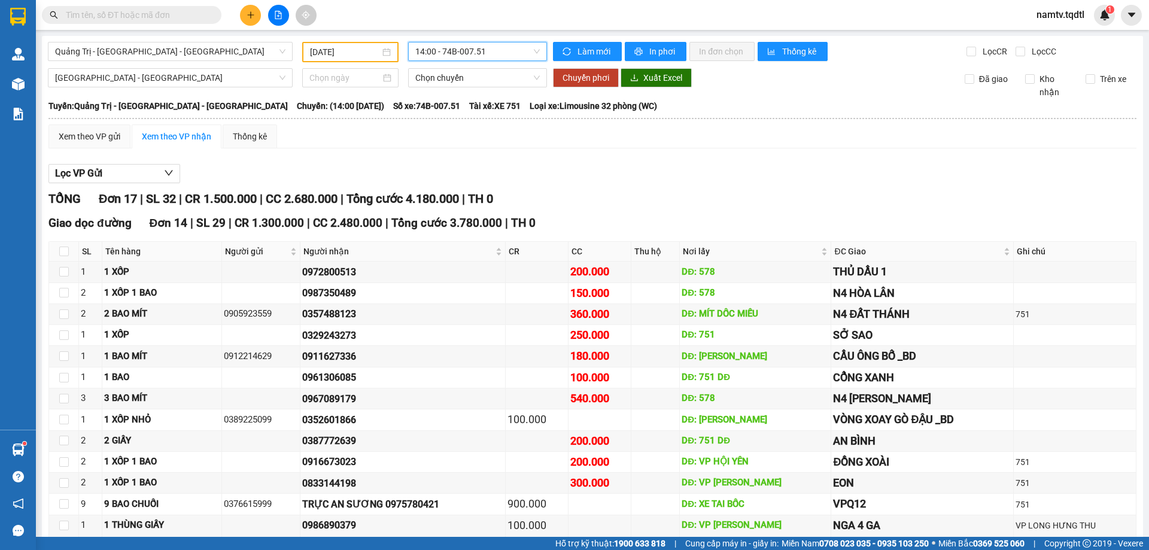
scroll to position [417, 0]
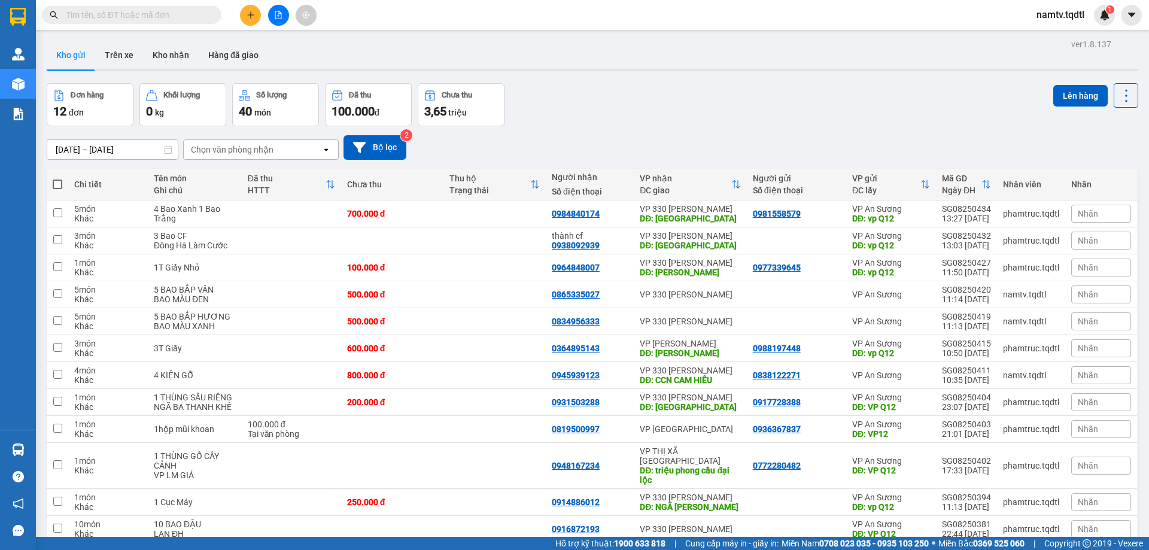
click at [250, 14] on icon "plus" at bounding box center [251, 15] width 8 height 8
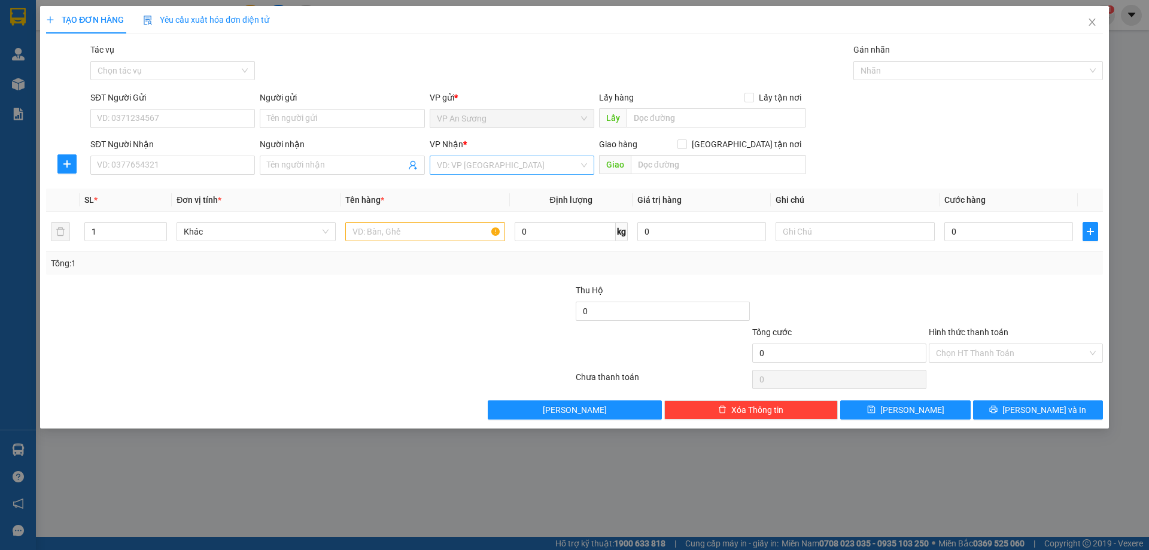
drag, startPoint x: 518, startPoint y: 177, endPoint x: 520, endPoint y: 170, distance: 7.4
click at [520, 172] on div "VP Nhận * VD: VP Sài Gòn" at bounding box center [512, 159] width 165 height 42
click at [520, 169] on input "search" at bounding box center [508, 165] width 142 height 18
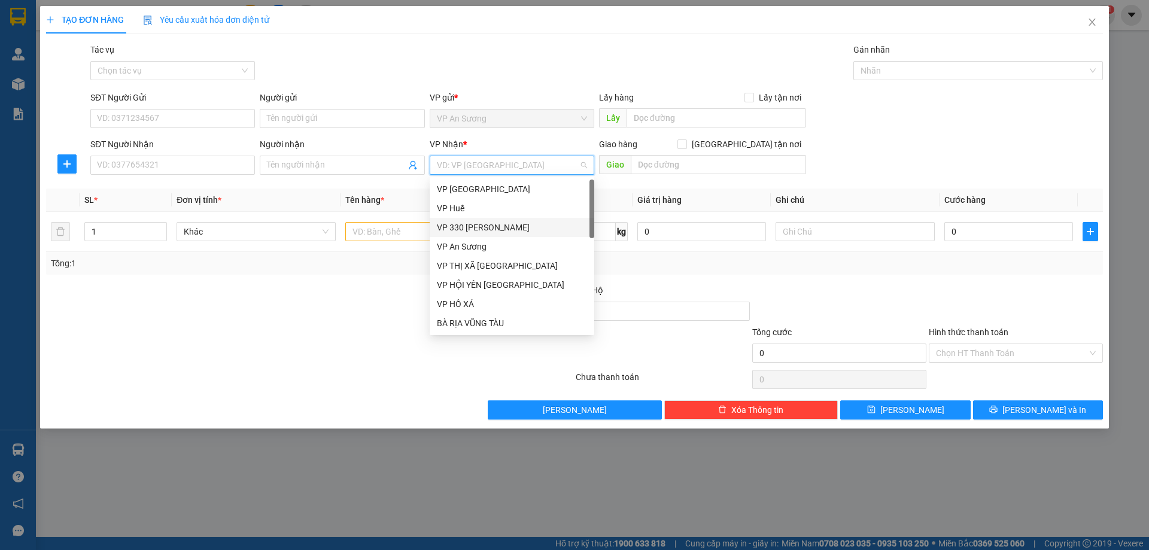
drag, startPoint x: 488, startPoint y: 227, endPoint x: 606, endPoint y: 198, distance: 121.4
click at [488, 227] on div "VP 330 Lê Duẫn" at bounding box center [512, 227] width 150 height 13
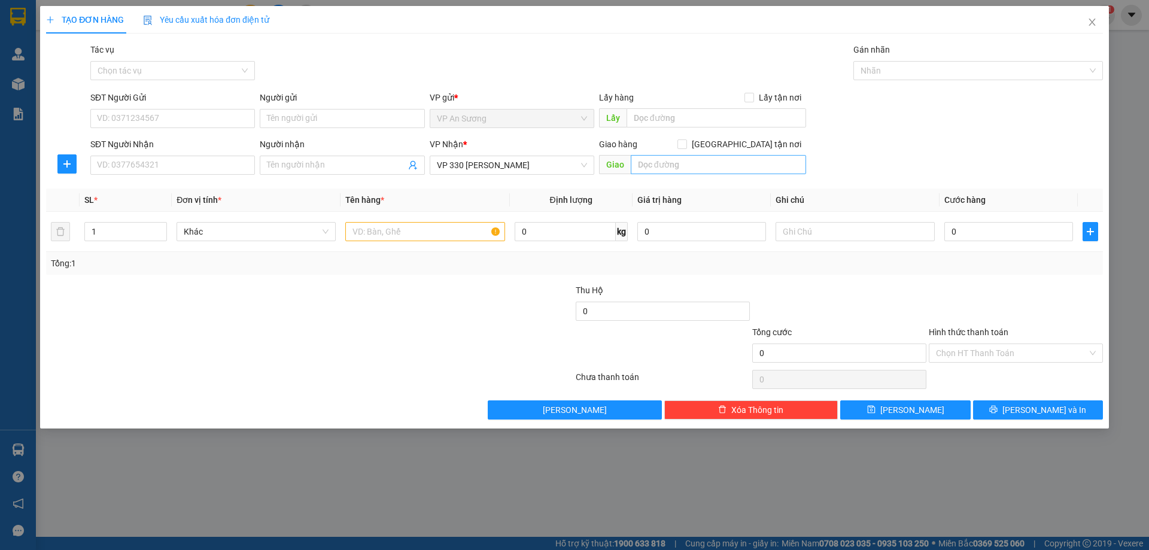
drag, startPoint x: 644, startPoint y: 177, endPoint x: 652, endPoint y: 168, distance: 11.9
click at [650, 171] on div "Giao hàng Giao tận nơi Giao" at bounding box center [702, 159] width 207 height 42
click at [652, 168] on input "text" at bounding box center [718, 164] width 175 height 19
click at [653, 167] on input "text" at bounding box center [718, 164] width 175 height 19
type input "cam looj"
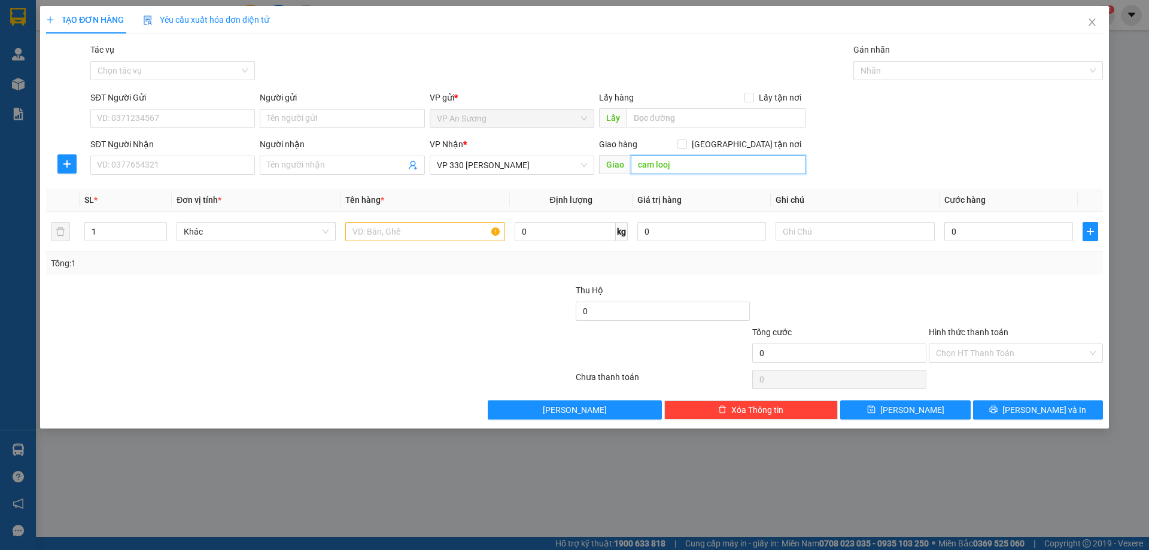
drag, startPoint x: 682, startPoint y: 160, endPoint x: 620, endPoint y: 181, distance: 64.9
click at [620, 181] on div "Transit Pickup Surcharge Ids Transit Deliver Surcharge Ids Transit Deliver Surc…" at bounding box center [574, 231] width 1057 height 377
click at [157, 124] on input "SĐT Người Gửi" at bounding box center [172, 118] width 165 height 19
type input "0914449225"
click at [133, 147] on div "SĐT Người Nhận" at bounding box center [172, 144] width 165 height 13
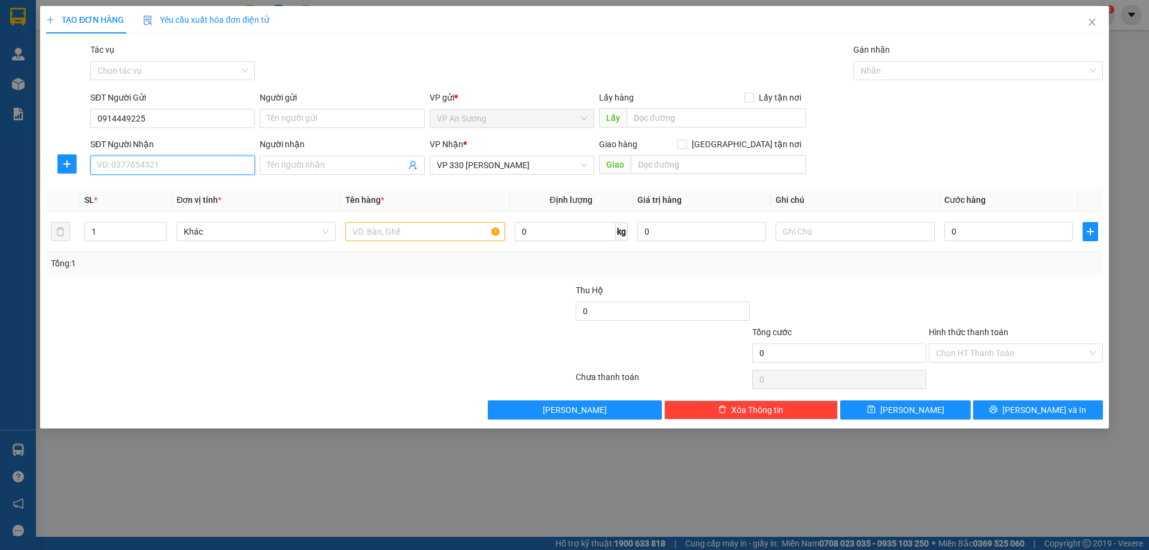
click at [133, 156] on input "SĐT Người Nhận" at bounding box center [172, 165] width 165 height 19
drag, startPoint x: 129, startPoint y: 156, endPoint x: 177, endPoint y: 171, distance: 50.6
click at [129, 157] on input "SĐT Người Nhận" at bounding box center [172, 165] width 165 height 19
drag, startPoint x: 178, startPoint y: 191, endPoint x: 171, endPoint y: 185, distance: 9.4
click at [178, 191] on div "0775414584" at bounding box center [173, 189] width 150 height 13
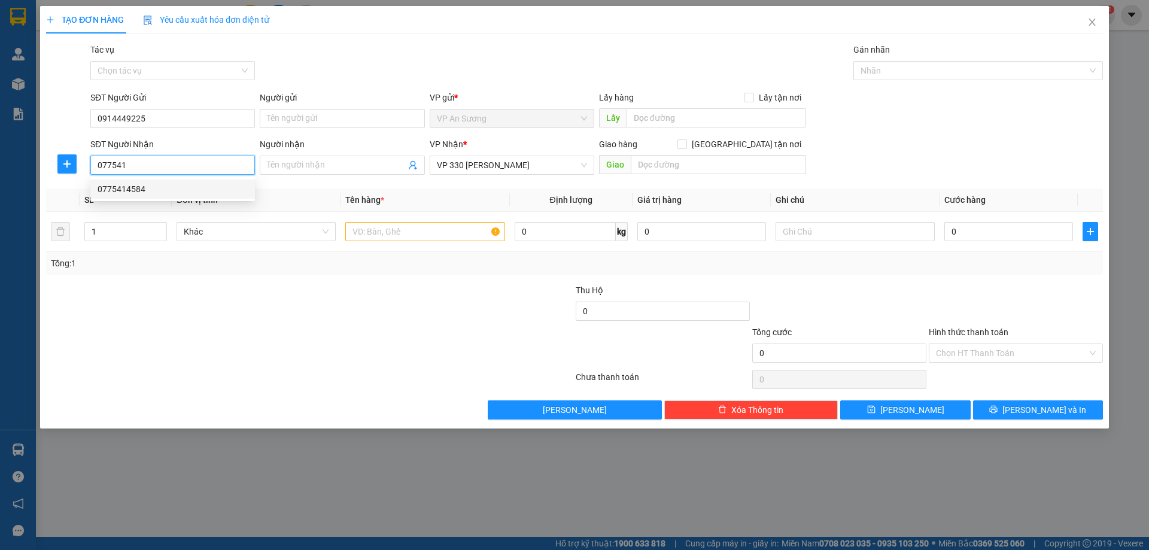
type input "0775414584"
type input "cam lộ"
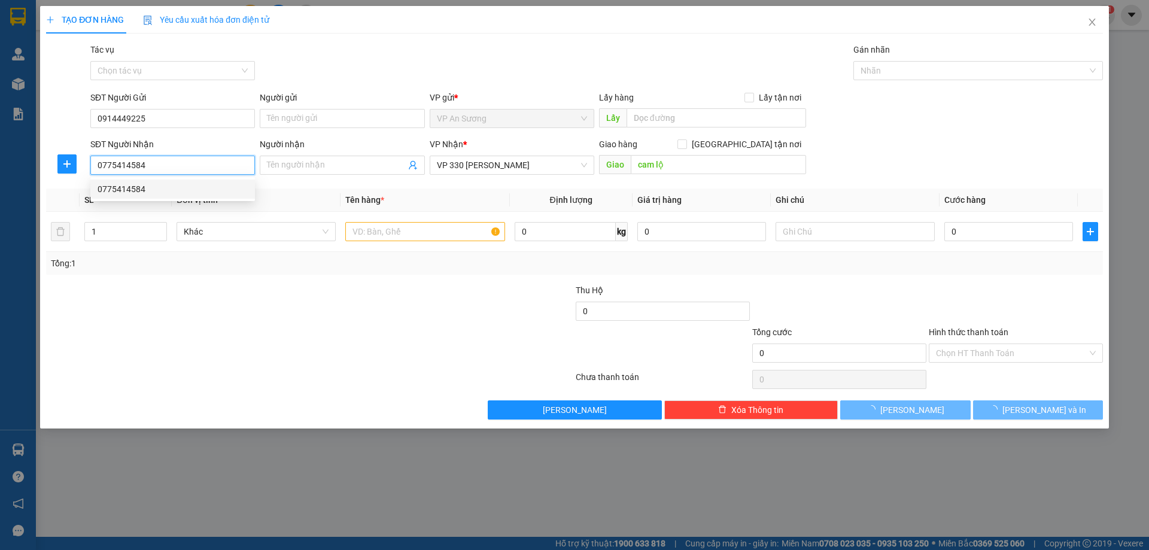
type input "100.000"
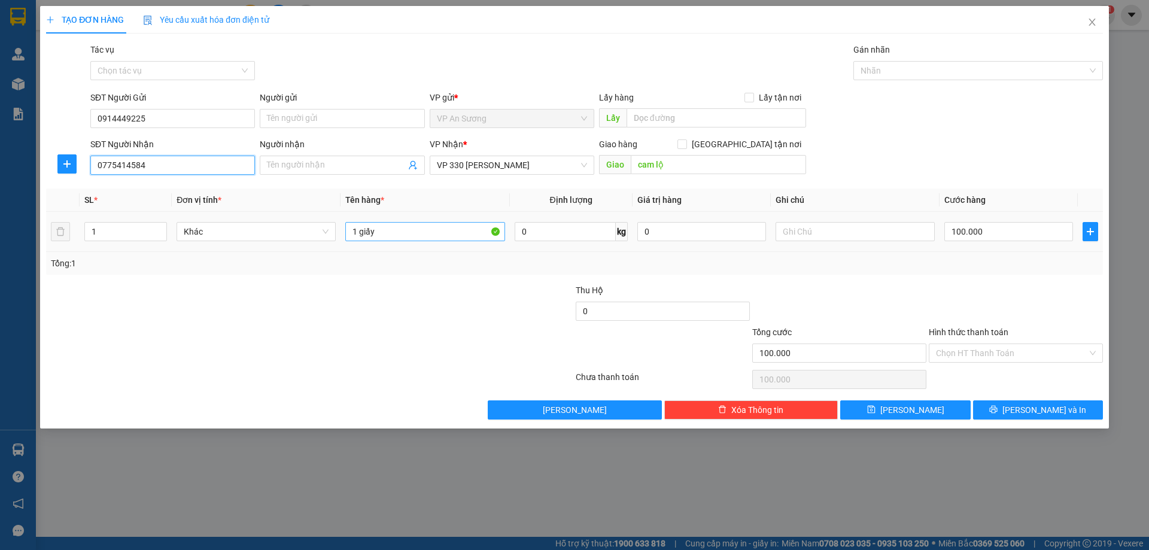
type input "0775414584"
drag, startPoint x: 396, startPoint y: 241, endPoint x: 252, endPoint y: 241, distance: 143.7
click at [252, 241] on tr "1 Khác 1 giấy 0 kg 0 100.000" at bounding box center [574, 232] width 1057 height 40
type input "1 THUNGF"
click at [335, 250] on tr "1 Khác 1 THUNGF 0 kg 0 100.000" at bounding box center [574, 232] width 1057 height 40
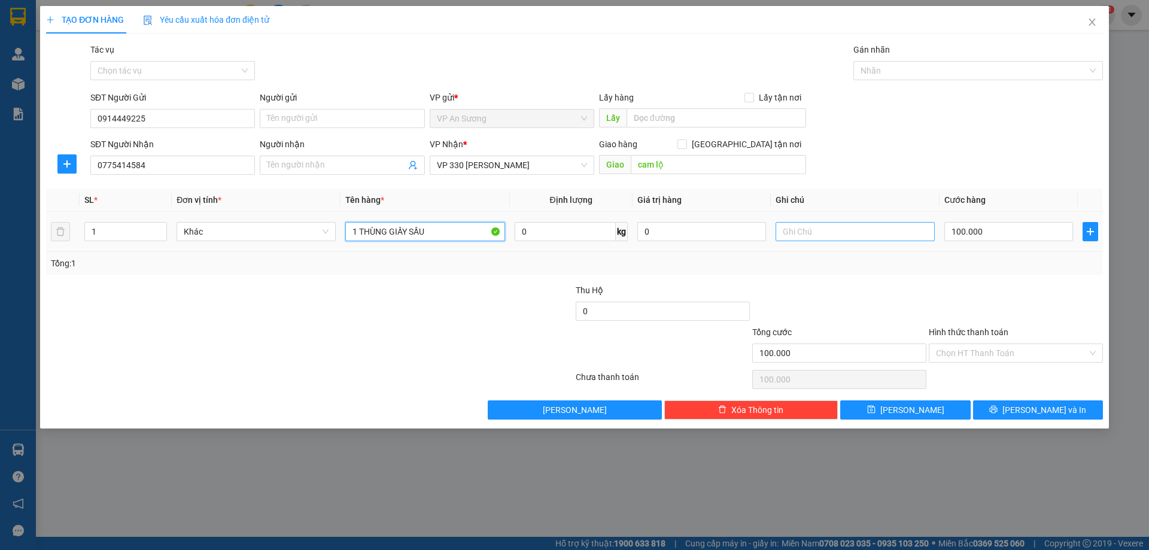
type input "1 THÙNG GIẤY SẦU"
click at [814, 225] on input "text" at bounding box center [855, 231] width 159 height 19
type input "HÀNG TRÁI CÂY"
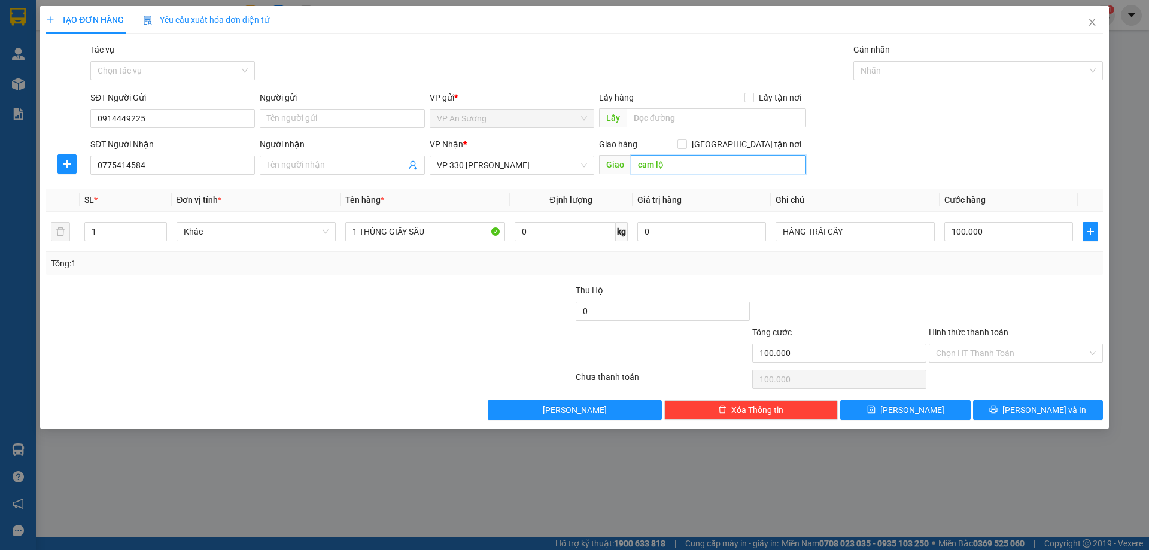
click at [683, 158] on input "cam lộ" at bounding box center [718, 164] width 175 height 19
type input "CAM LỘ"
click at [1007, 229] on input "100.000" at bounding box center [1009, 231] width 129 height 19
type input "0"
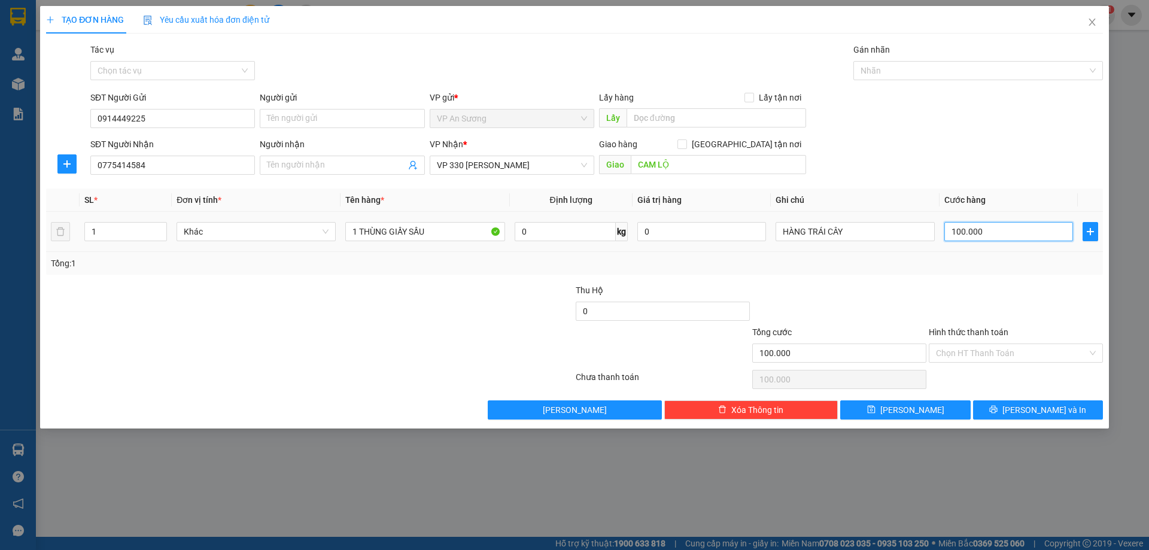
type input "0"
type input "2"
type input "02"
type input "20"
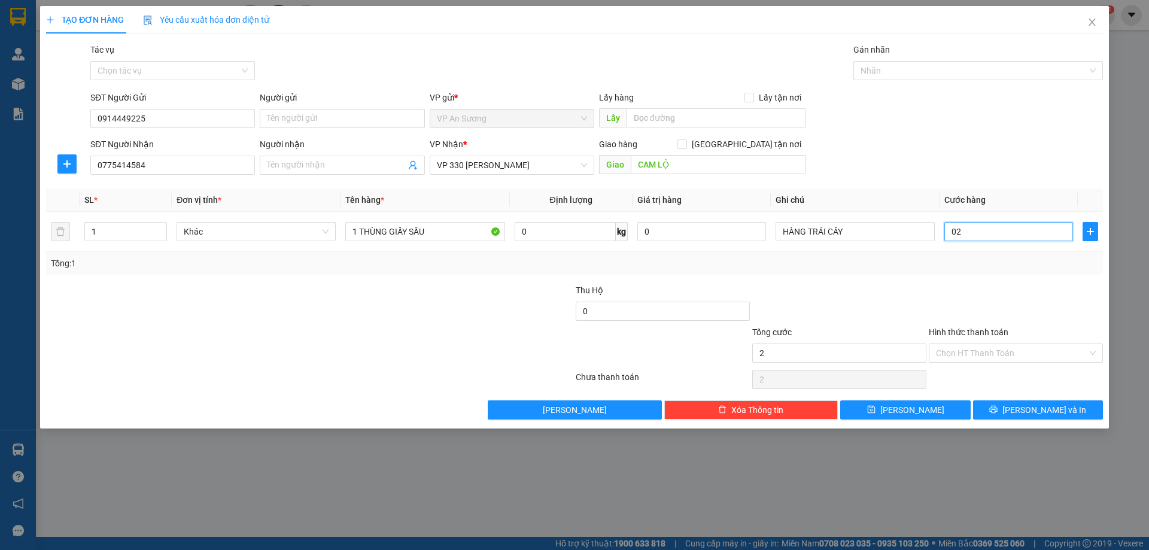
type input "20"
type input "020"
type input "200"
type input "0.200"
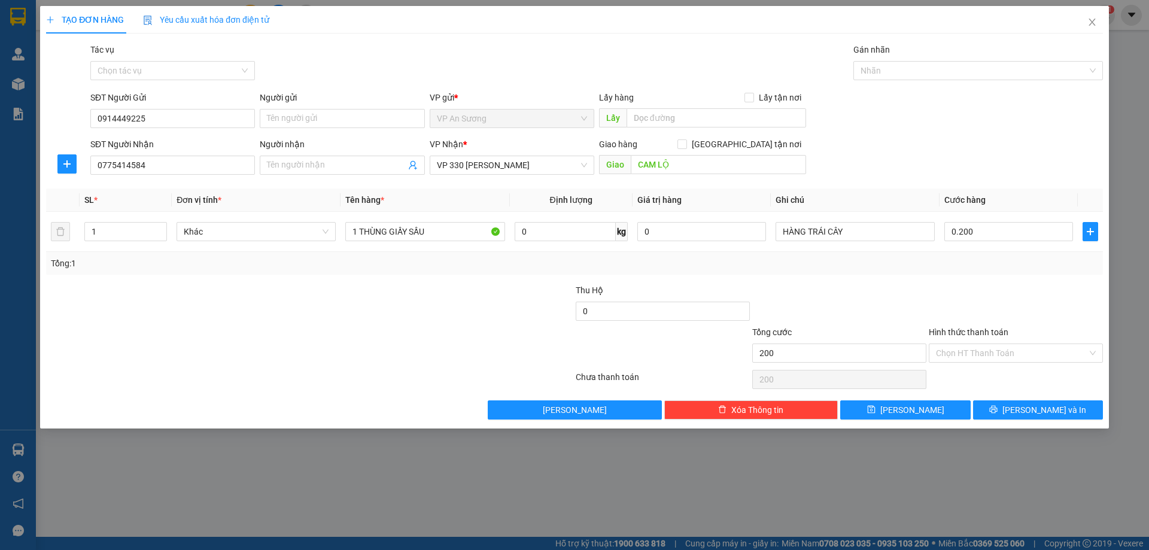
type input "200.000"
drag, startPoint x: 896, startPoint y: 292, endPoint x: 896, endPoint y: 278, distance: 13.2
click at [896, 284] on div at bounding box center [839, 305] width 177 height 42
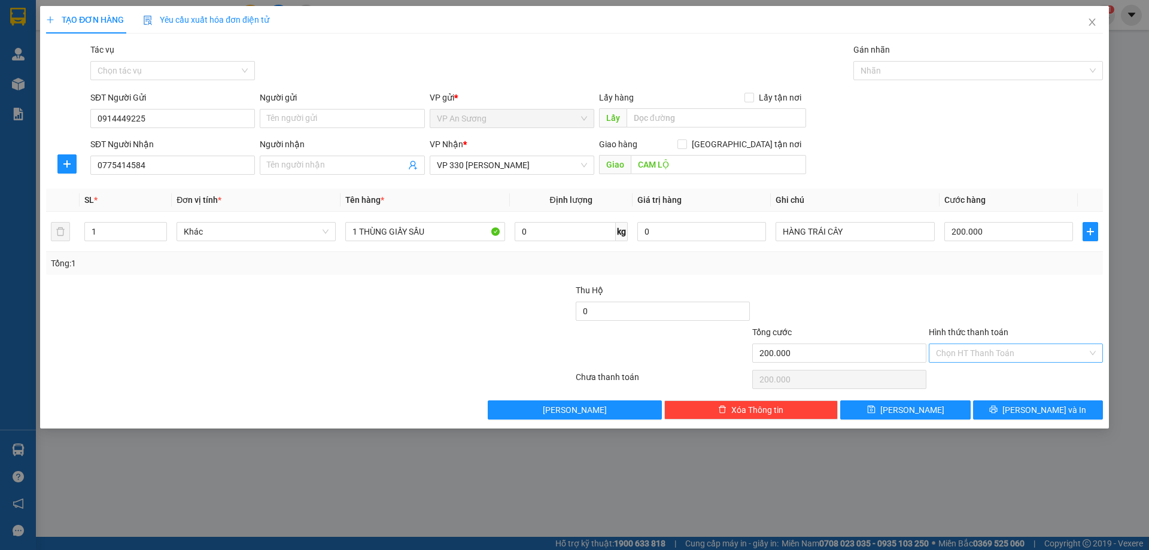
click at [996, 350] on input "Hình thức thanh toán" at bounding box center [1011, 353] width 151 height 18
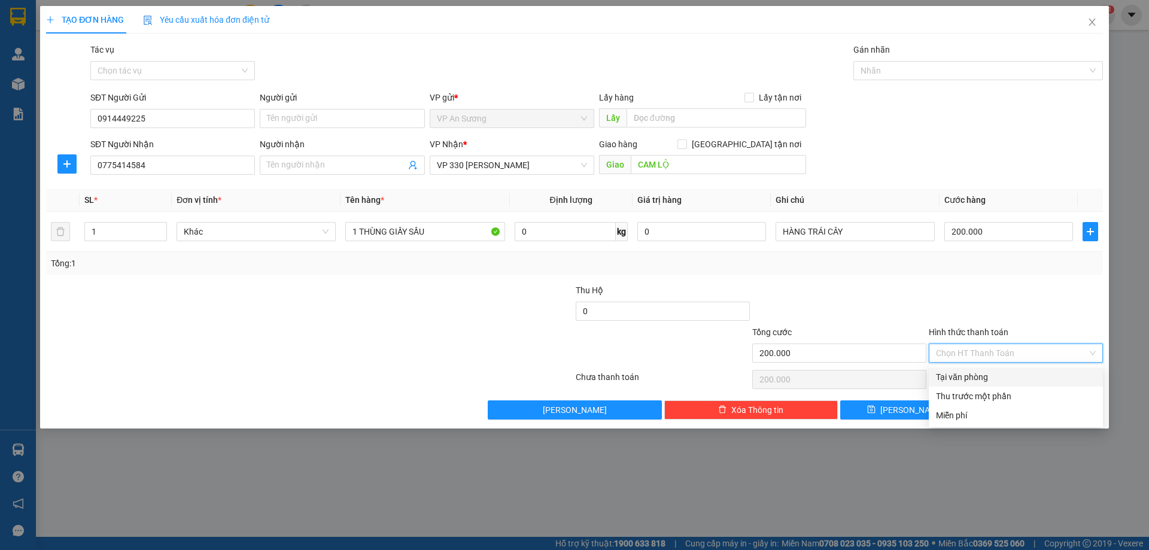
click at [989, 373] on div "Tại văn phòng" at bounding box center [1016, 377] width 160 height 13
type input "0"
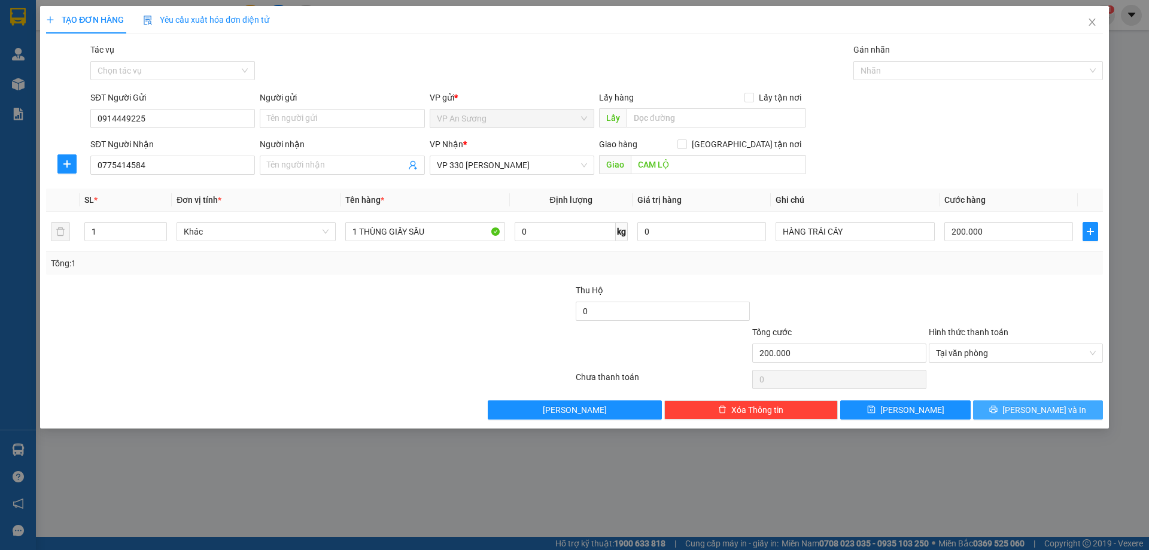
click at [1052, 408] on span "Lưu và In" at bounding box center [1045, 409] width 84 height 13
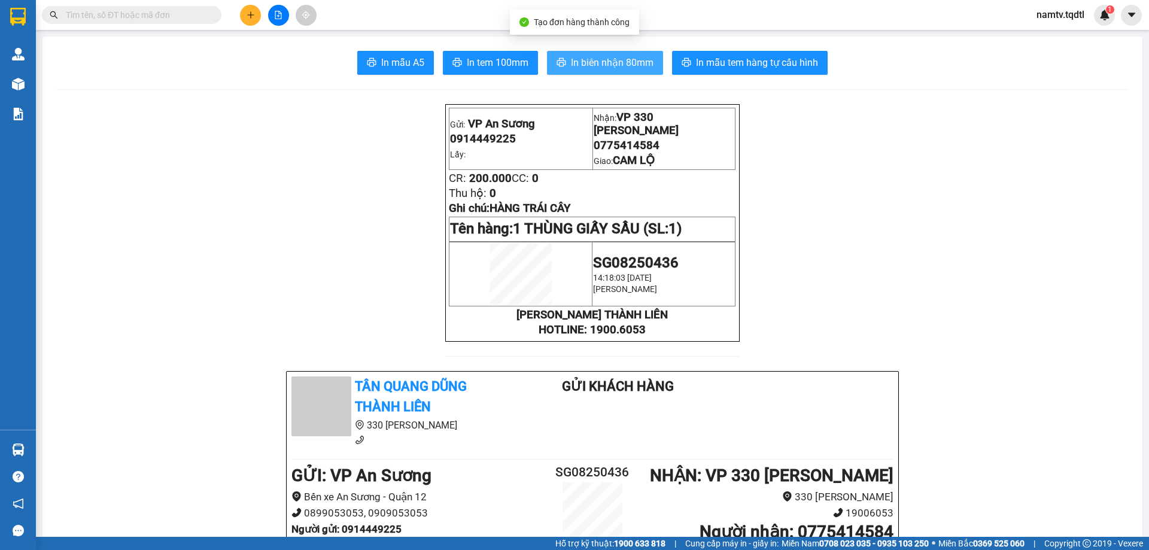
click at [593, 54] on button "In biên nhận 80mm" at bounding box center [605, 63] width 116 height 24
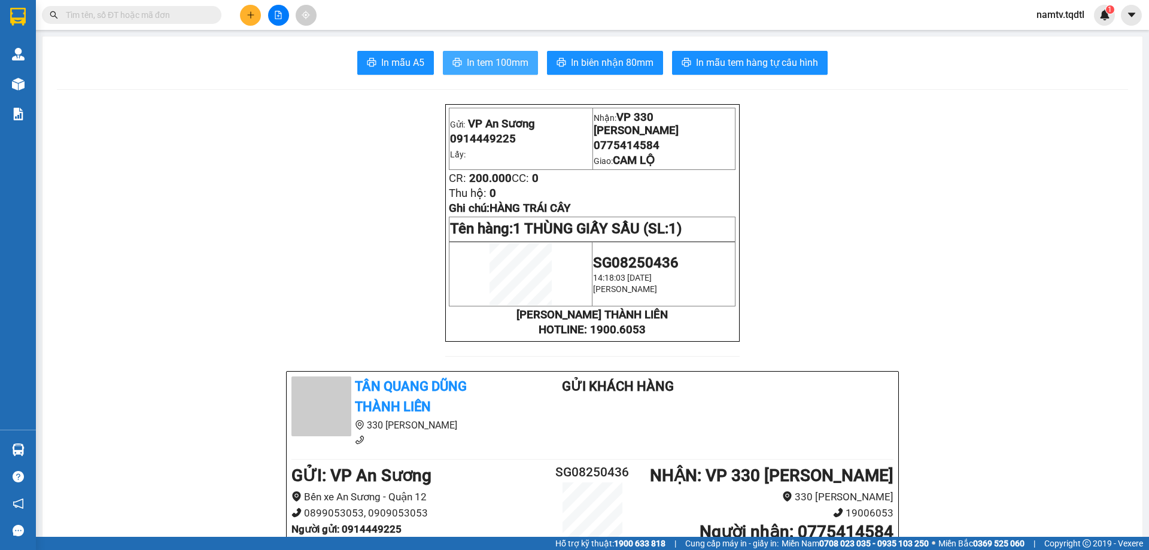
click at [506, 65] on span "In tem 100mm" at bounding box center [498, 62] width 62 height 15
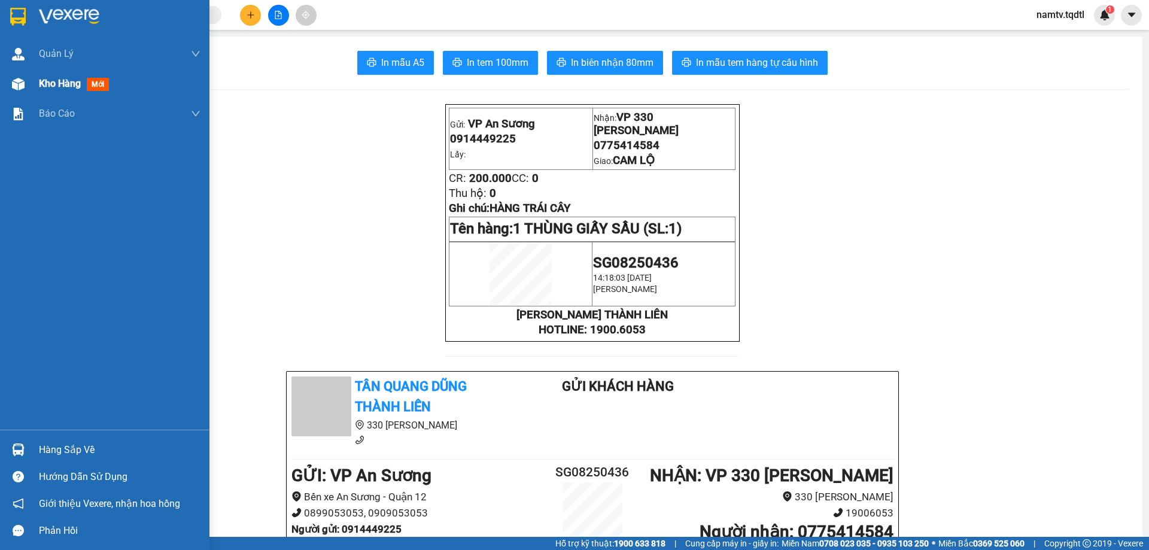
click at [19, 85] on img at bounding box center [18, 84] width 13 height 13
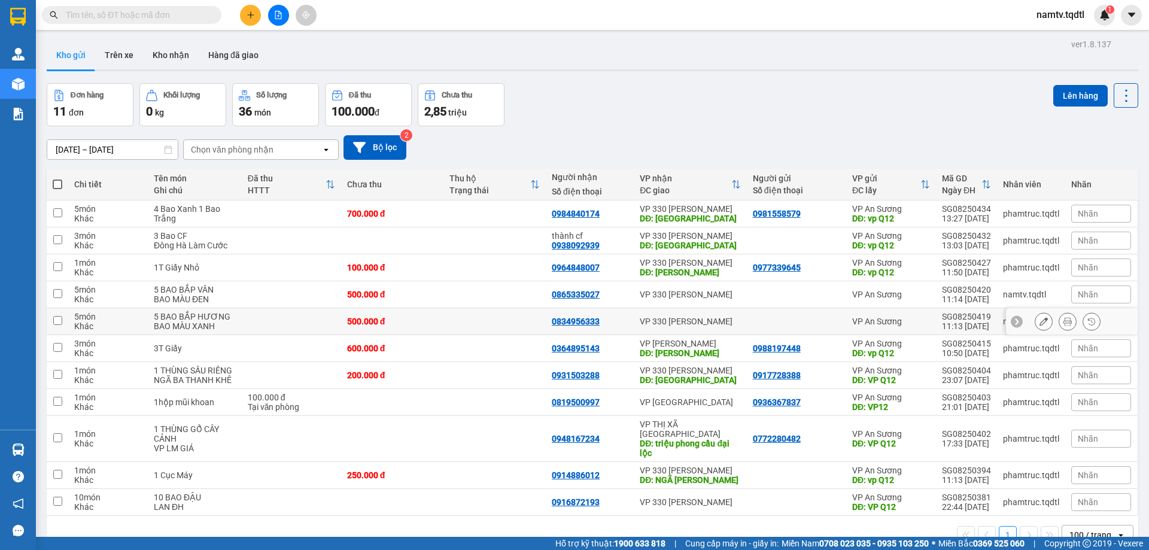
drag, startPoint x: 489, startPoint y: 309, endPoint x: 484, endPoint y: 301, distance: 9.7
click at [488, 309] on td at bounding box center [495, 321] width 102 height 27
checkbox input "true"
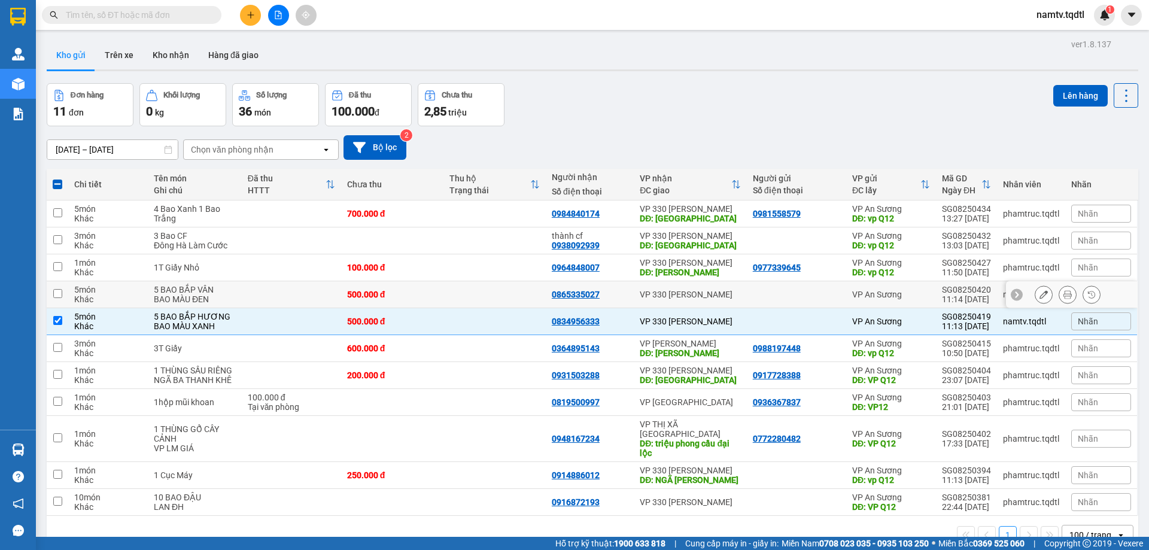
click at [488, 291] on td at bounding box center [495, 294] width 102 height 27
checkbox input "true"
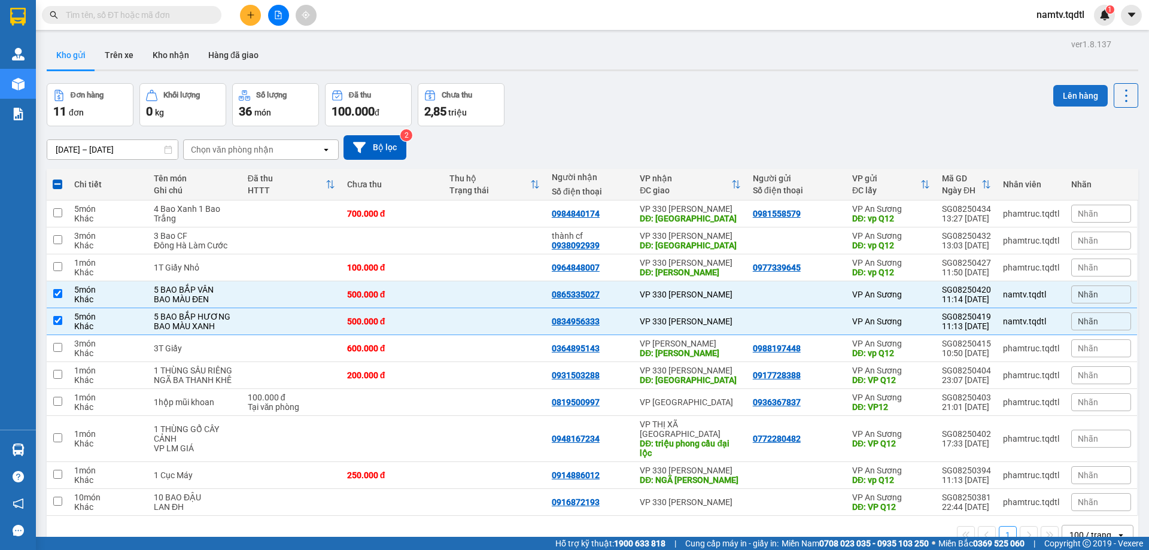
drag, startPoint x: 1070, startPoint y: 93, endPoint x: 1063, endPoint y: 94, distance: 7.9
click at [1064, 94] on button "Lên hàng" at bounding box center [1081, 96] width 54 height 22
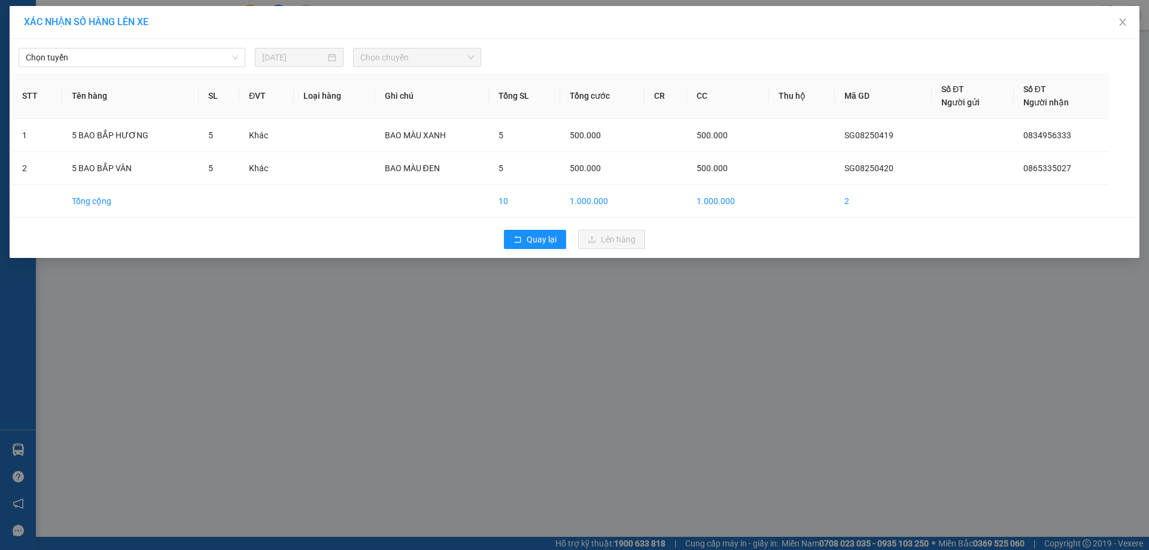
drag, startPoint x: 150, startPoint y: 56, endPoint x: 141, endPoint y: 68, distance: 15.4
click at [145, 63] on span "Chọn tuyến" at bounding box center [132, 57] width 213 height 18
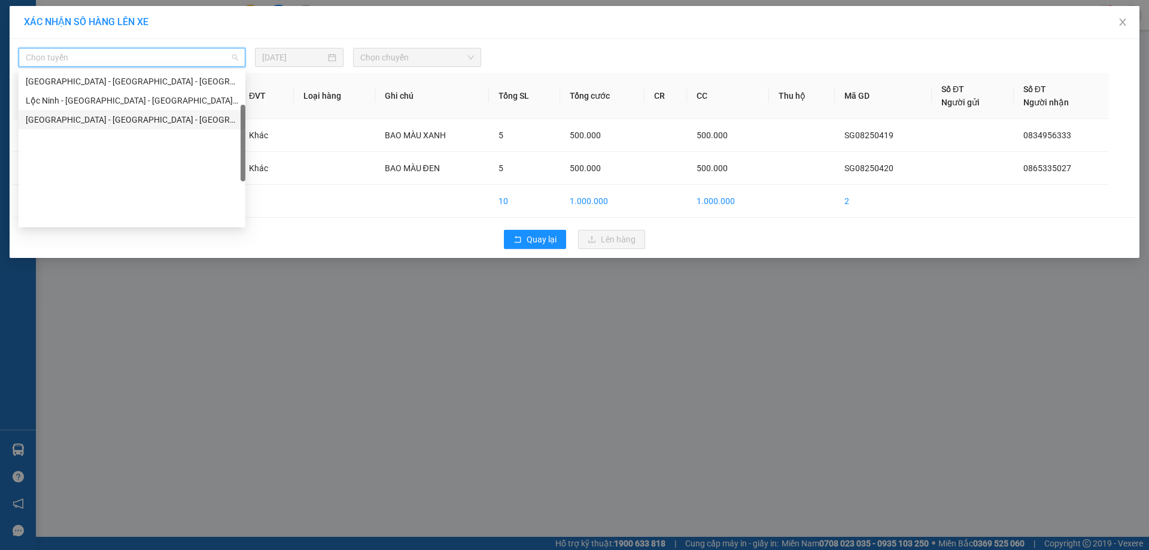
scroll to position [91, 0]
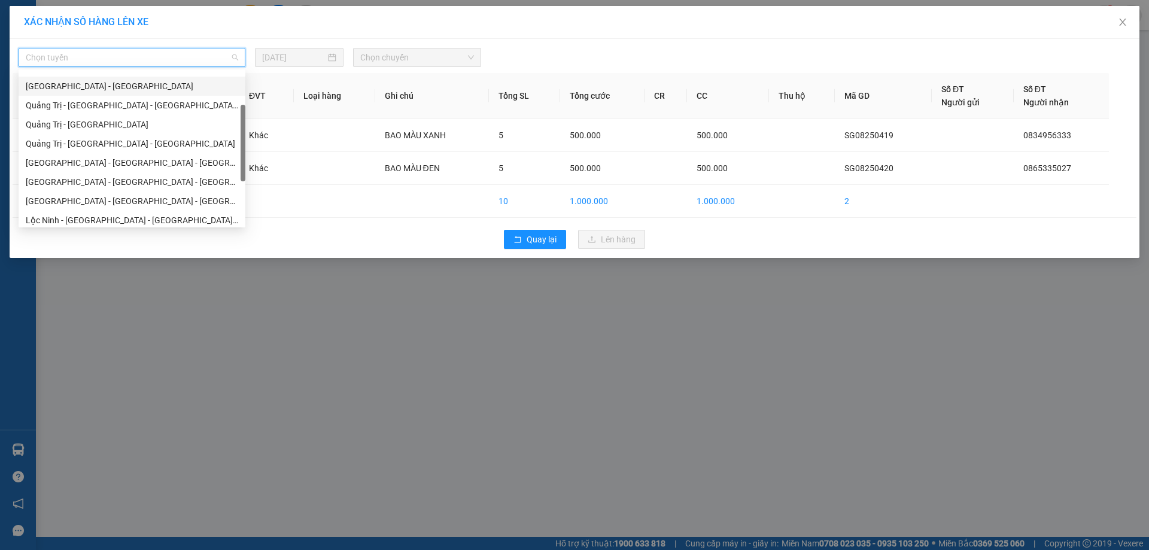
drag, startPoint x: 82, startPoint y: 90, endPoint x: 104, endPoint y: 86, distance: 22.5
click at [82, 89] on div "[GEOGRAPHIC_DATA] - [GEOGRAPHIC_DATA]" at bounding box center [132, 86] width 213 height 13
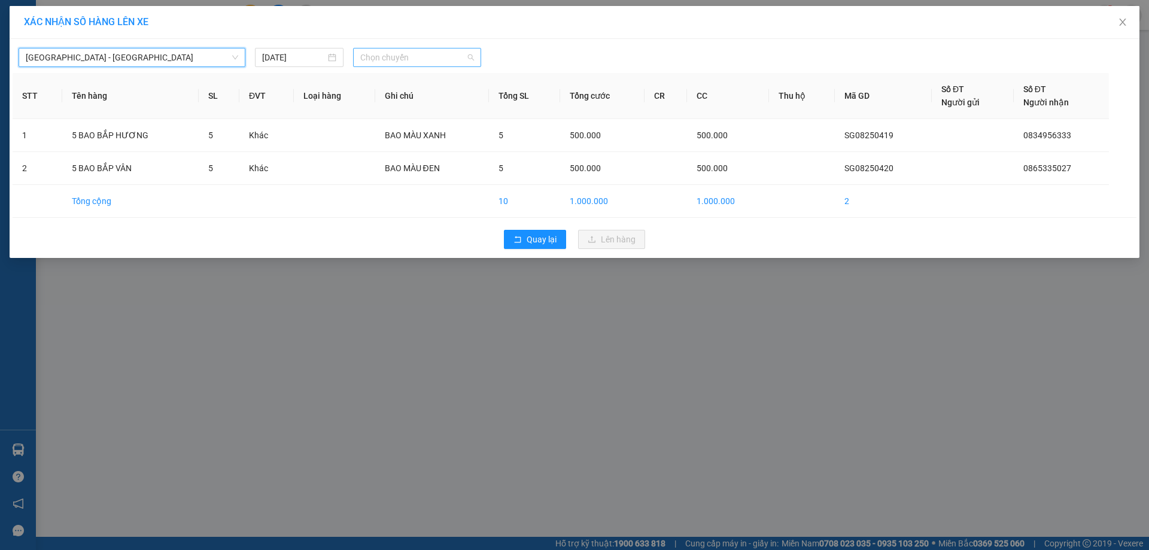
click at [392, 54] on span "Chọn chuyến" at bounding box center [417, 57] width 114 height 18
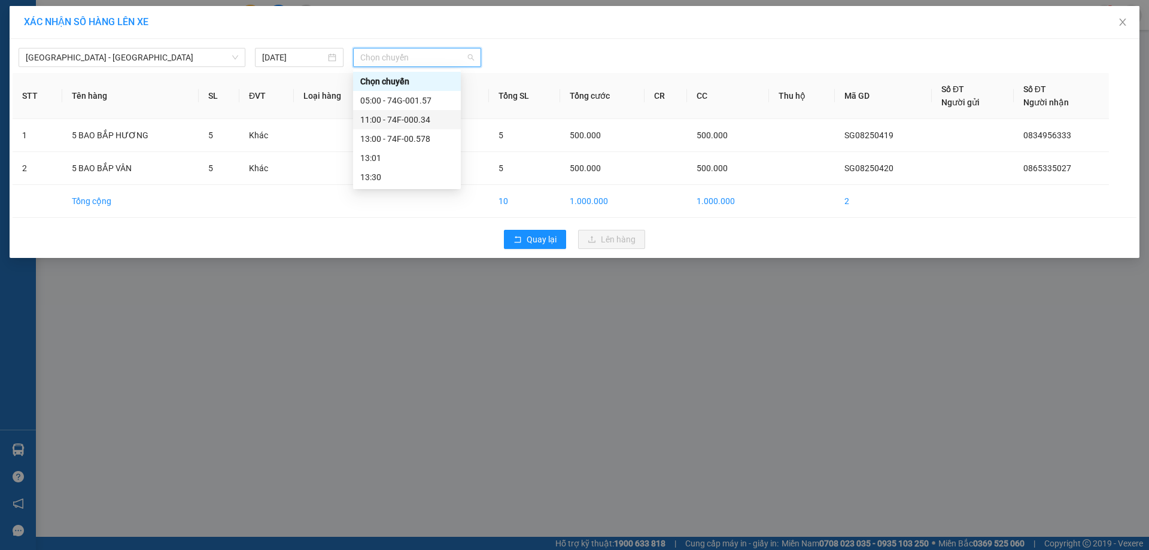
drag, startPoint x: 415, startPoint y: 113, endPoint x: 442, endPoint y: 126, distance: 30.3
click at [415, 114] on div "11:00 - 74F-000.34" at bounding box center [406, 119] width 93 height 13
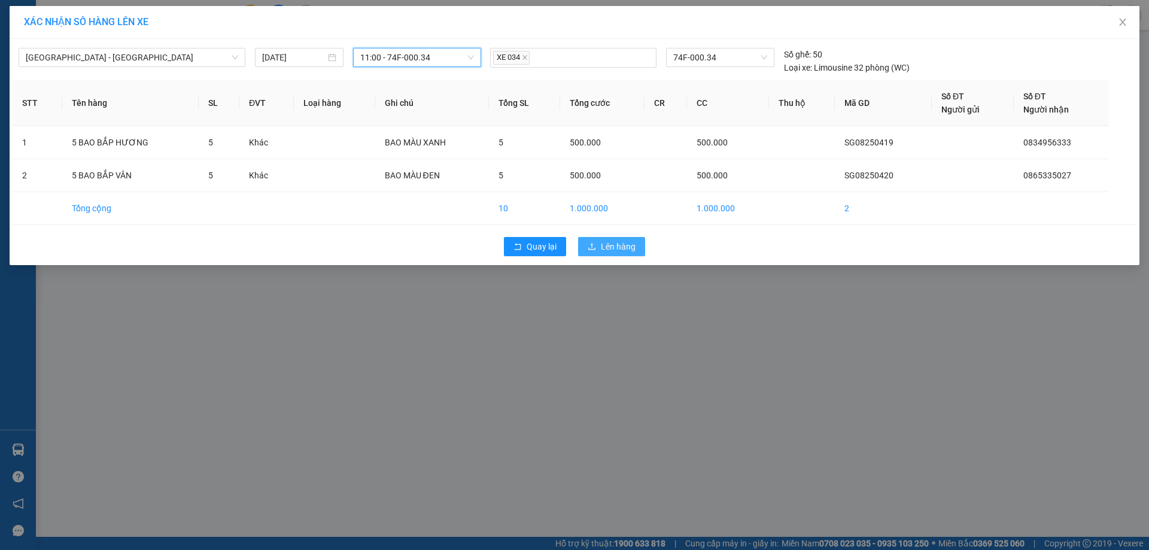
click at [593, 247] on icon "upload" at bounding box center [592, 246] width 8 height 8
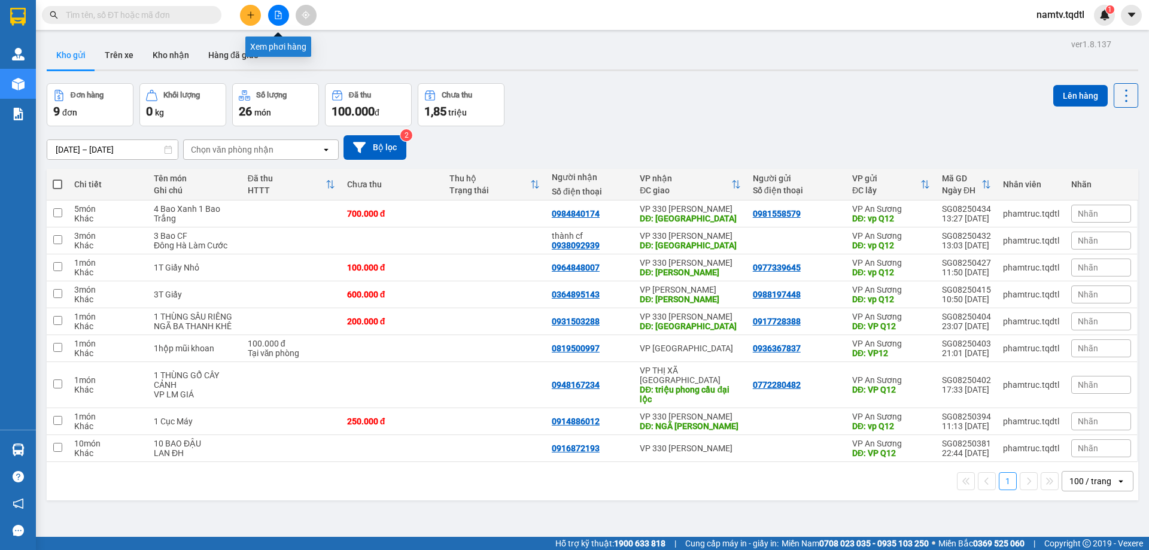
click at [277, 17] on icon "file-add" at bounding box center [278, 15] width 8 height 8
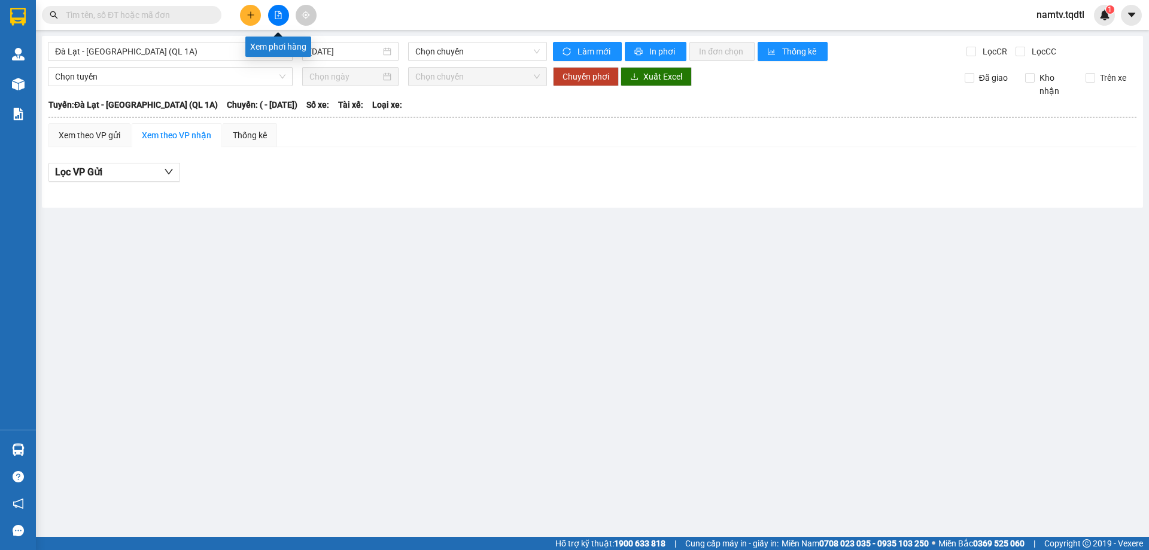
click at [281, 14] on icon "file-add" at bounding box center [278, 15] width 7 height 8
drag, startPoint x: 209, startPoint y: 50, endPoint x: 206, endPoint y: 58, distance: 8.3
click at [208, 56] on span "Đà Lạt - [GEOGRAPHIC_DATA] (QL 1A)" at bounding box center [170, 52] width 230 height 18
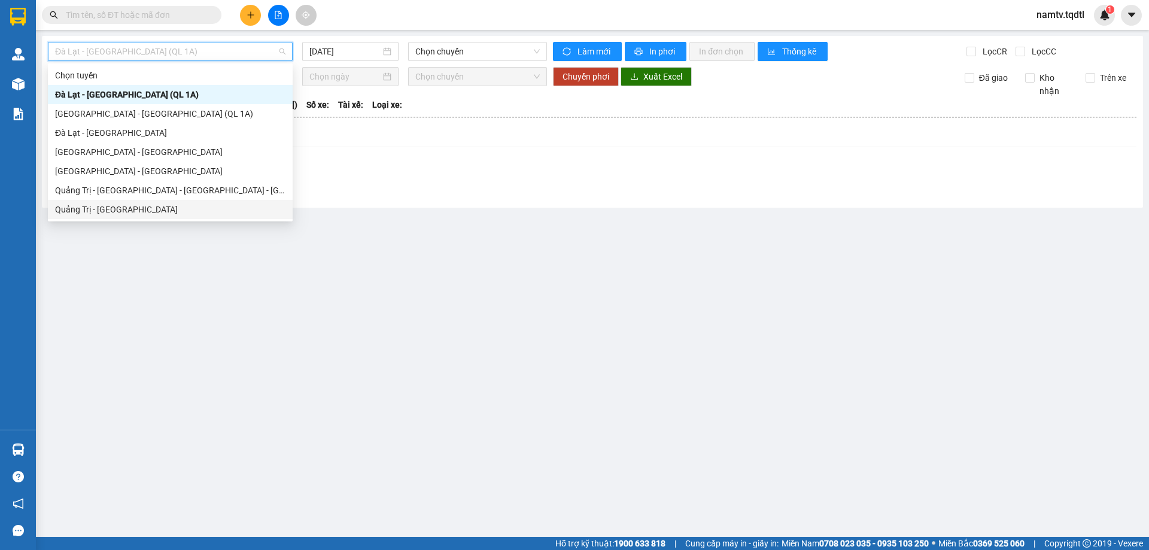
click at [78, 208] on div "Quảng Trị - [GEOGRAPHIC_DATA]" at bounding box center [170, 209] width 230 height 13
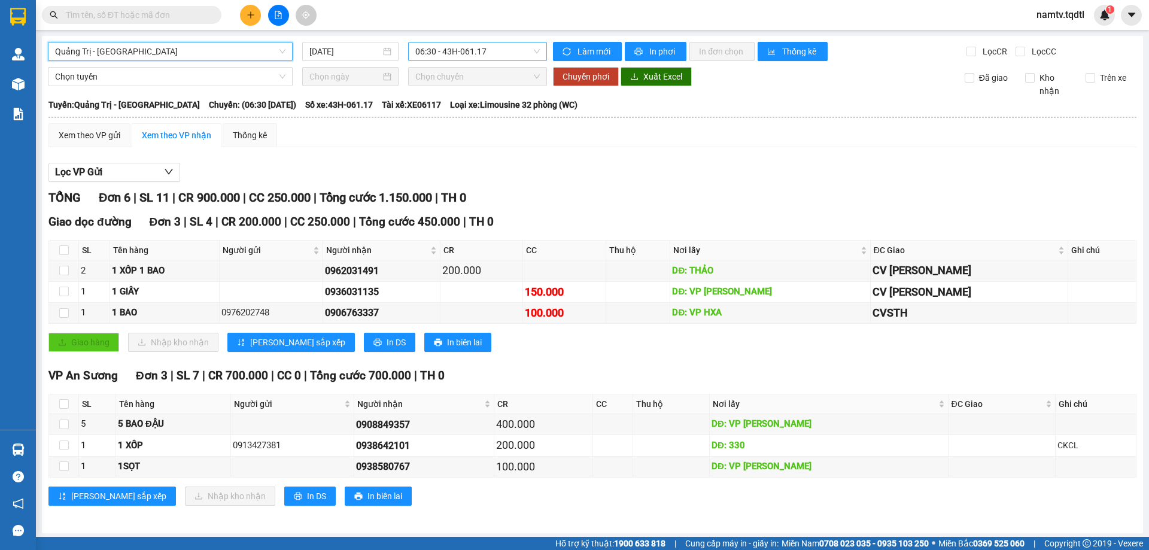
click at [494, 53] on span "06:30 - 43H-061.17" at bounding box center [477, 52] width 125 height 18
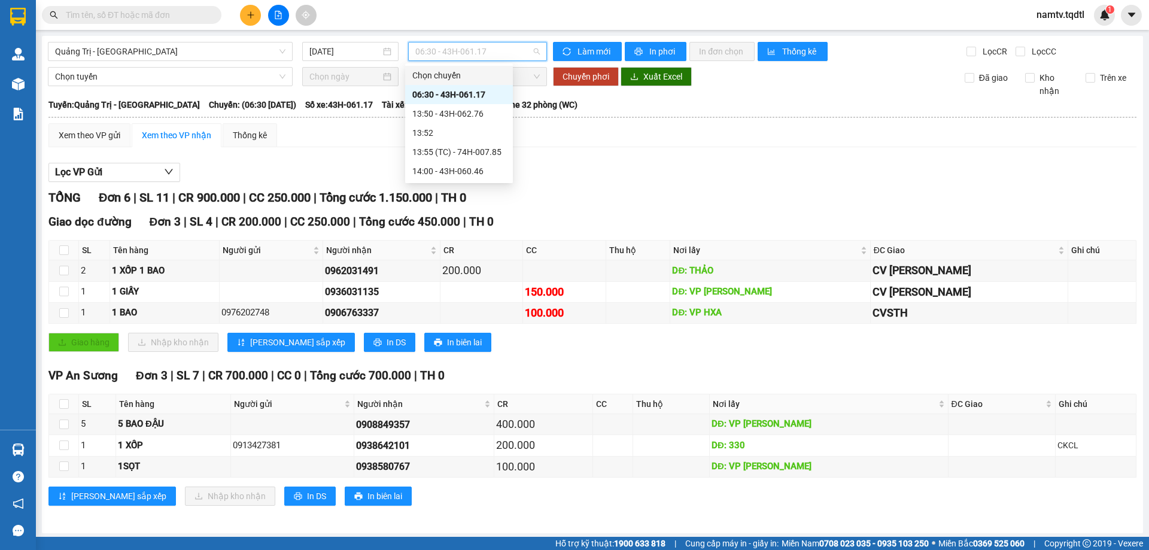
click at [494, 53] on span "06:30 - 43H-061.17" at bounding box center [477, 52] width 125 height 18
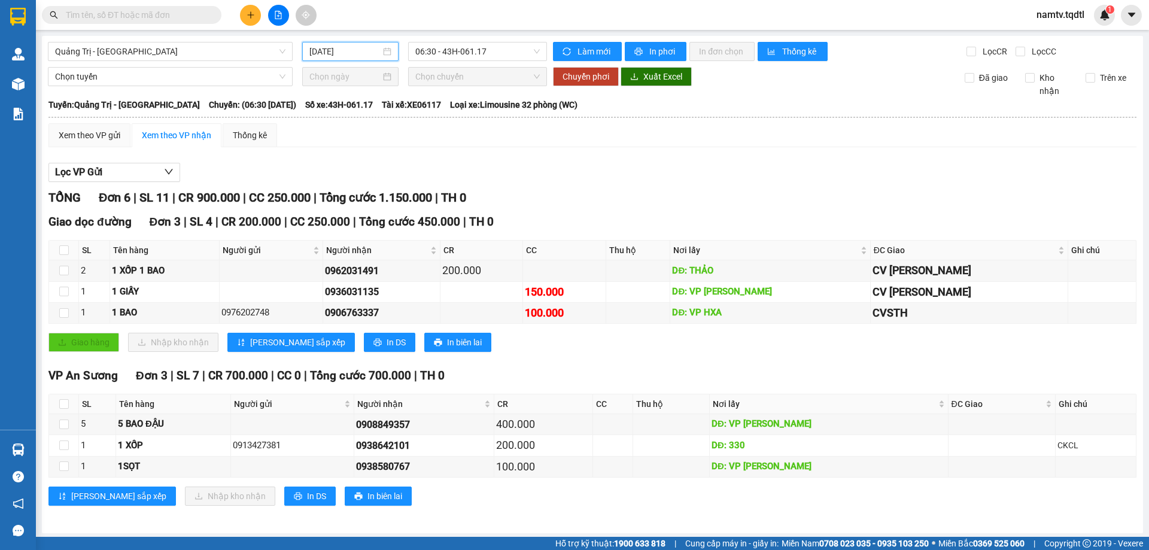
click at [355, 48] on input "11/08/2025" at bounding box center [344, 51] width 71 height 13
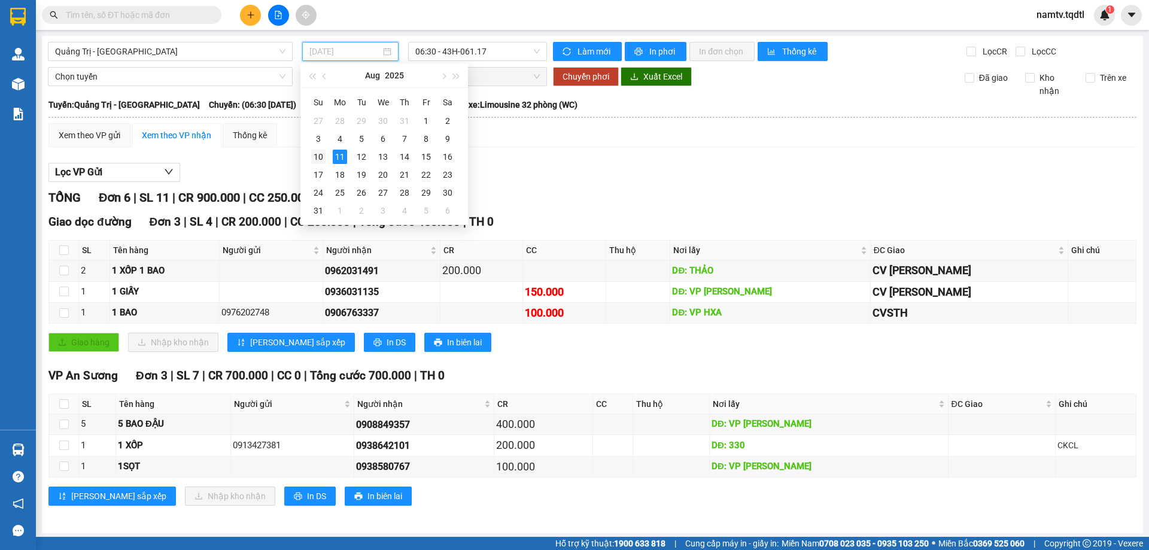
click at [318, 158] on div "10" at bounding box center [318, 157] width 14 height 14
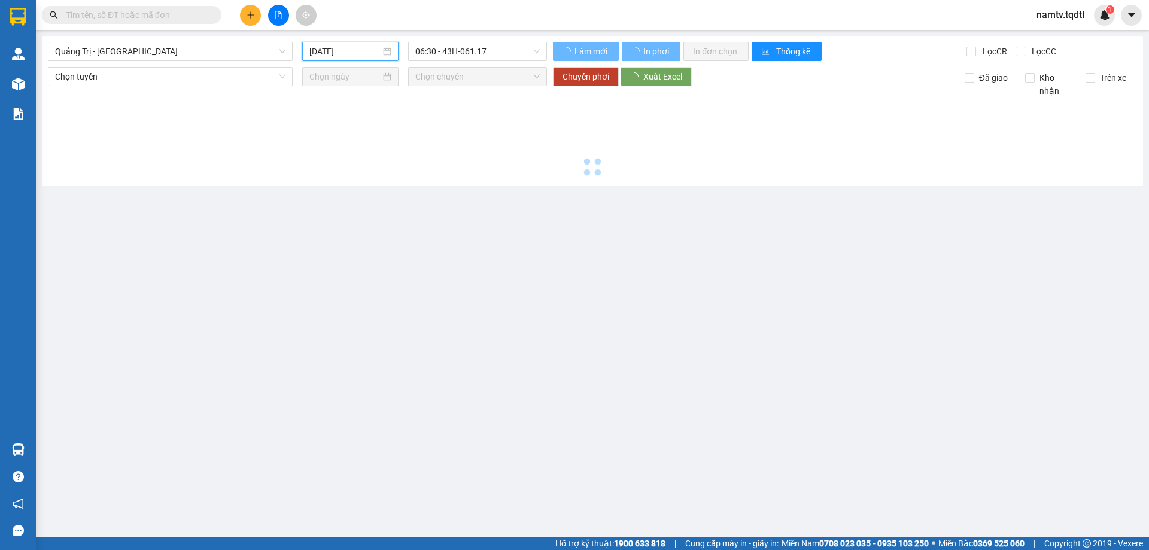
type input "[DATE]"
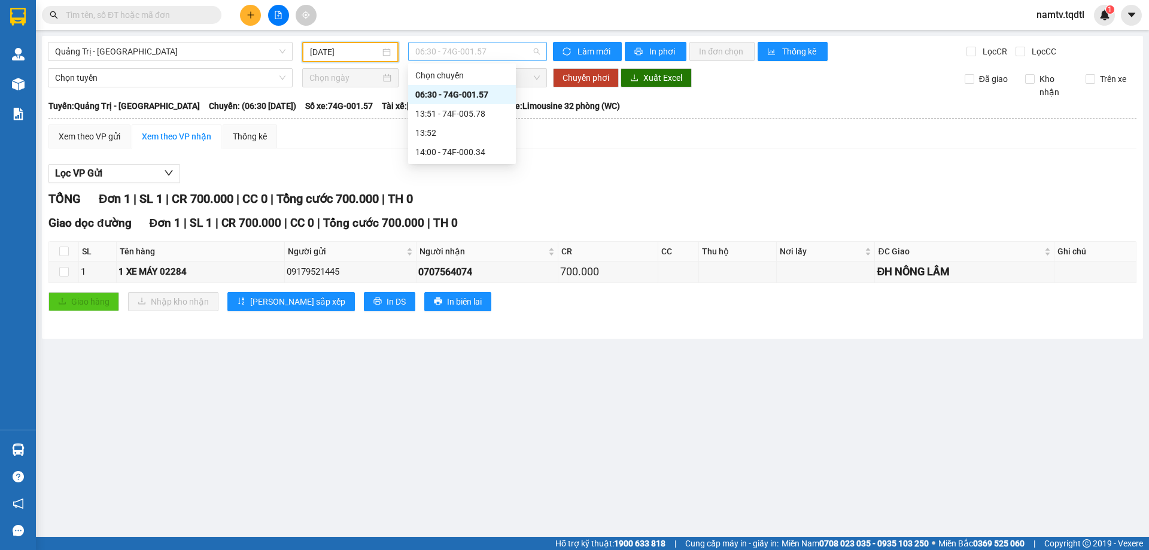
click at [511, 53] on span "06:30 - 74G-001.57" at bounding box center [477, 52] width 125 height 18
click at [570, 183] on div "Lọc VP Gửi" at bounding box center [592, 174] width 1088 height 20
click at [498, 51] on span "06:30 - 74G-001.57" at bounding box center [477, 52] width 125 height 18
click at [438, 111] on div "13:51 - 74F-005.78" at bounding box center [461, 113] width 93 height 13
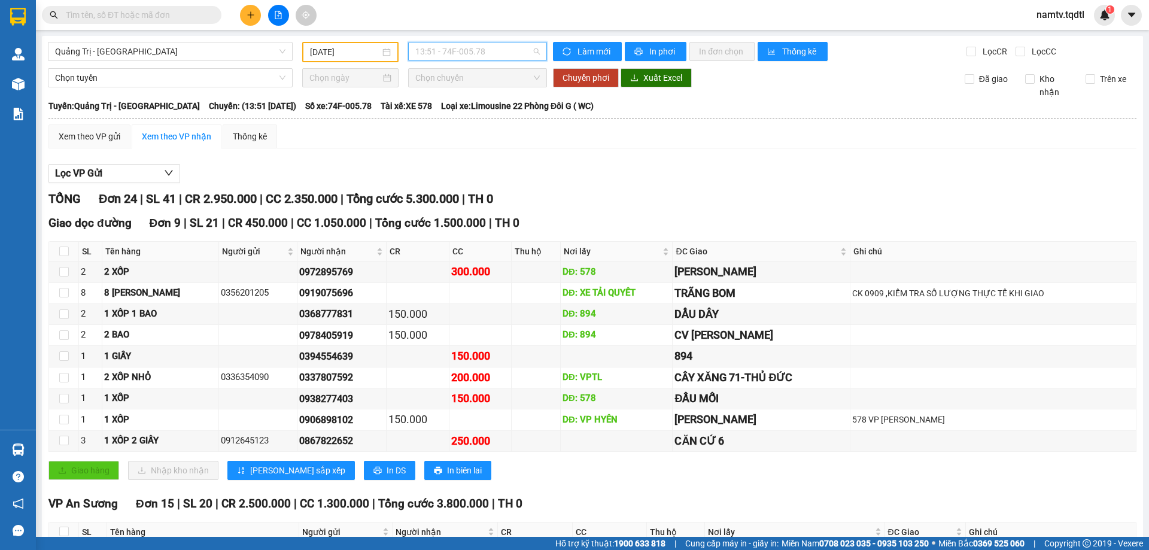
click at [500, 45] on span "13:51 - 74F-005.78" at bounding box center [477, 52] width 125 height 18
click at [448, 151] on div "14:00 - 74F-000.34" at bounding box center [458, 151] width 93 height 13
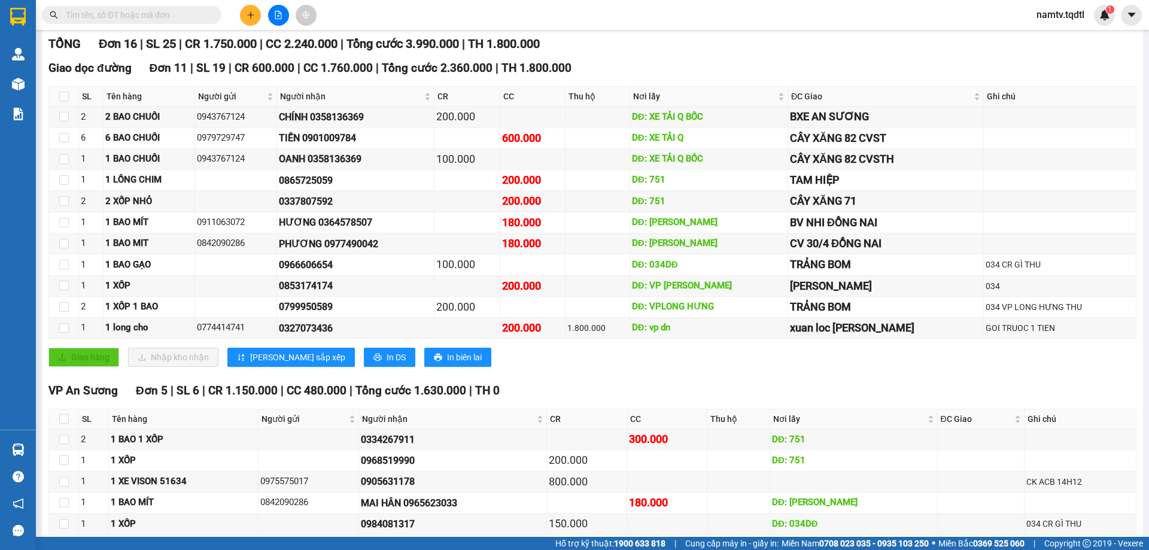
scroll to position [215, 0]
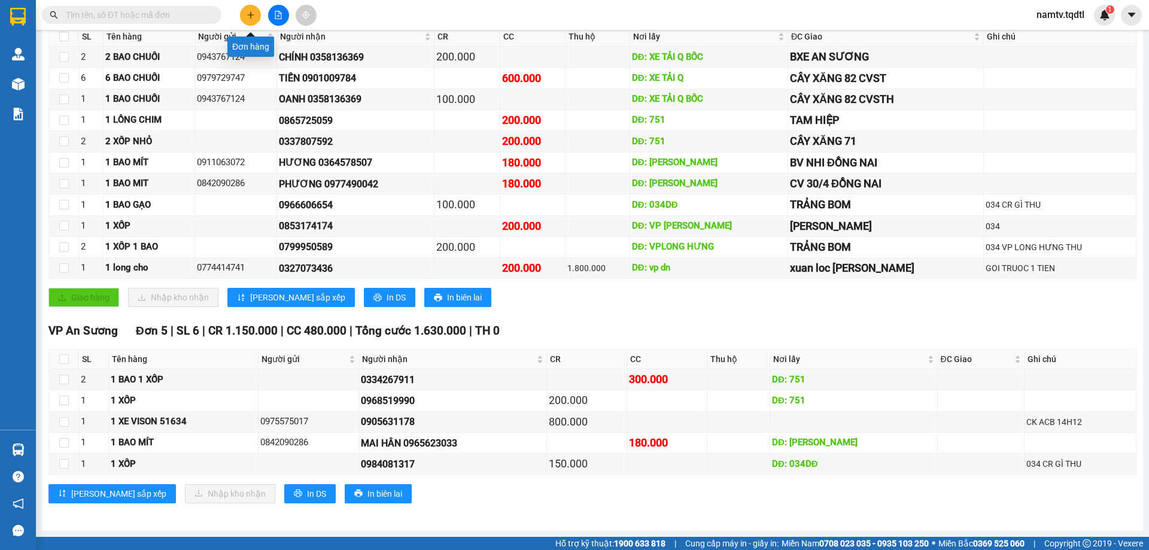
click at [248, 13] on icon "plus" at bounding box center [251, 15] width 8 height 8
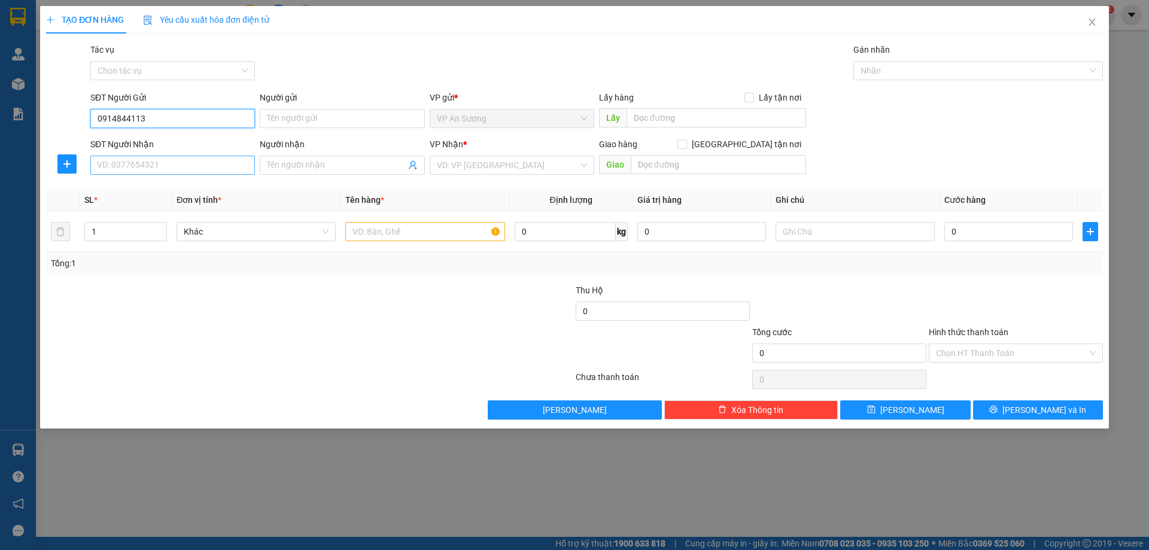
type input "0914844113"
click at [185, 164] on input "SĐT Người Nhận" at bounding box center [172, 165] width 165 height 19
type input "0914844113"
click at [120, 188] on div "0914844113" at bounding box center [173, 189] width 150 height 13
type input "CẦU HIỀN LƯƠNG QUẢNG TRỊ"
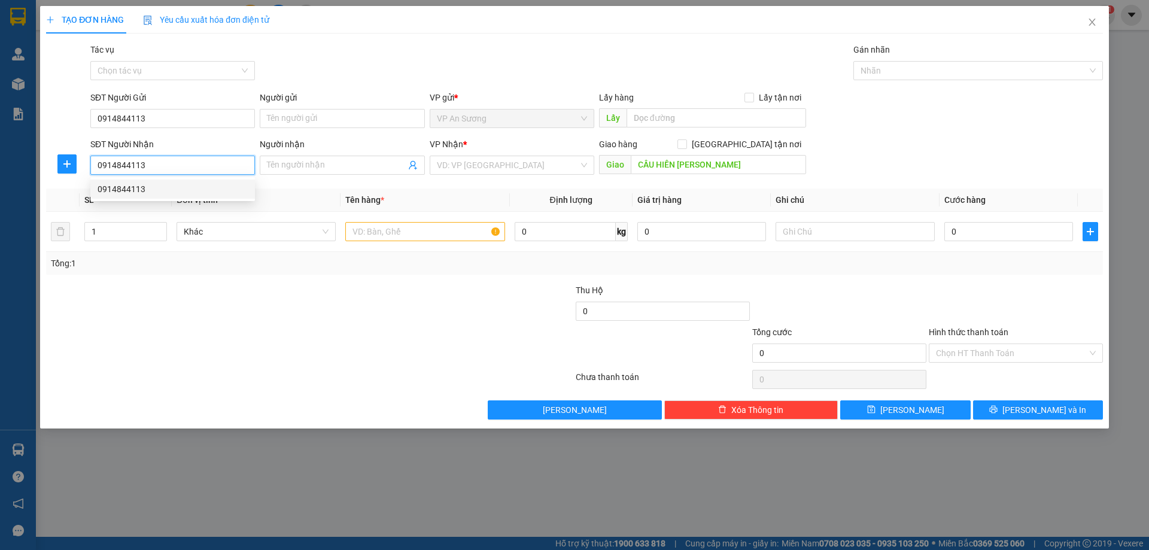
type input "150.000"
type input "0914844113"
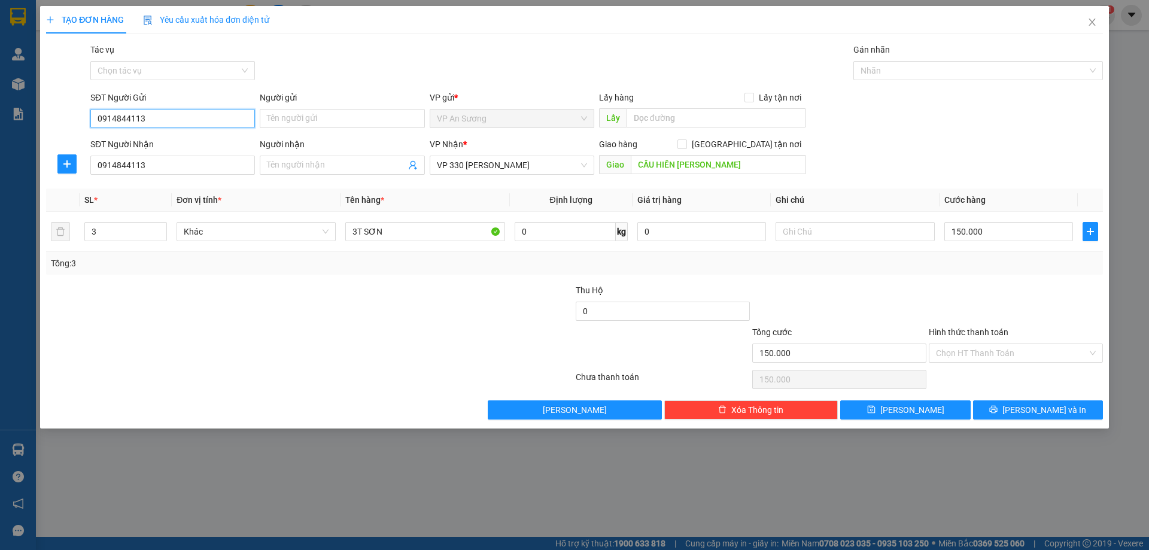
click at [155, 119] on input "0914844113" at bounding box center [172, 118] width 165 height 19
type input "0"
click at [126, 145] on div "0988345428" at bounding box center [173, 142] width 150 height 13
type input "0988345428"
type input "550.000"
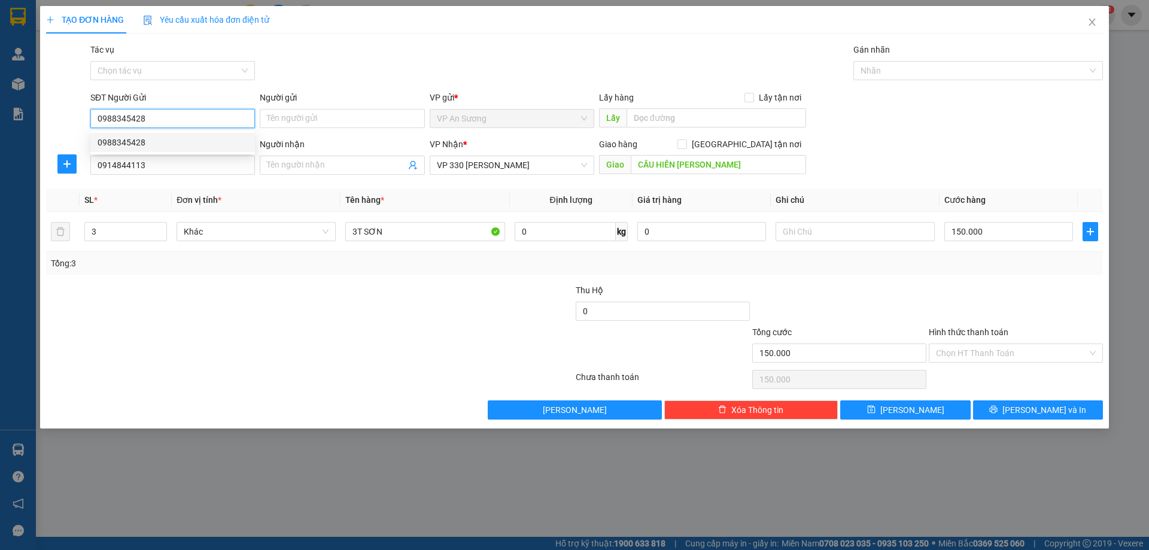
type input "550.000"
type input "0988345428"
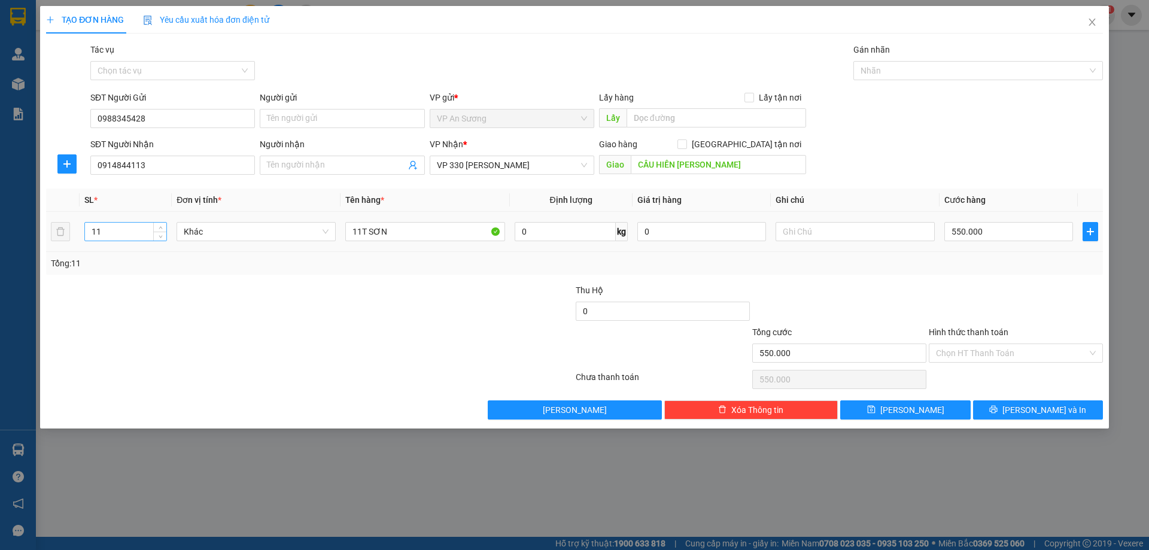
click at [96, 229] on input "11" at bounding box center [125, 232] width 81 height 18
type input "1"
click at [357, 231] on input "11T SƠN" at bounding box center [424, 231] width 159 height 19
type input "1T SƠN"
click at [998, 232] on input "550.000" at bounding box center [1009, 231] width 129 height 19
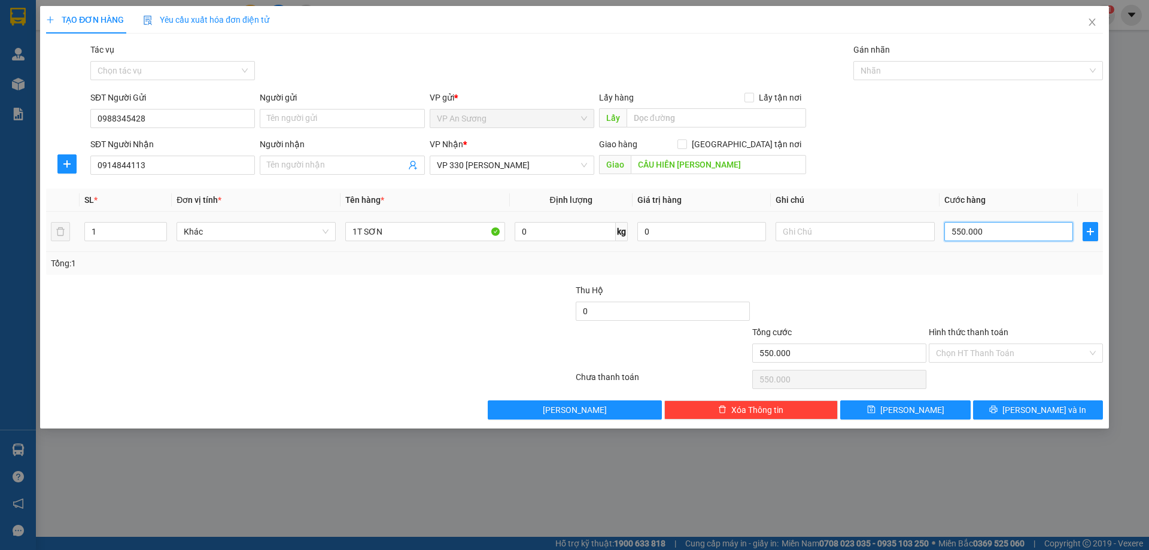
type input "0"
type input "5"
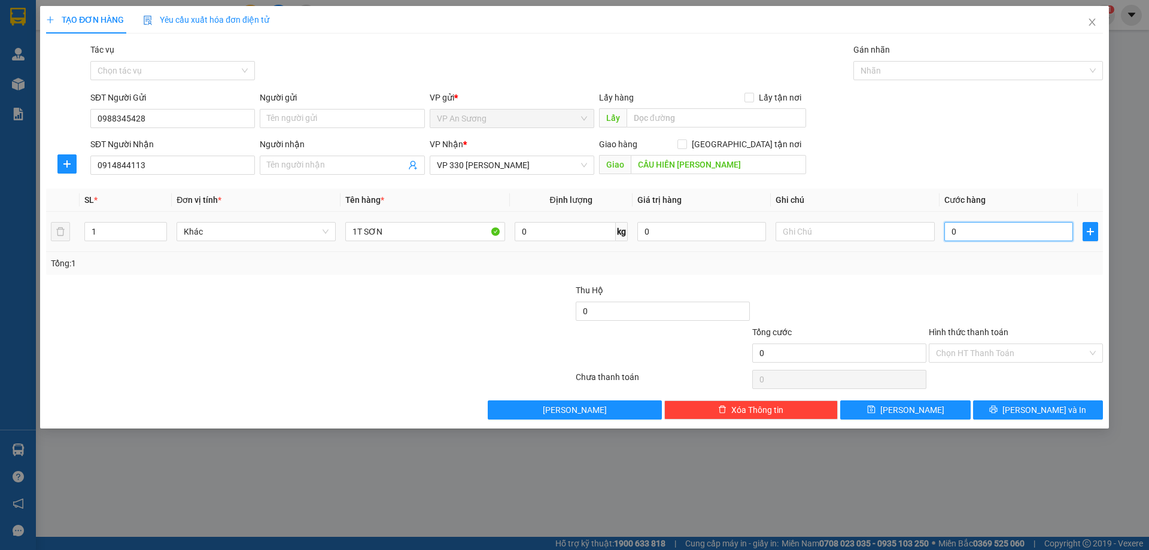
type input "05"
type input "50"
type input "050"
type input "50.000"
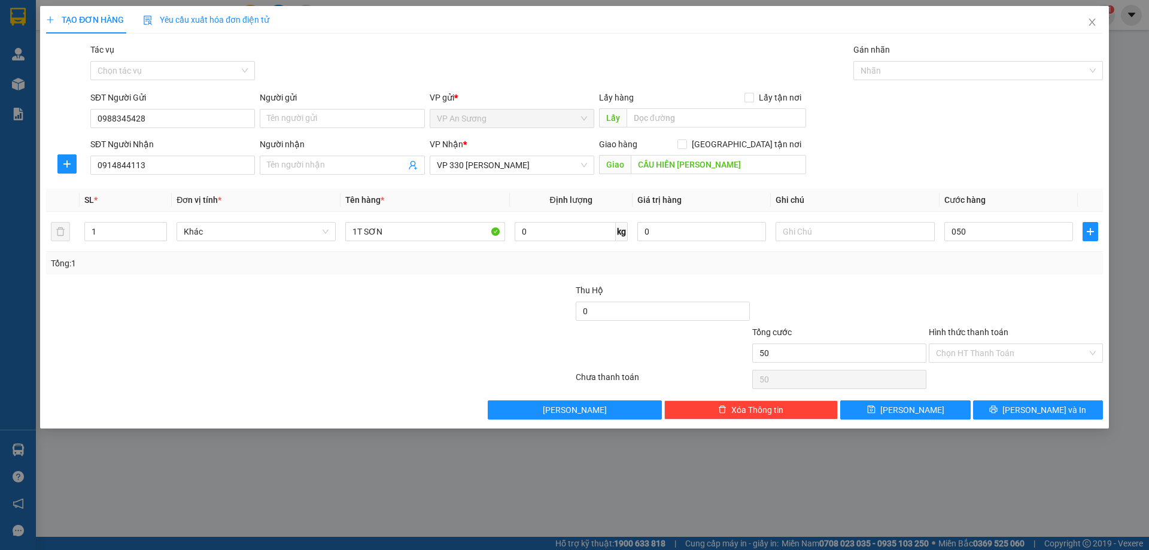
type input "50.000"
drag, startPoint x: 934, startPoint y: 288, endPoint x: 921, endPoint y: 286, distance: 12.8
click at [930, 287] on div at bounding box center [1016, 305] width 177 height 42
click at [1025, 410] on button "Lưu và In" at bounding box center [1038, 409] width 130 height 19
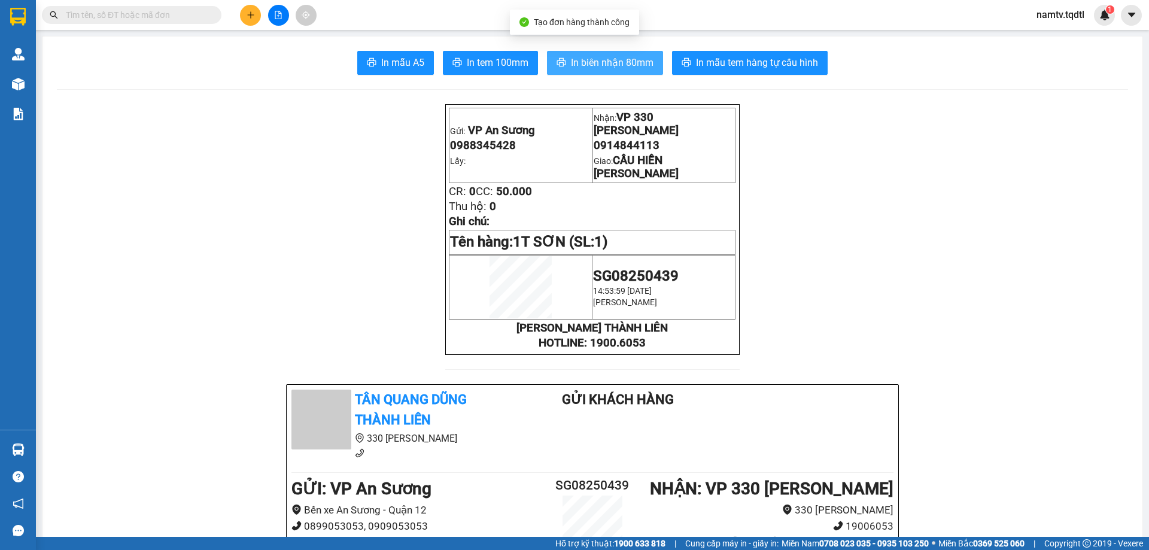
click at [603, 60] on span "In biên nhận 80mm" at bounding box center [612, 62] width 83 height 15
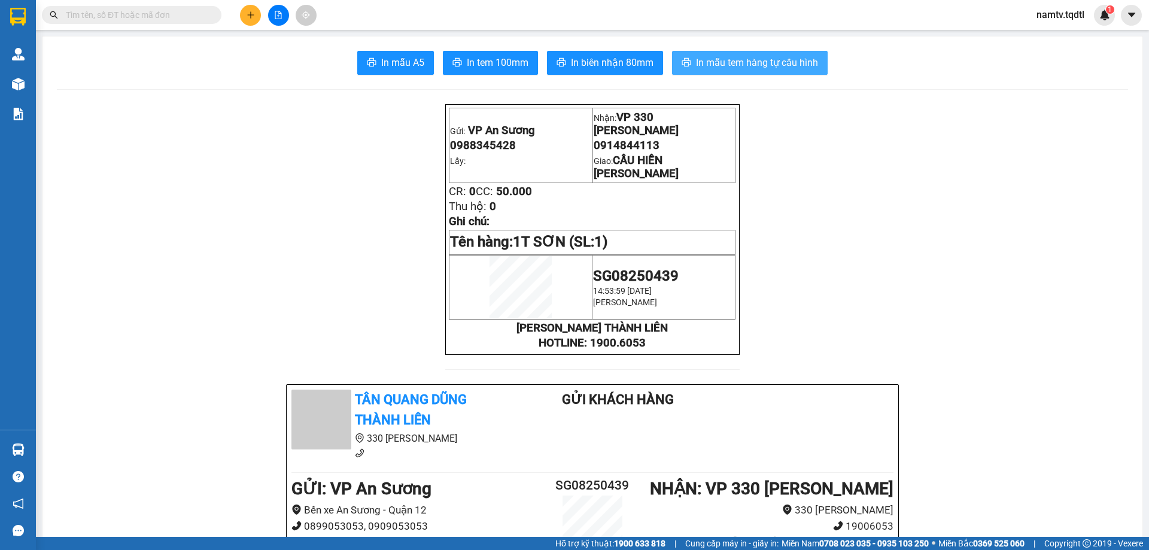
click at [726, 60] on span "In mẫu tem hàng tự cấu hình" at bounding box center [757, 62] width 122 height 15
click at [108, 14] on input "text" at bounding box center [136, 14] width 141 height 13
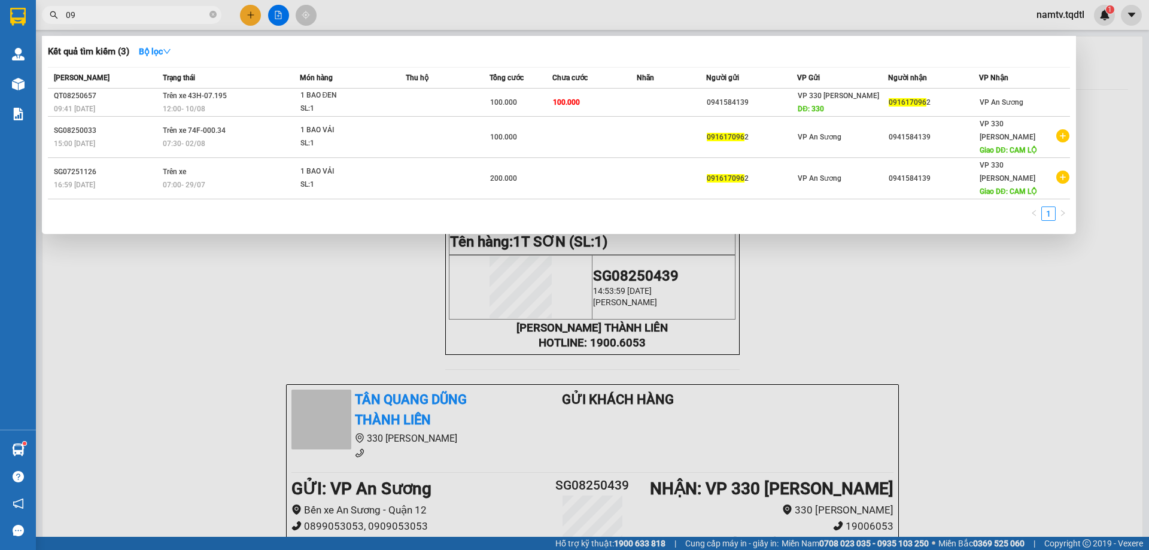
type input "0"
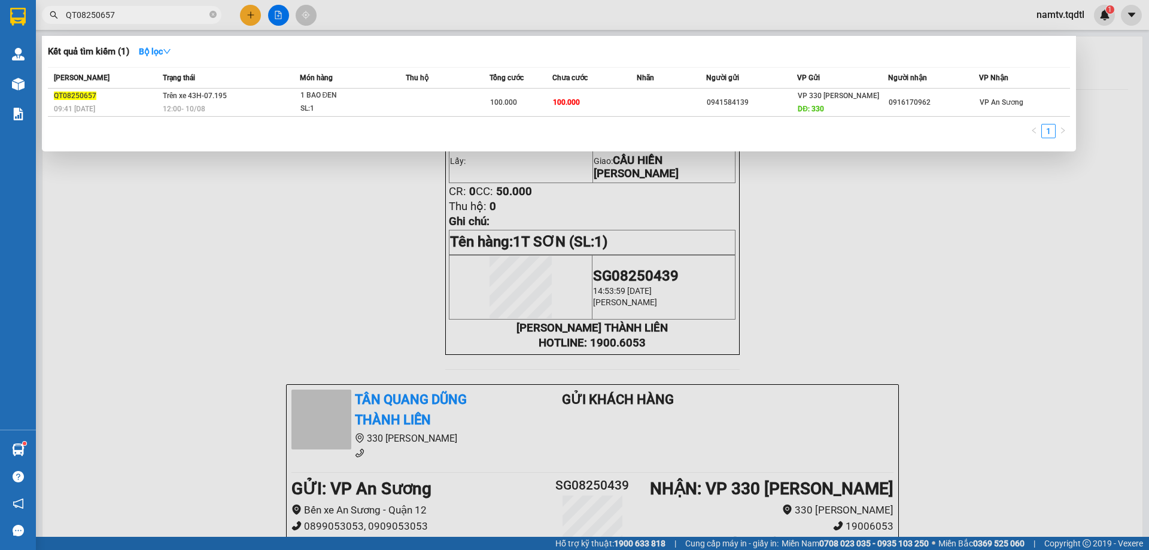
type input "QT08250657"
click at [217, 248] on div at bounding box center [574, 275] width 1149 height 550
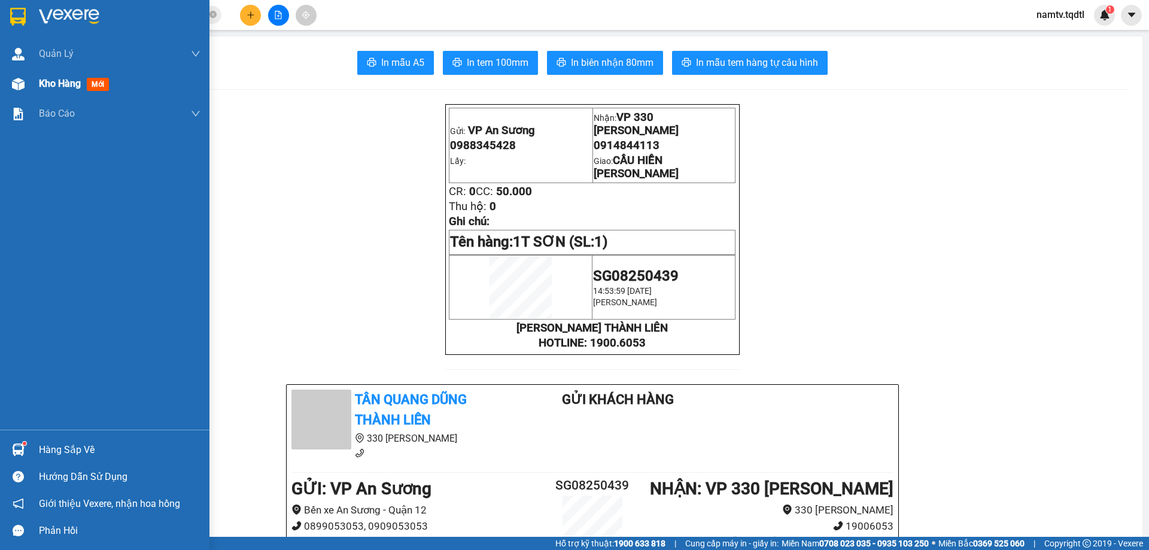
click at [44, 84] on span "Kho hàng" at bounding box center [60, 83] width 42 height 11
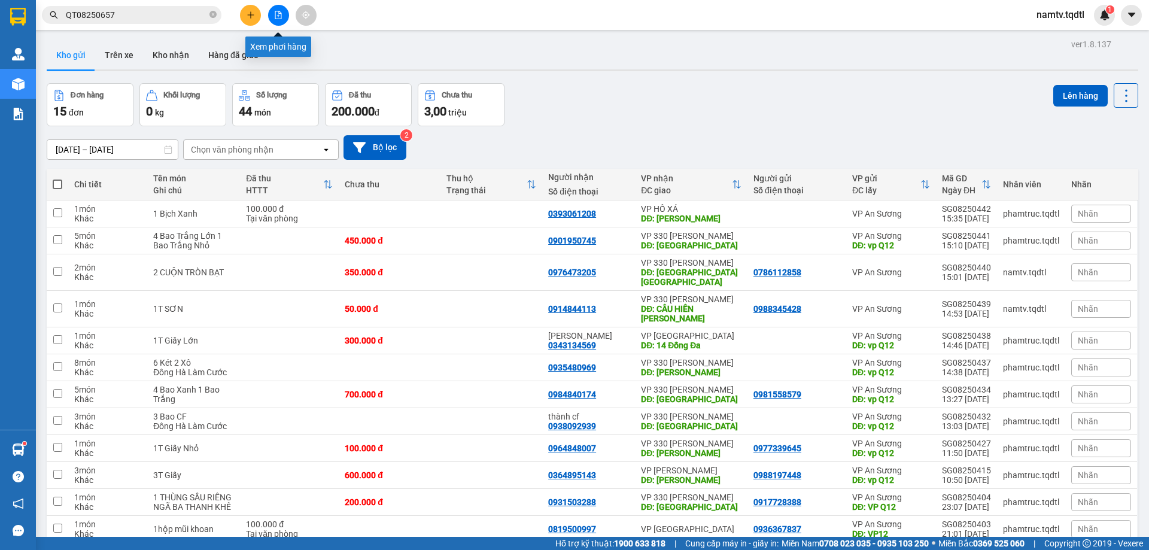
click at [275, 11] on icon "file-add" at bounding box center [278, 15] width 7 height 8
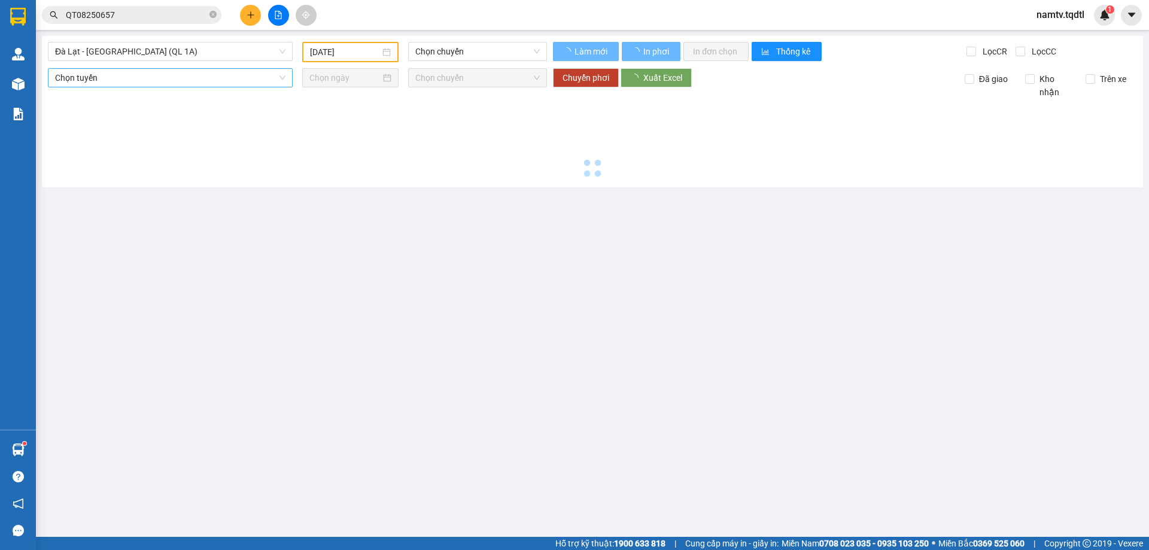
type input "11/08/2025"
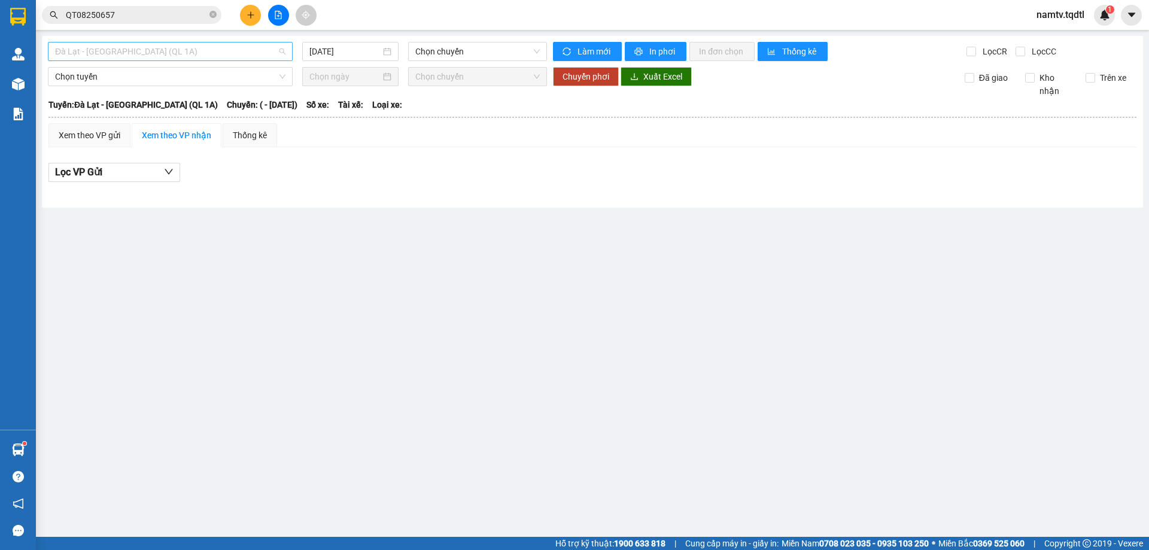
click at [204, 55] on span "Đà Lạt - [GEOGRAPHIC_DATA] (QL 1A)" at bounding box center [170, 52] width 230 height 18
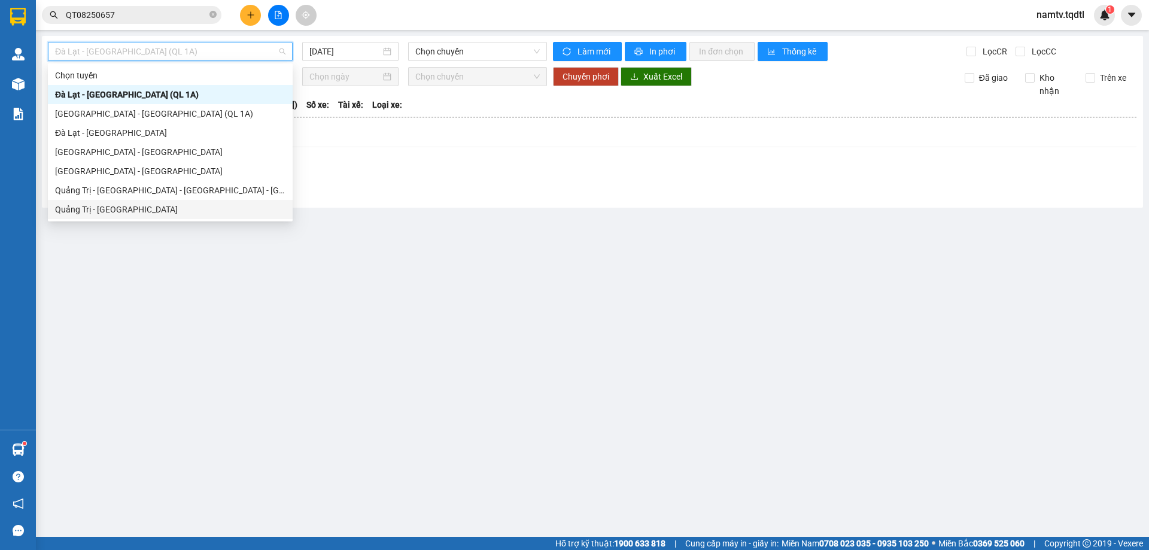
click at [98, 205] on div "Quảng Trị - [GEOGRAPHIC_DATA]" at bounding box center [170, 209] width 230 height 13
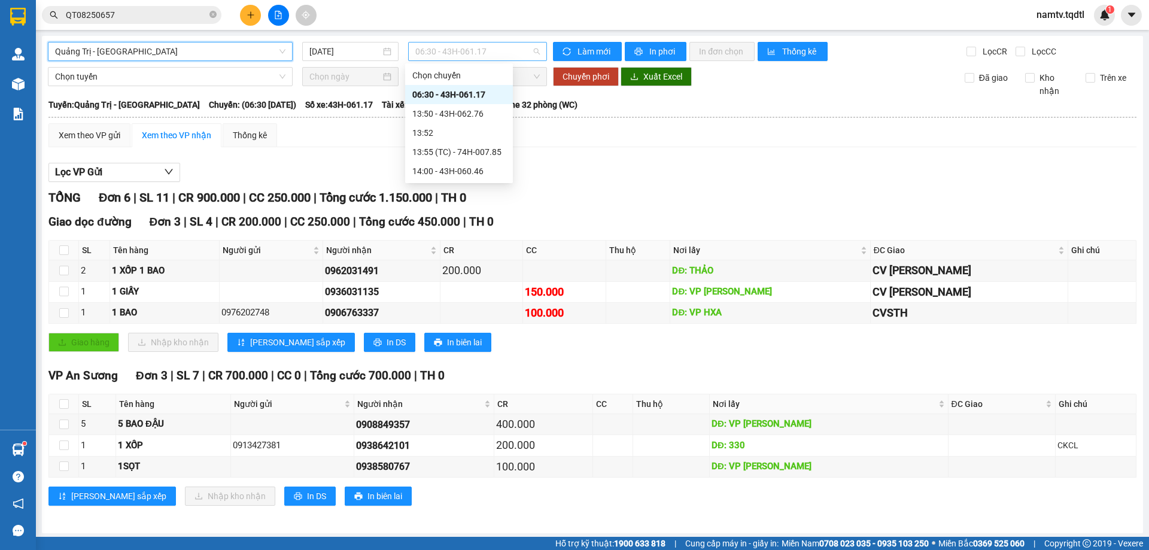
click at [511, 48] on span "06:30 - 43H-061.17" at bounding box center [477, 52] width 125 height 18
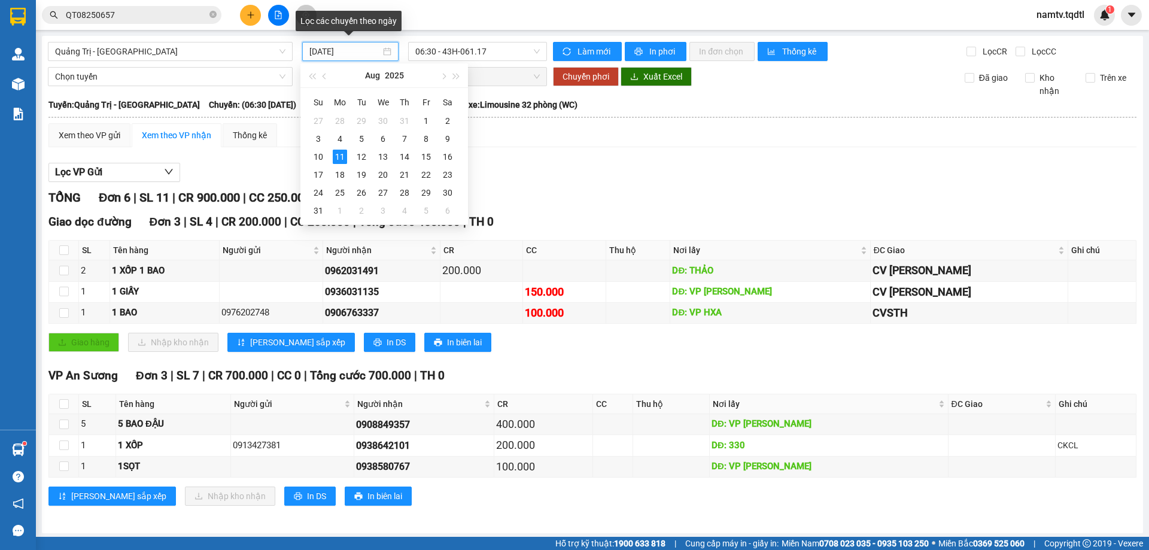
click at [366, 54] on input "11/08/2025" at bounding box center [344, 51] width 71 height 13
click at [448, 139] on div "9" at bounding box center [448, 139] width 14 height 14
type input "09/08/2025"
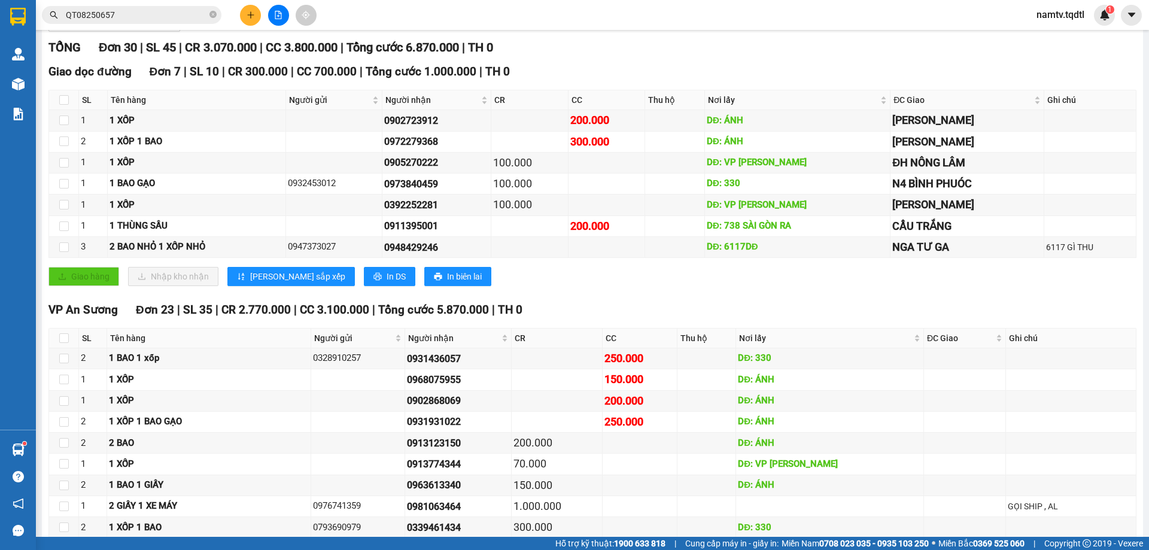
scroll to position [32, 0]
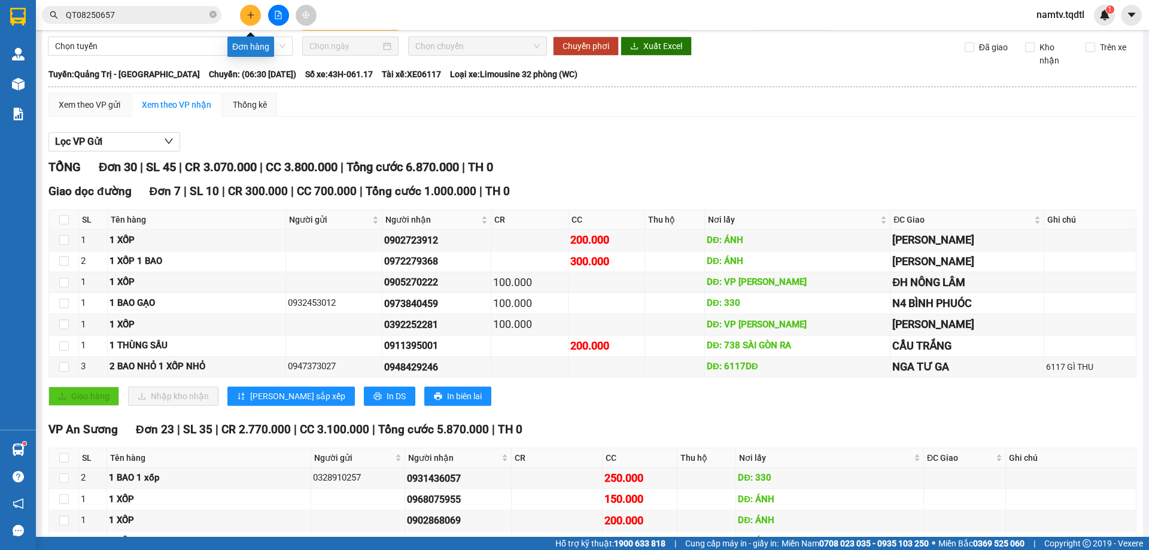
click at [251, 6] on button at bounding box center [250, 15] width 21 height 21
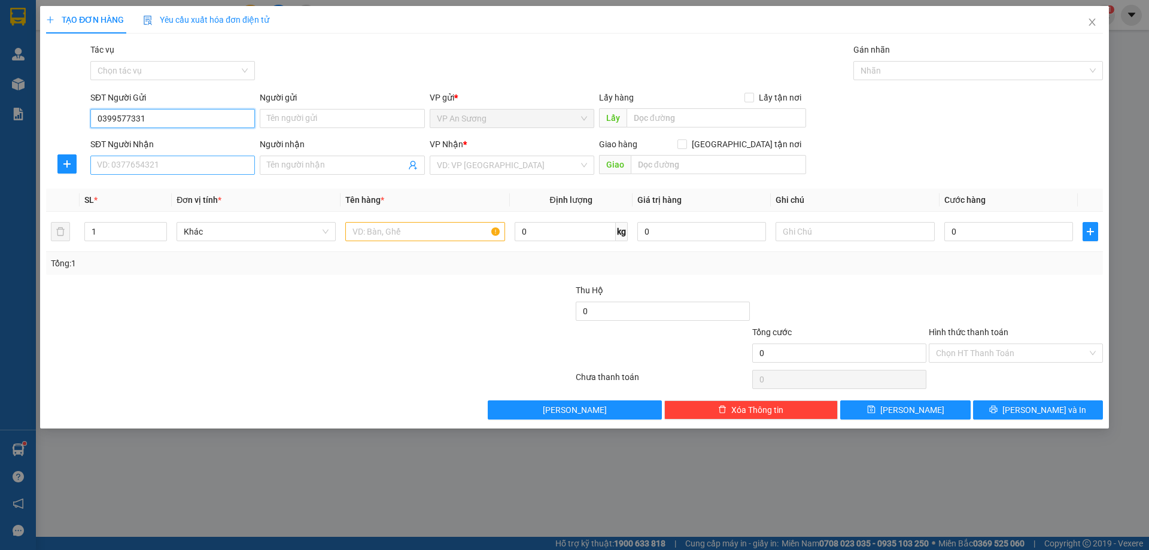
type input "0399577331"
click at [159, 169] on input "SĐT Người Nhận" at bounding box center [172, 165] width 165 height 19
click at [113, 187] on div "0819043555" at bounding box center [173, 189] width 150 height 13
type input "0819043555"
type input "200.000"
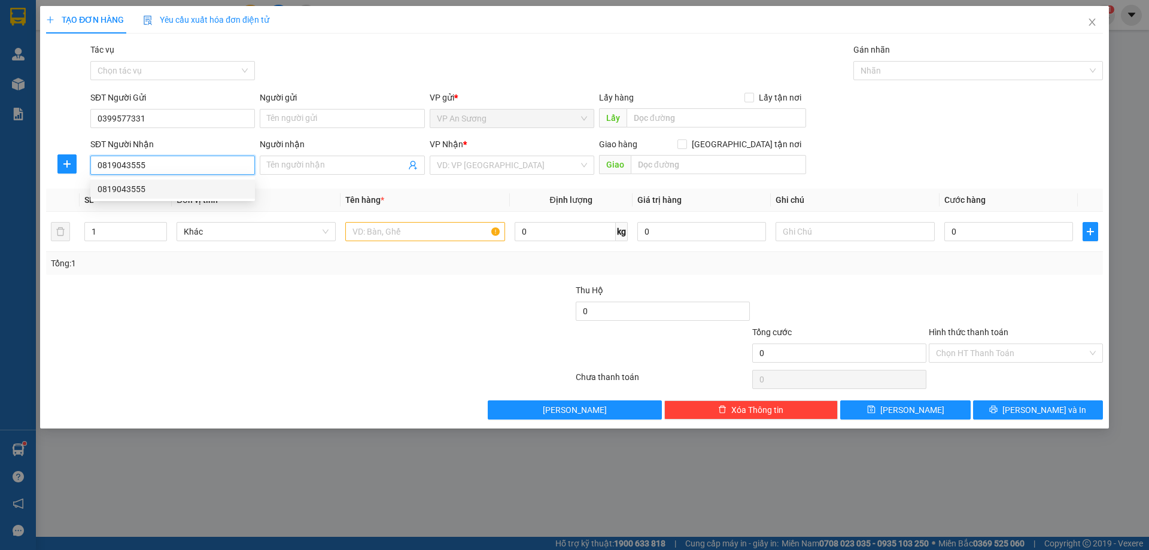
type input "200.000"
type input "0819043555"
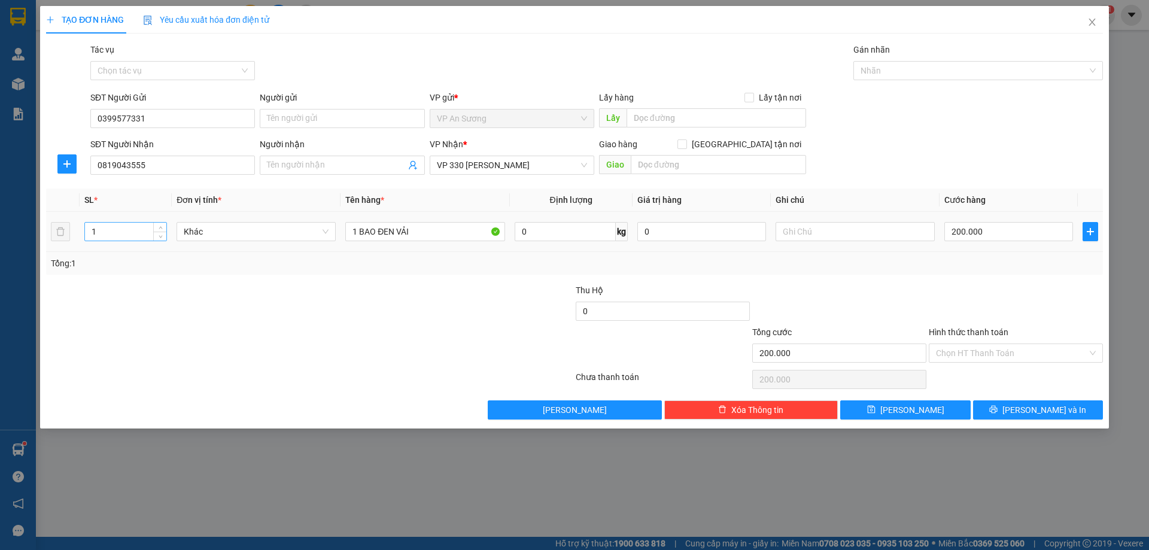
click at [96, 235] on input "1" at bounding box center [125, 232] width 81 height 18
type input "3"
click at [415, 230] on input "1 BAO ĐEN VẢI" at bounding box center [424, 231] width 159 height 19
click at [357, 231] on input "1 BAO" at bounding box center [424, 231] width 159 height 19
click at [386, 237] on input "3 BAO" at bounding box center [424, 231] width 159 height 19
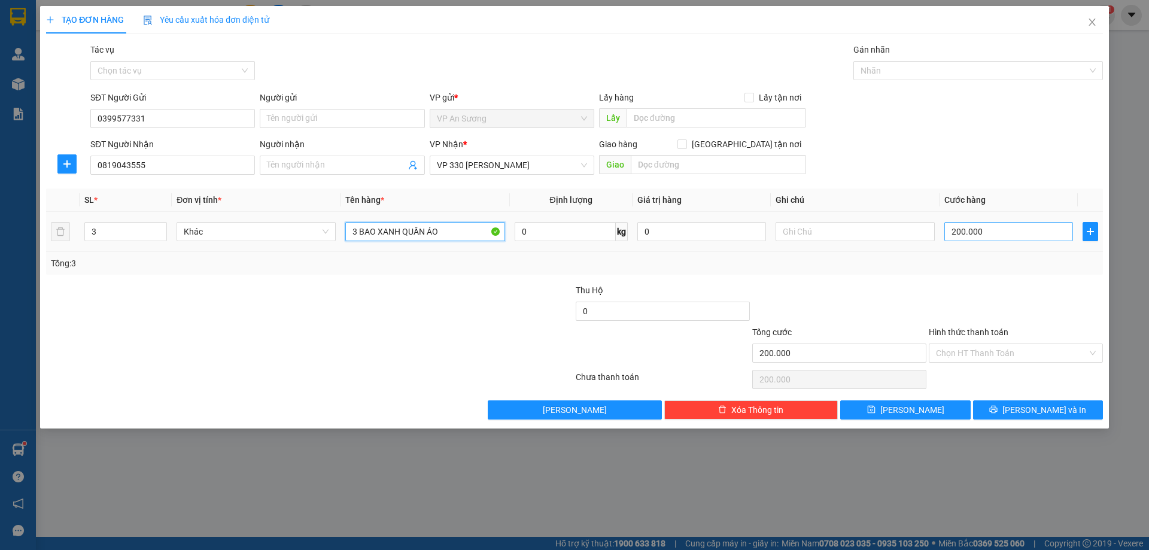
type input "3 BAO XANH QUẦN ÁO"
click at [1001, 239] on input "200.000" at bounding box center [1009, 231] width 129 height 19
type input "0"
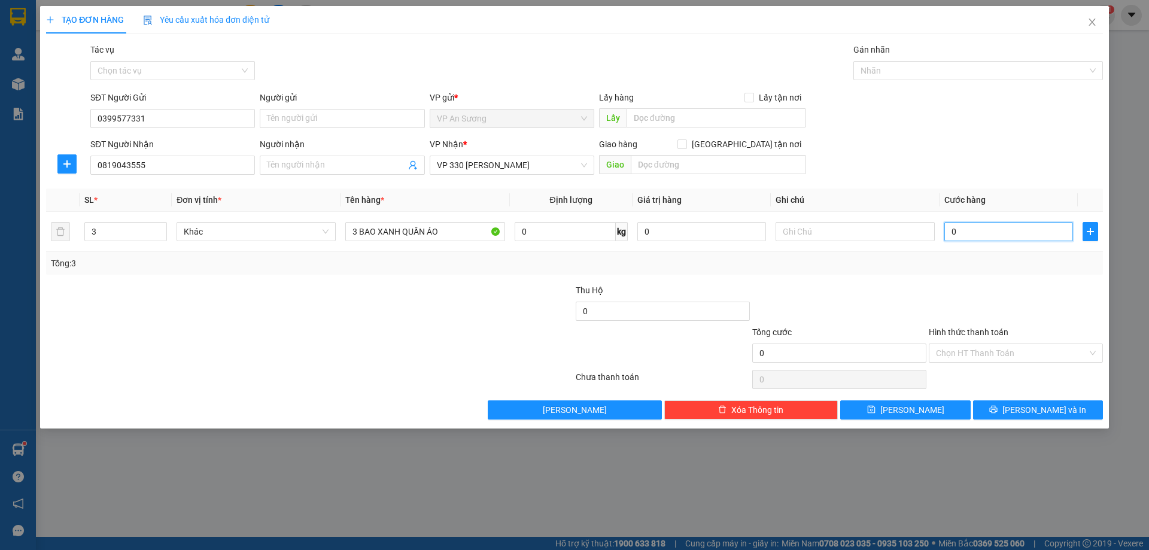
type input "7"
type input "07"
type input "75"
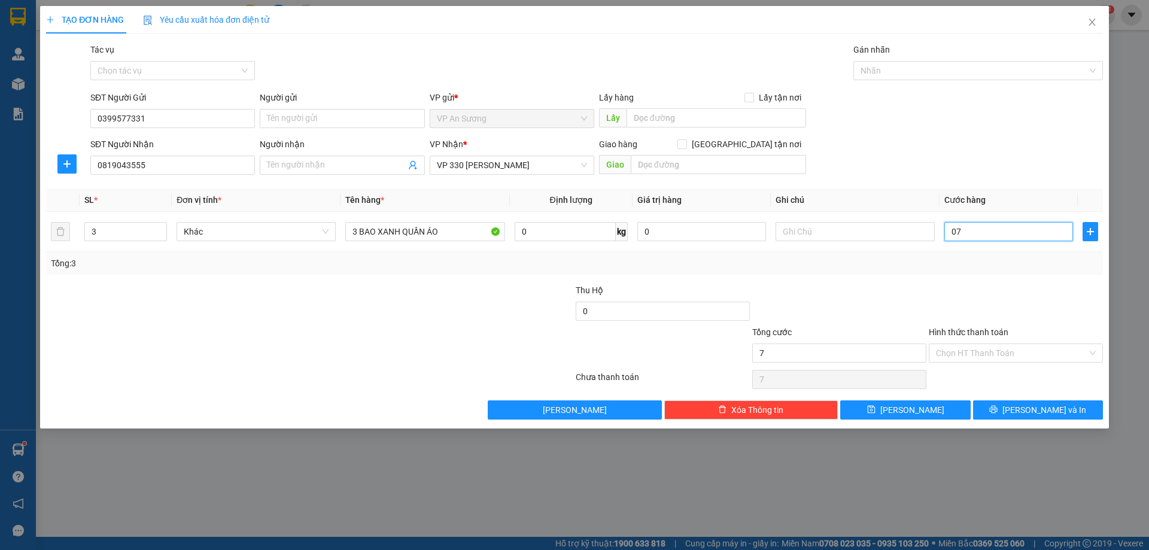
type input "075"
type input "750"
type input "0.750"
type input "750.000"
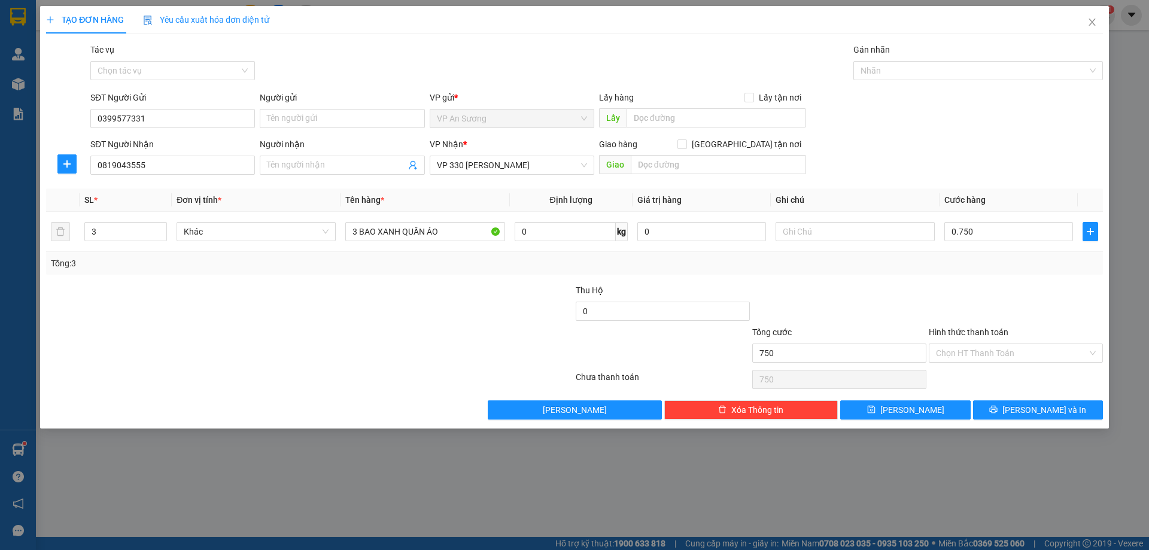
type input "750.000"
click at [876, 291] on div at bounding box center [839, 305] width 177 height 42
click at [1039, 411] on span "Lưu và In" at bounding box center [1045, 409] width 84 height 13
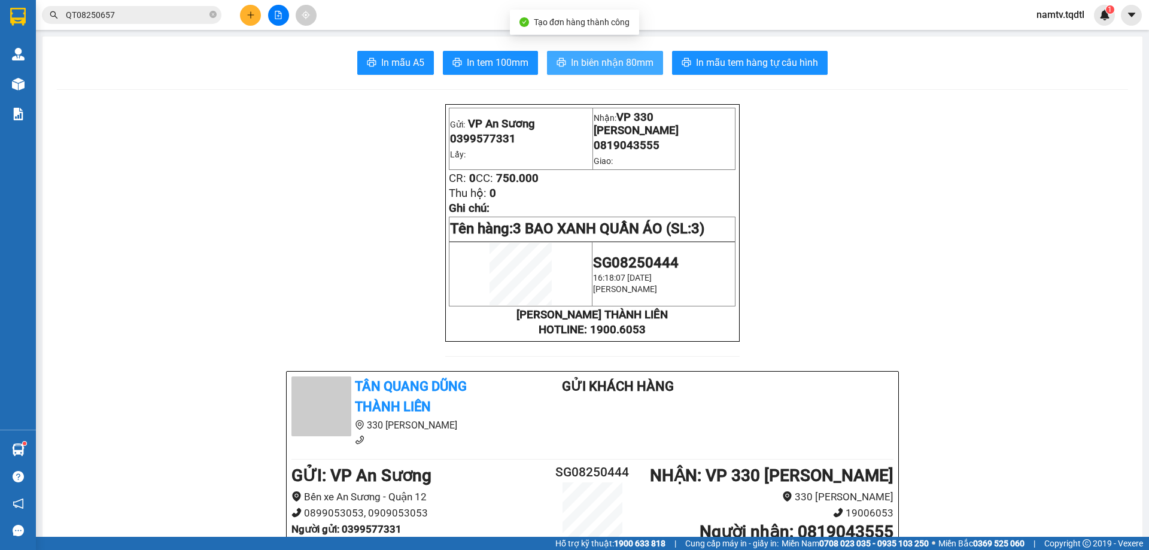
drag, startPoint x: 605, startPoint y: 60, endPoint x: 610, endPoint y: 81, distance: 21.1
click at [604, 60] on span "In biên nhận 80mm" at bounding box center [612, 62] width 83 height 15
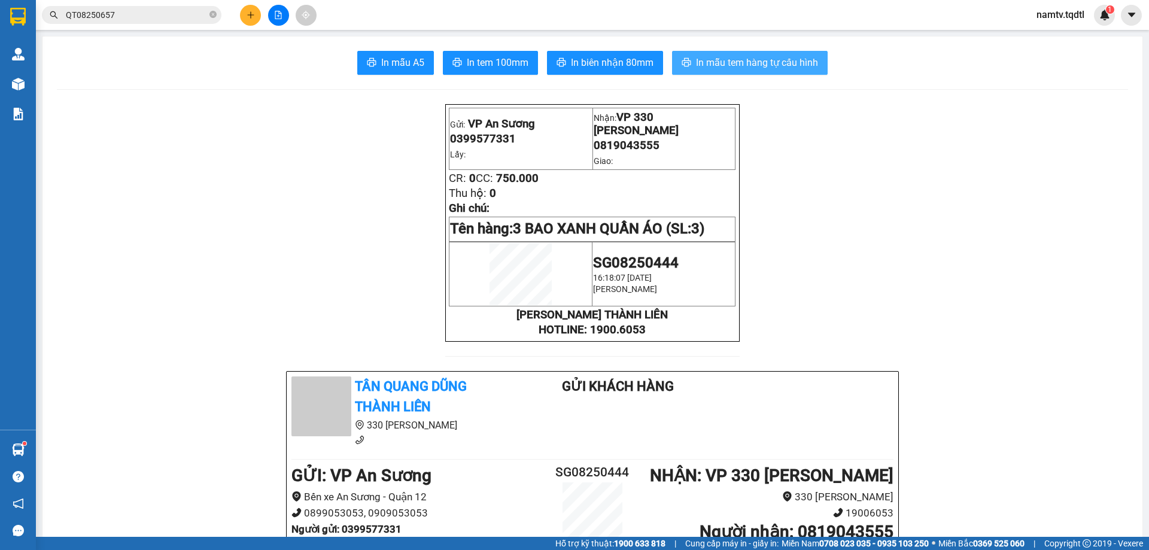
click at [749, 60] on span "In mẫu tem hàng tự cấu hình" at bounding box center [757, 62] width 122 height 15
click at [276, 9] on button at bounding box center [278, 15] width 21 height 21
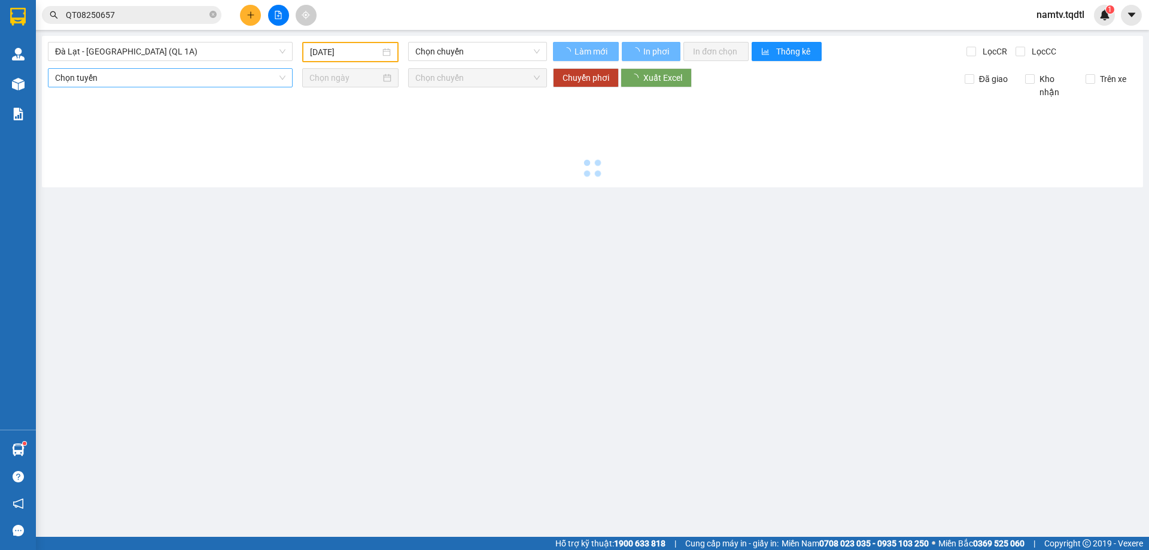
type input "11/08/2025"
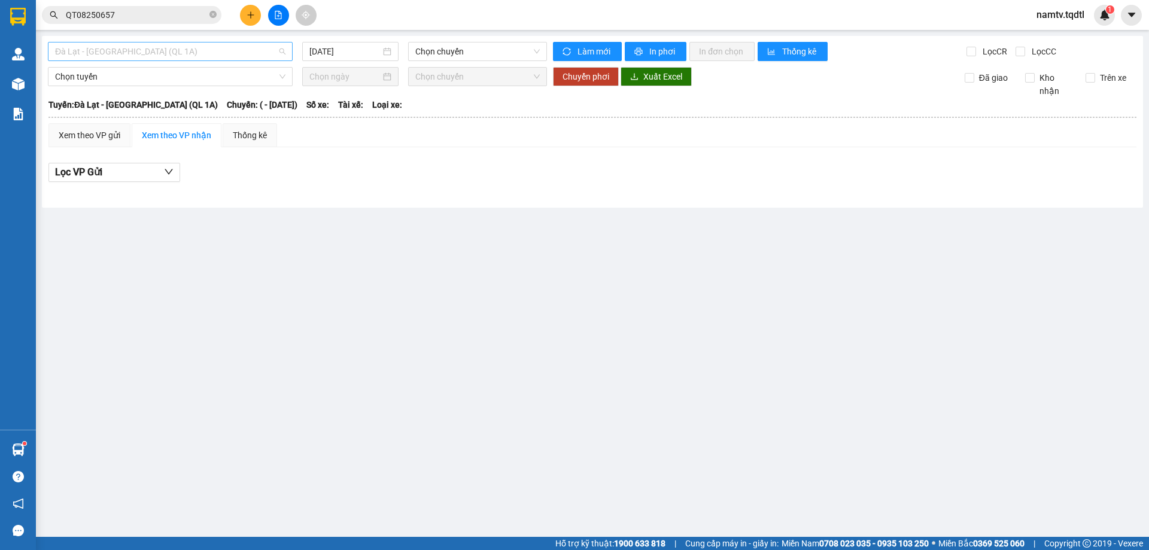
click at [177, 48] on span "Đà Lạt - [GEOGRAPHIC_DATA] (QL 1A)" at bounding box center [170, 52] width 230 height 18
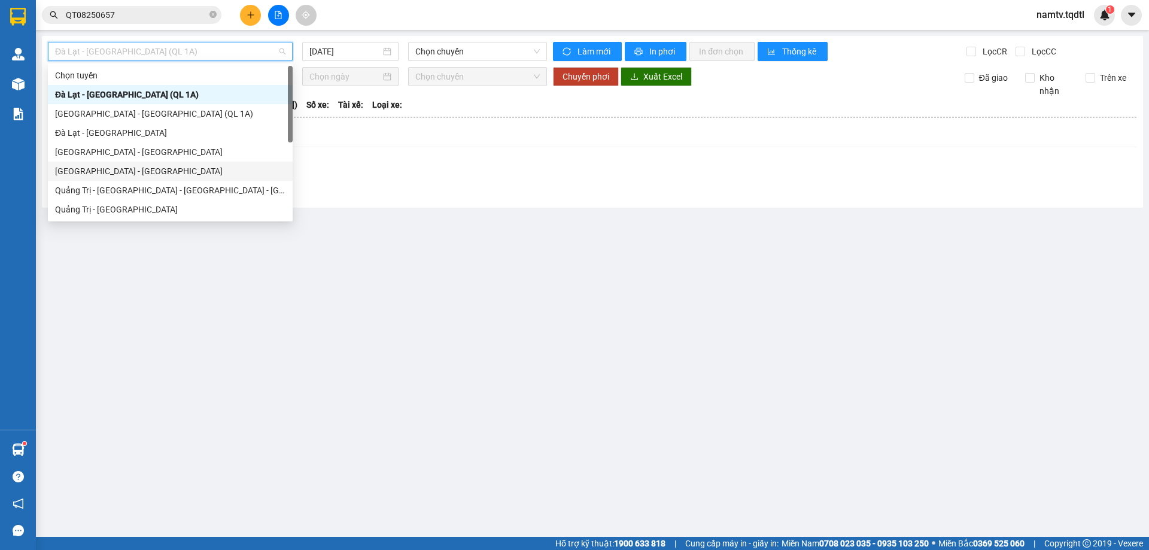
type input "Q"
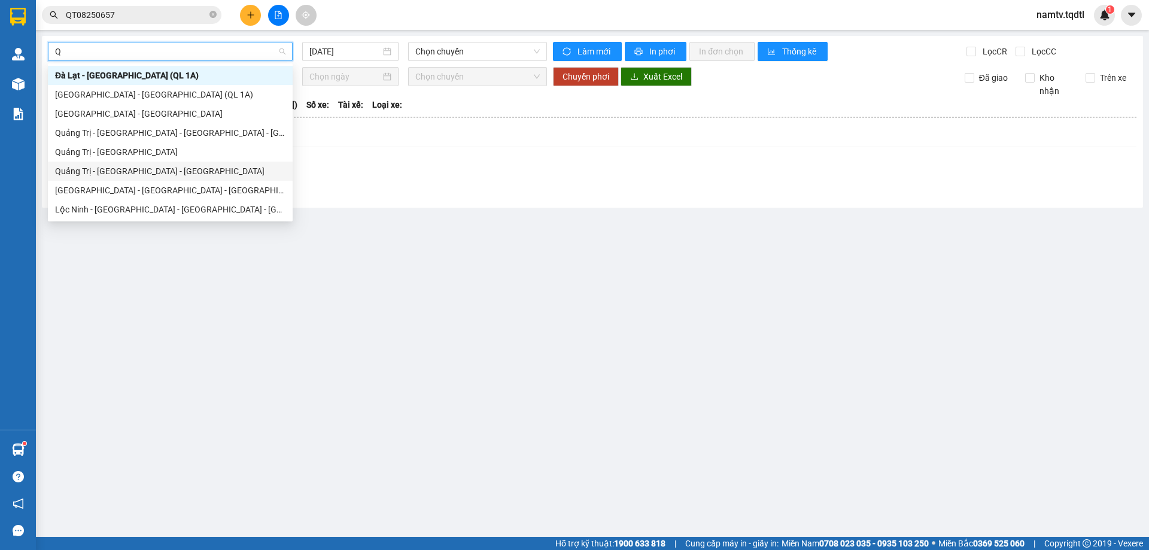
click at [92, 169] on div "Quảng Trị - [GEOGRAPHIC_DATA] - [GEOGRAPHIC_DATA]" at bounding box center [170, 171] width 230 height 13
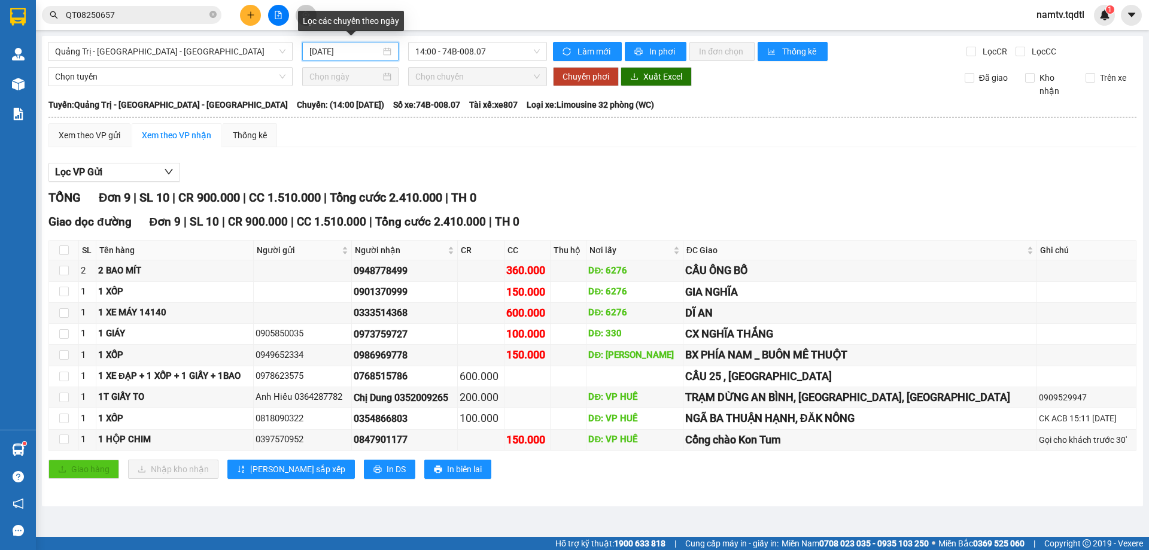
drag, startPoint x: 357, startPoint y: 51, endPoint x: 365, endPoint y: 99, distance: 47.8
click at [360, 54] on input "11/08/2025" at bounding box center [344, 51] width 71 height 13
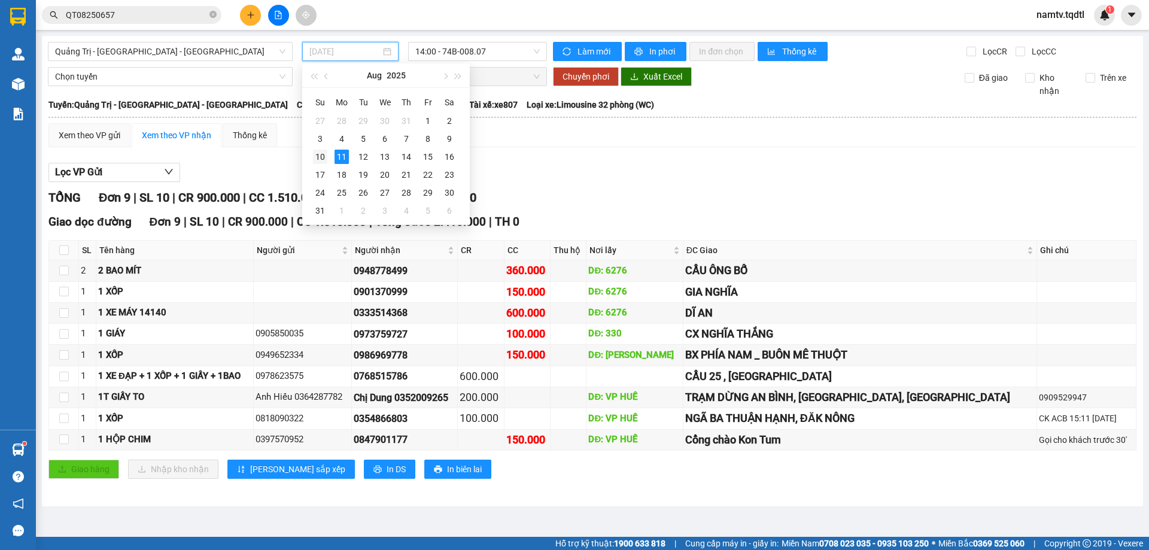
click at [317, 153] on div "10" at bounding box center [320, 157] width 14 height 14
type input "[DATE]"
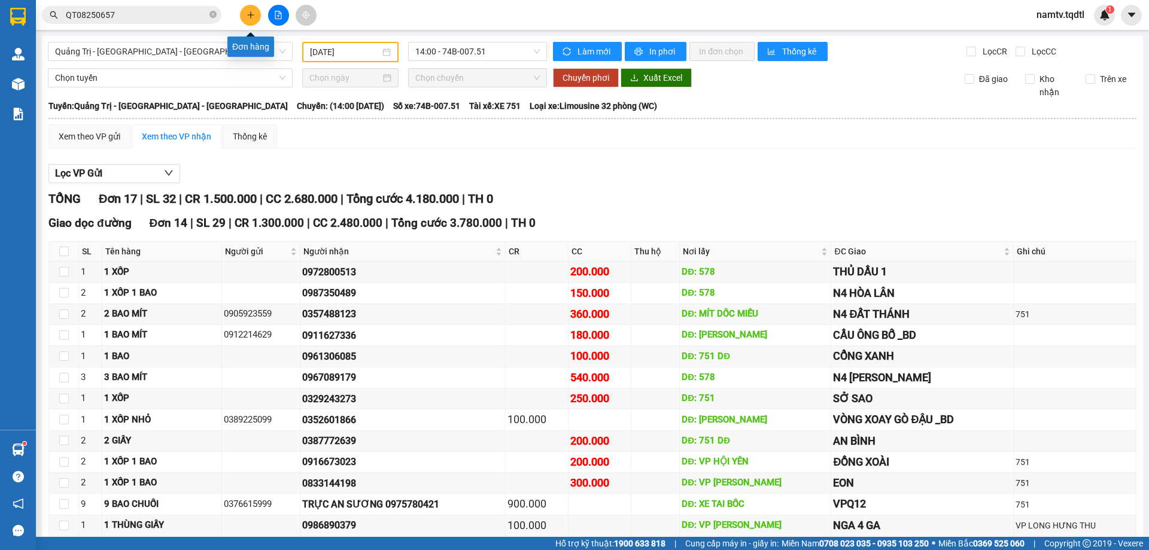
click at [251, 13] on icon "plus" at bounding box center [250, 14] width 1 height 7
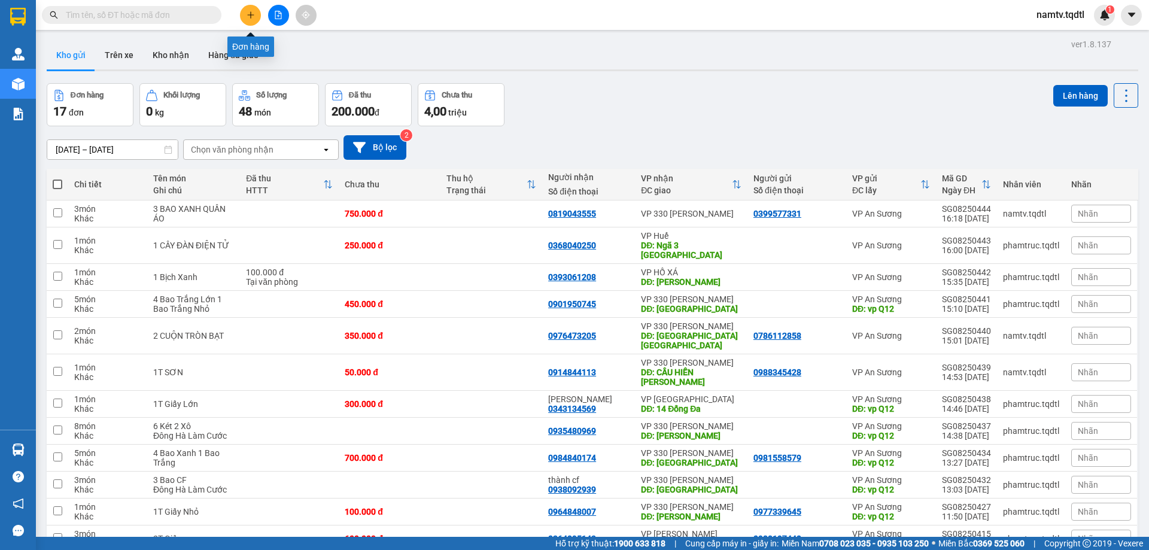
click at [250, 12] on icon "plus" at bounding box center [251, 15] width 8 height 8
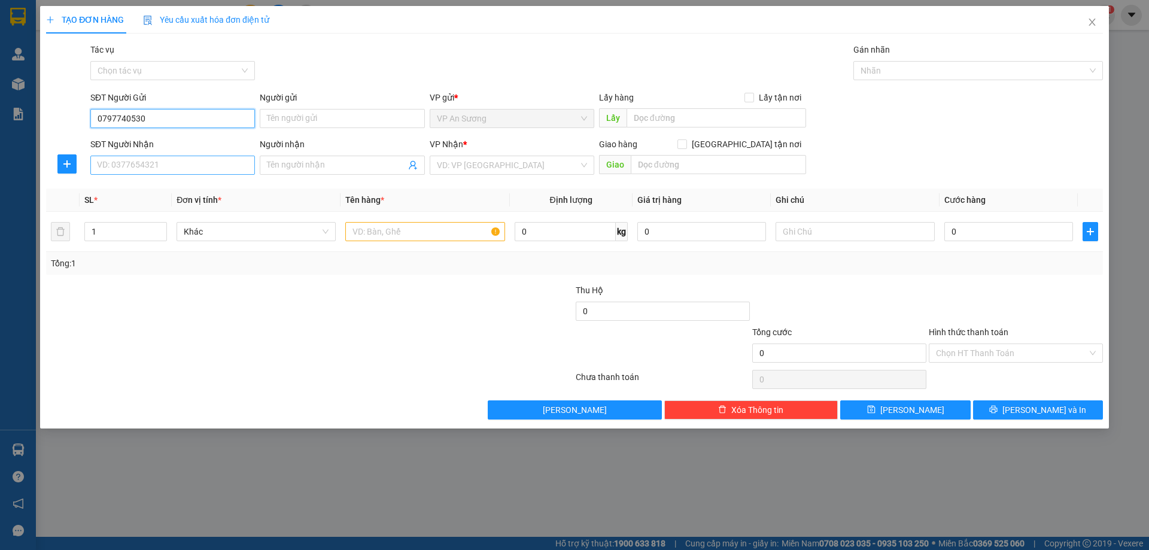
type input "0797740530"
click at [161, 166] on input "SĐT Người Nhận" at bounding box center [172, 165] width 165 height 19
click at [116, 184] on div "0947812234" at bounding box center [173, 189] width 150 height 13
type input "0947812234"
type input "CAM LỘ"
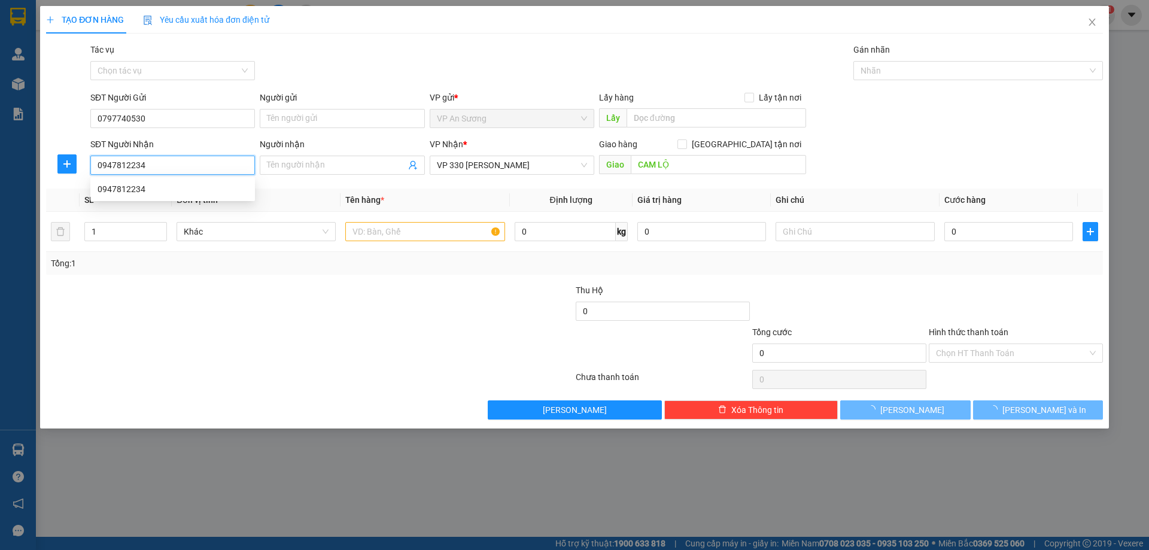
type input "100.000"
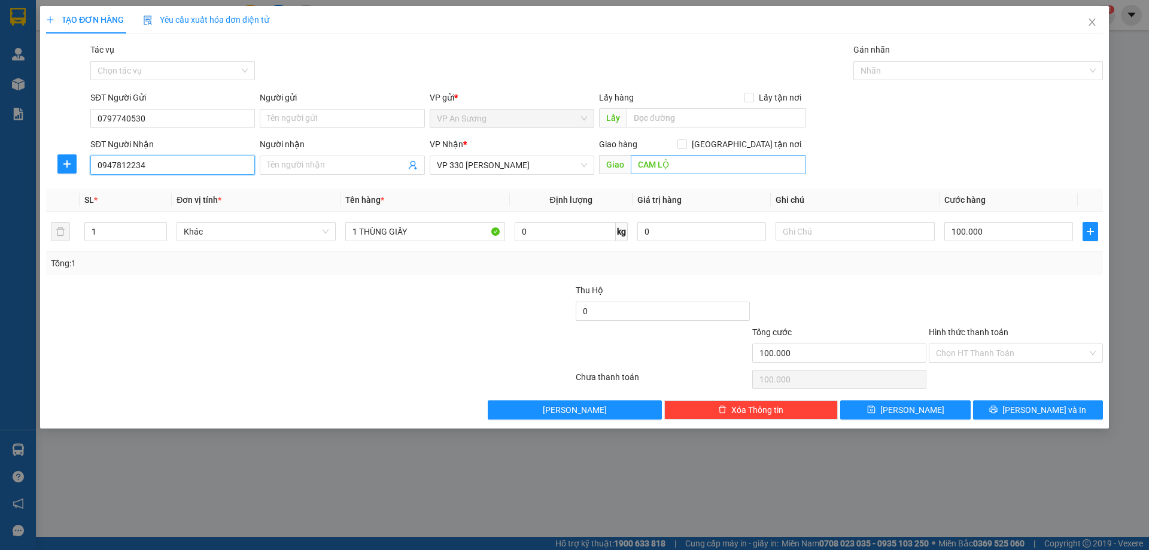
type input "0947812234"
click at [697, 163] on input "CAM LỘ" at bounding box center [718, 164] width 175 height 19
click at [1041, 408] on span "Lưu và In" at bounding box center [1045, 409] width 84 height 13
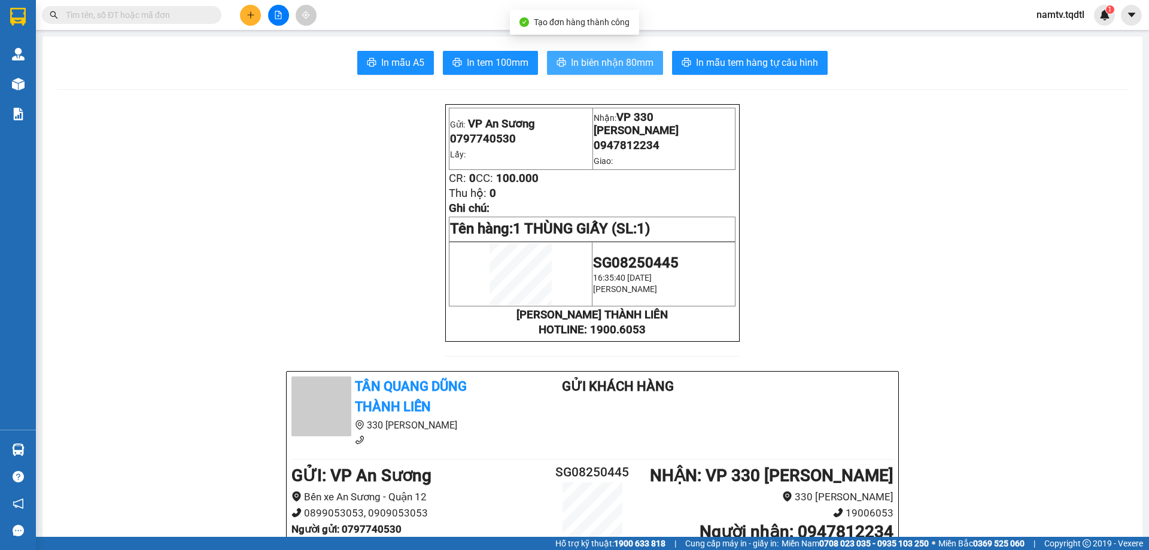
click at [605, 52] on button "In biên nhận 80mm" at bounding box center [605, 63] width 116 height 24
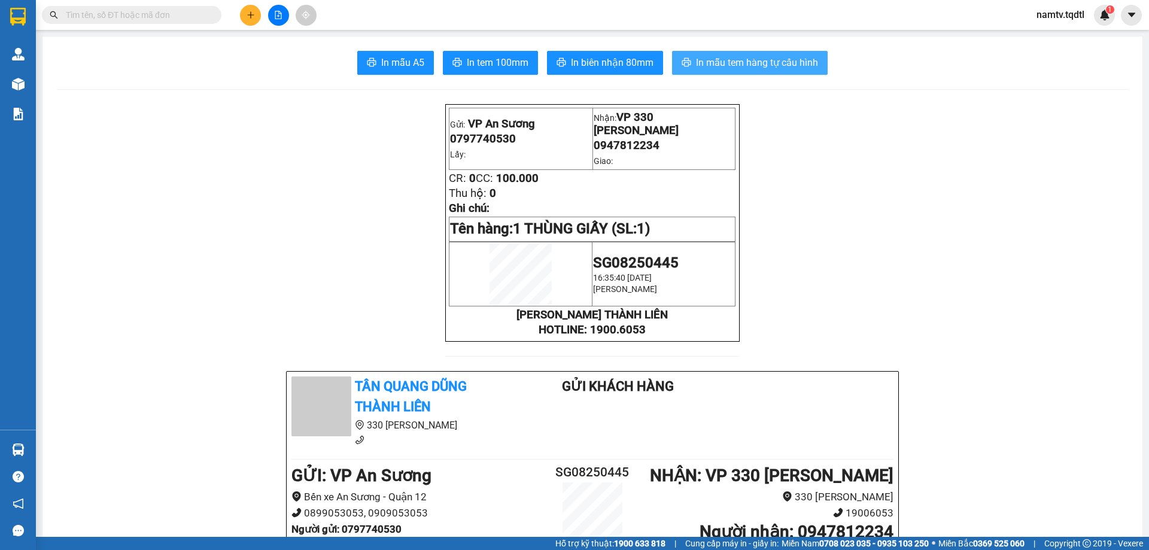
click at [744, 63] on span "In mẫu tem hàng tự cấu hình" at bounding box center [757, 62] width 122 height 15
click at [273, 13] on button at bounding box center [278, 15] width 21 height 21
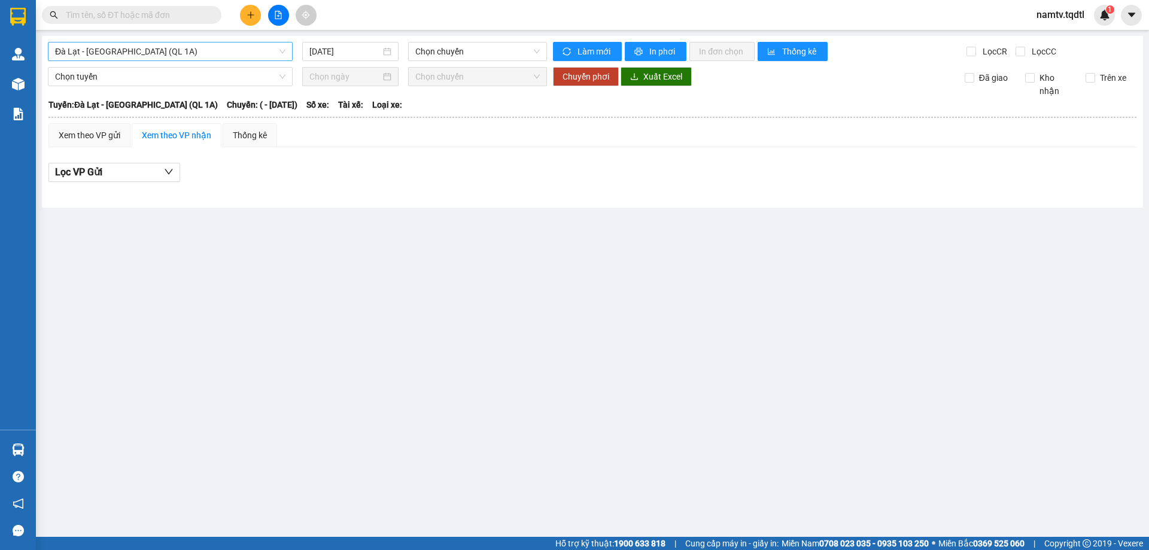
click at [239, 53] on span "Đà Lạt - [GEOGRAPHIC_DATA] (QL 1A)" at bounding box center [170, 52] width 230 height 18
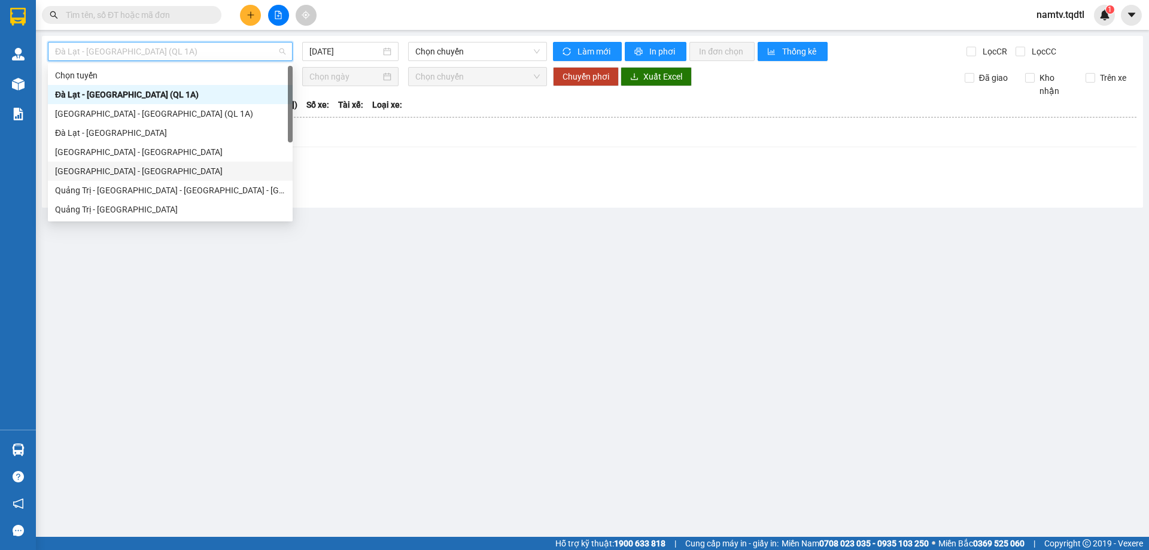
click at [99, 171] on div "[GEOGRAPHIC_DATA] - [GEOGRAPHIC_DATA]" at bounding box center [170, 171] width 230 height 13
type input "11/08/2025"
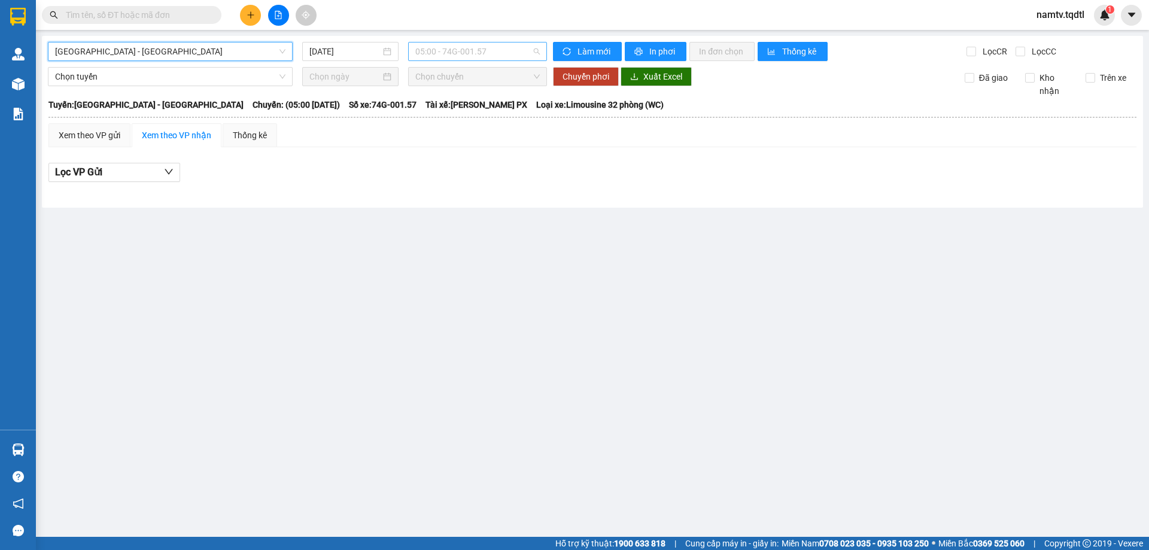
click at [500, 51] on span "05:00 - 74G-001.57" at bounding box center [477, 52] width 125 height 18
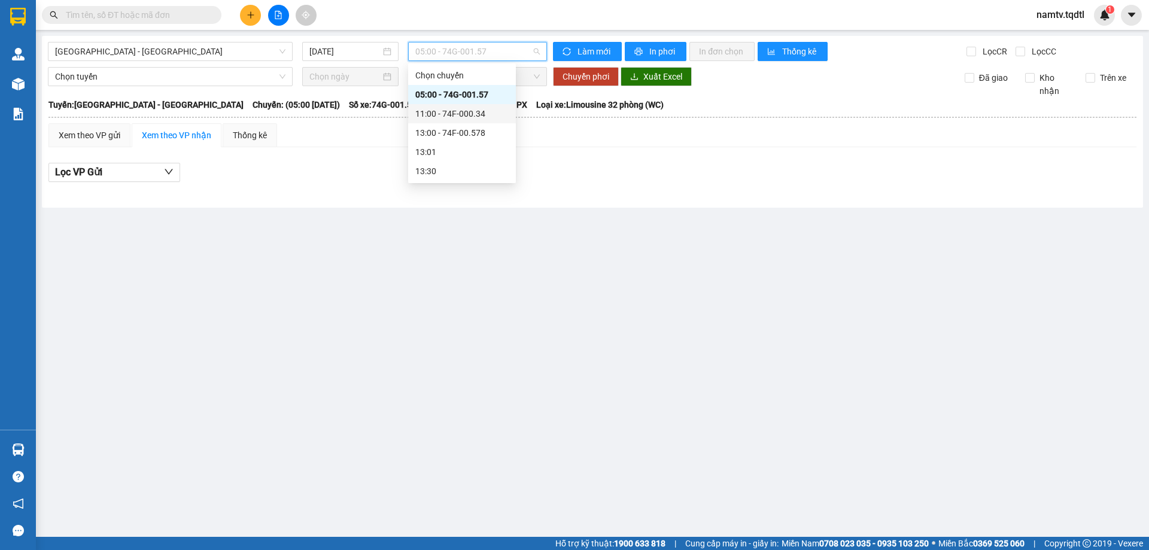
click at [468, 115] on div "11:00 - 74F-000.34" at bounding box center [461, 113] width 93 height 13
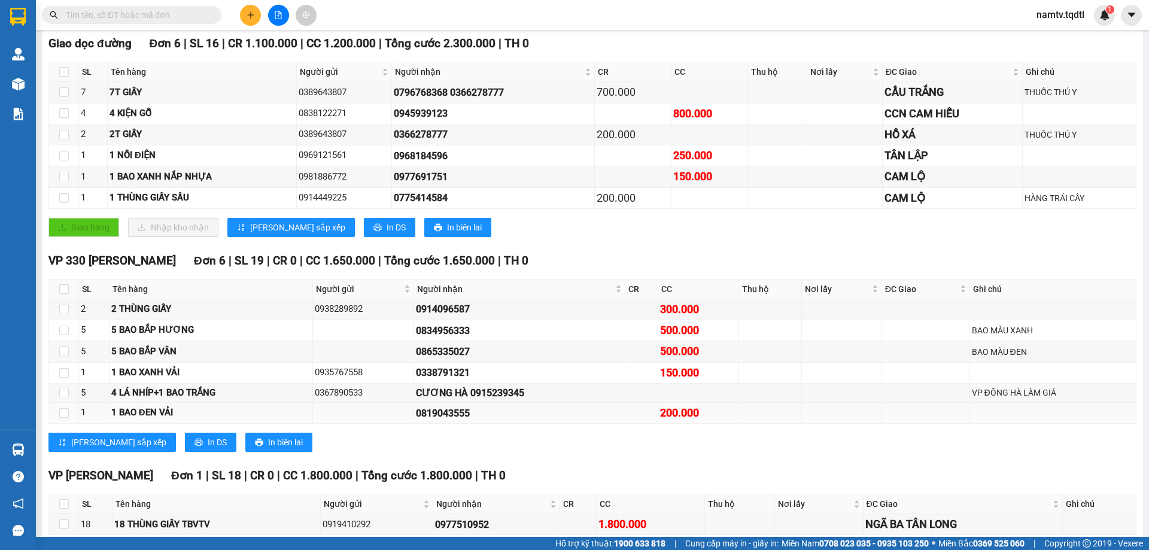
scroll to position [238, 0]
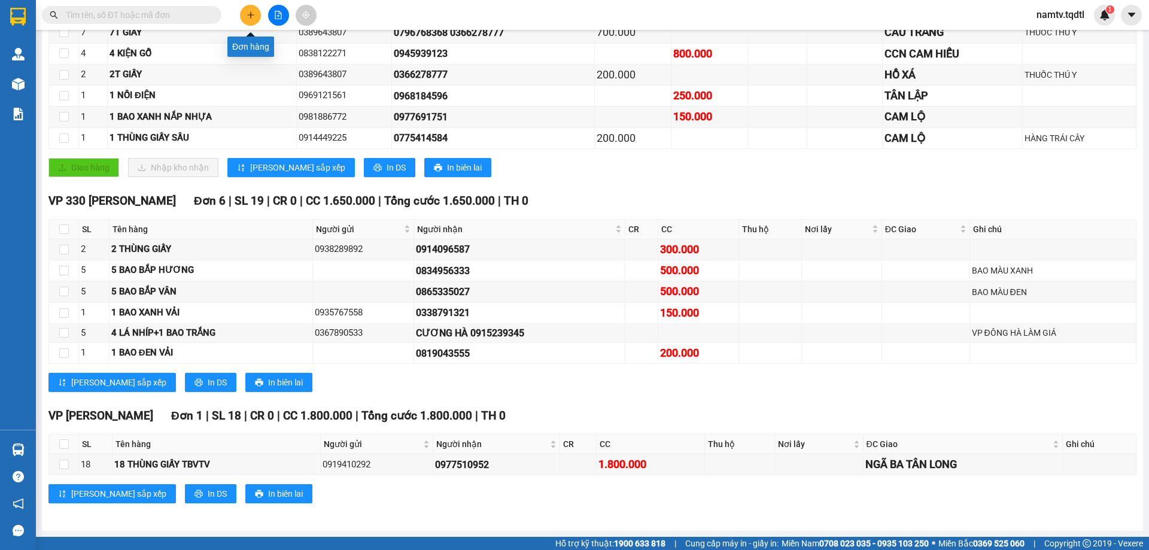
click at [242, 14] on button at bounding box center [250, 15] width 21 height 21
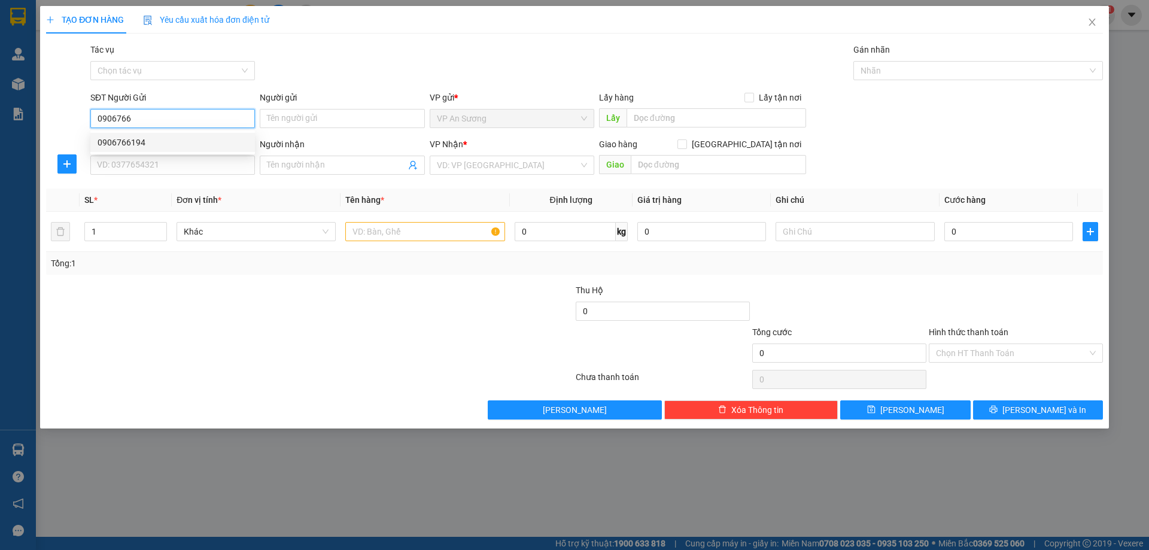
click at [141, 148] on div "0906766194" at bounding box center [173, 142] width 150 height 13
type input "0906766194"
type input "0343371181"
type input "CẦU TRẮNG - QUẢNG TRỊ"
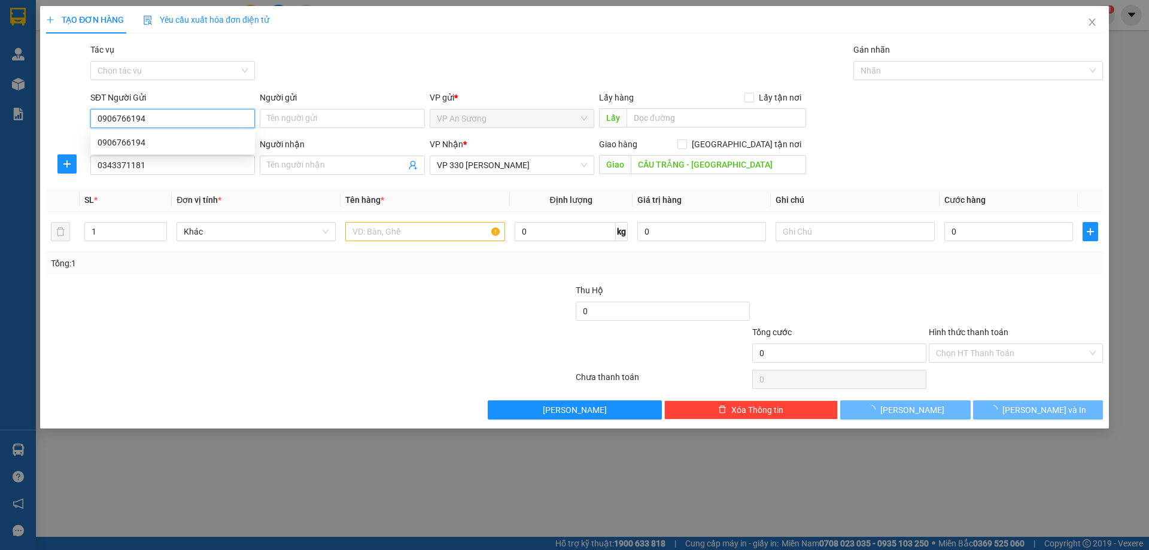
type input "200.000"
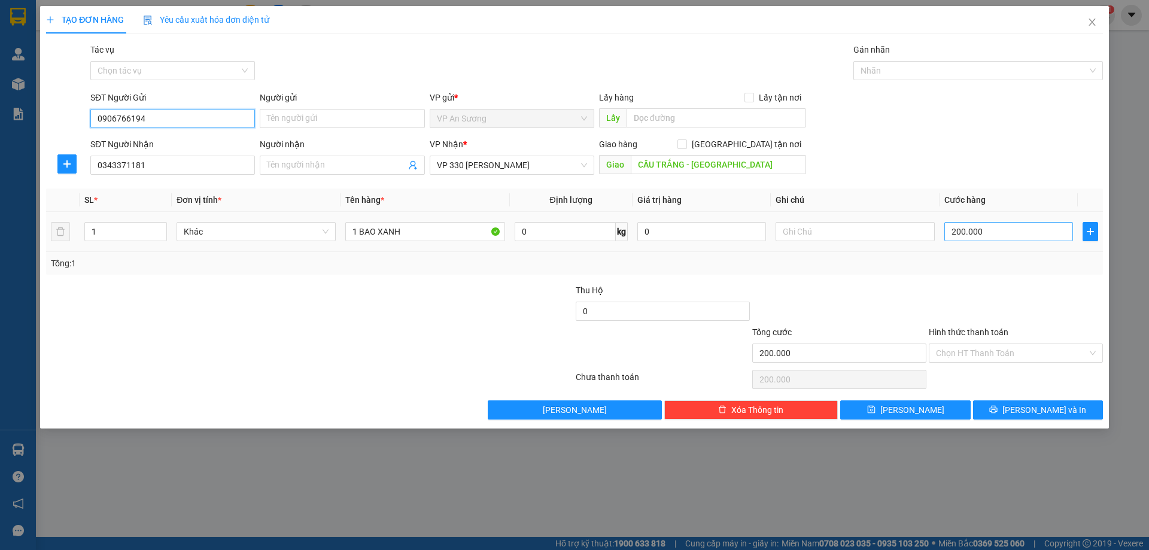
type input "0906766194"
click at [994, 236] on input "200.000" at bounding box center [1009, 231] width 129 height 19
type input "1"
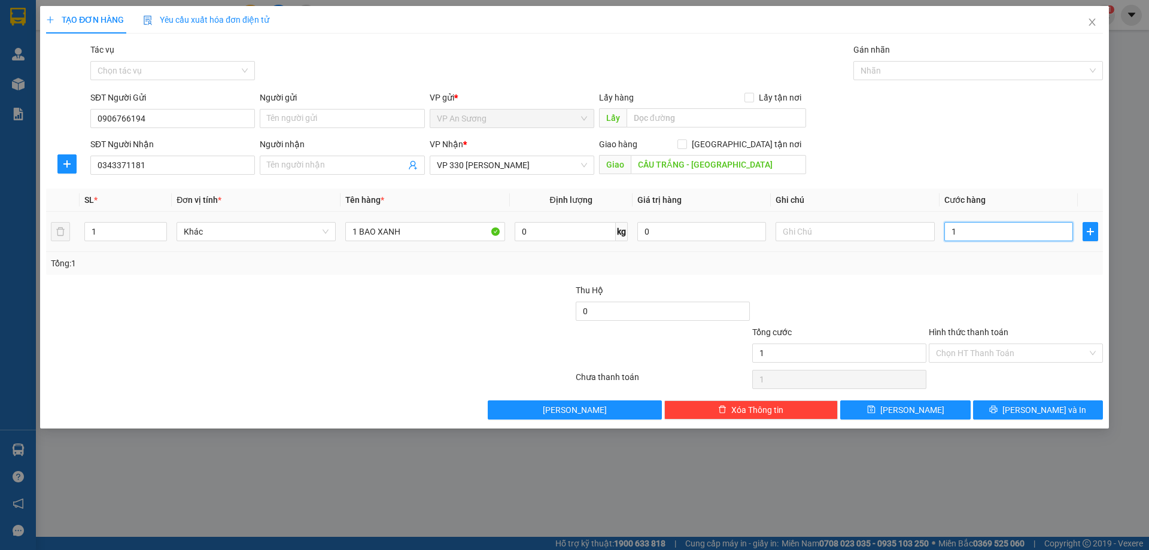
type input "15"
type input "150"
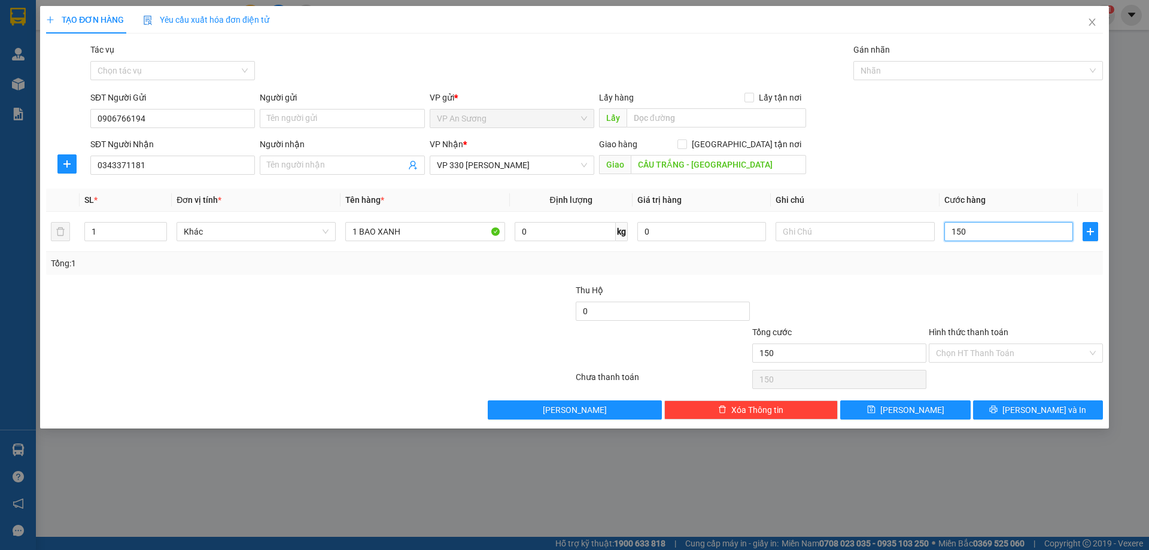
type input "150"
type input "150.000"
click at [870, 320] on div at bounding box center [839, 305] width 177 height 42
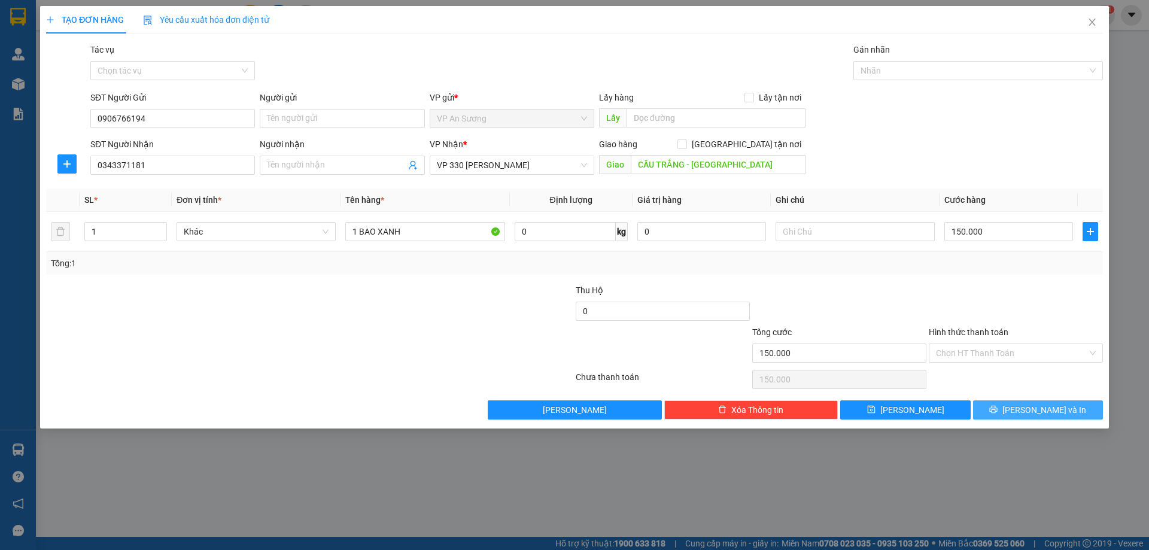
drag, startPoint x: 1024, startPoint y: 405, endPoint x: 1024, endPoint y: 396, distance: 9.0
click at [1024, 403] on button "Lưu và In" at bounding box center [1038, 409] width 130 height 19
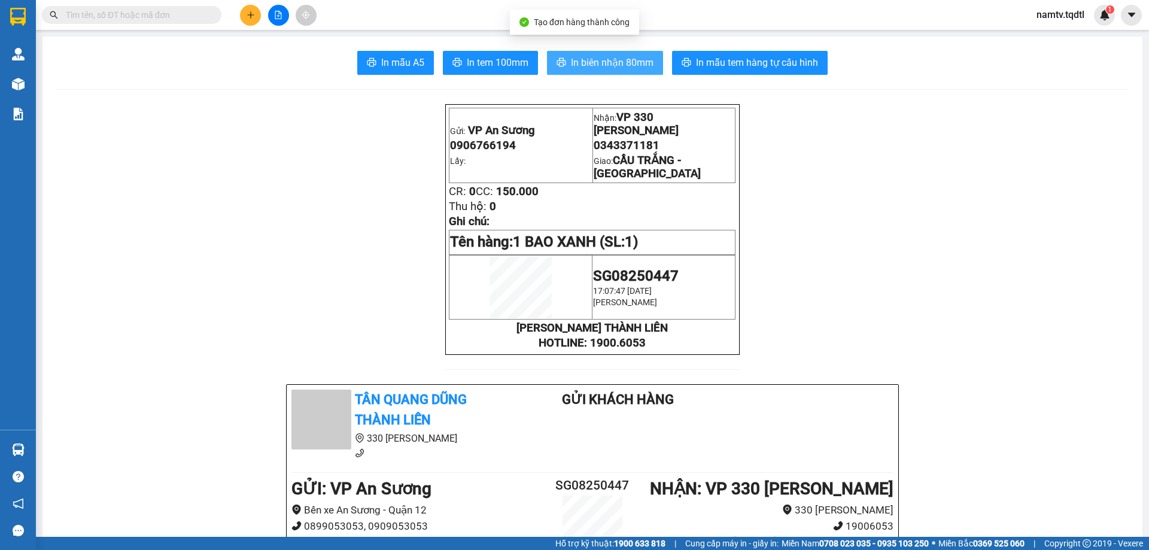
click at [601, 66] on span "In biên nhận 80mm" at bounding box center [612, 62] width 83 height 15
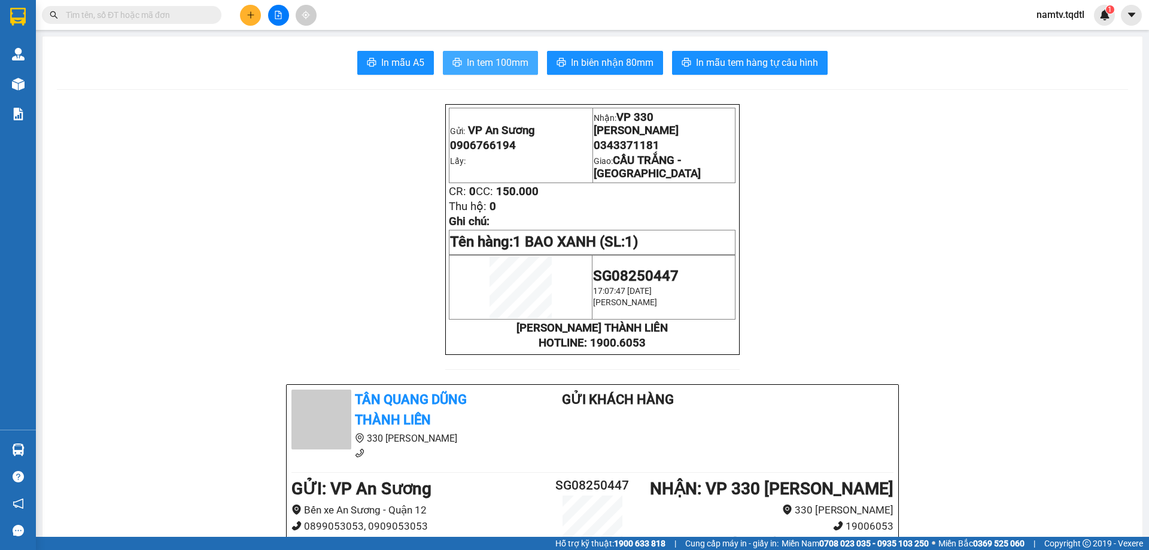
click at [481, 55] on span "In tem 100mm" at bounding box center [498, 62] width 62 height 15
click at [250, 10] on button at bounding box center [250, 15] width 21 height 21
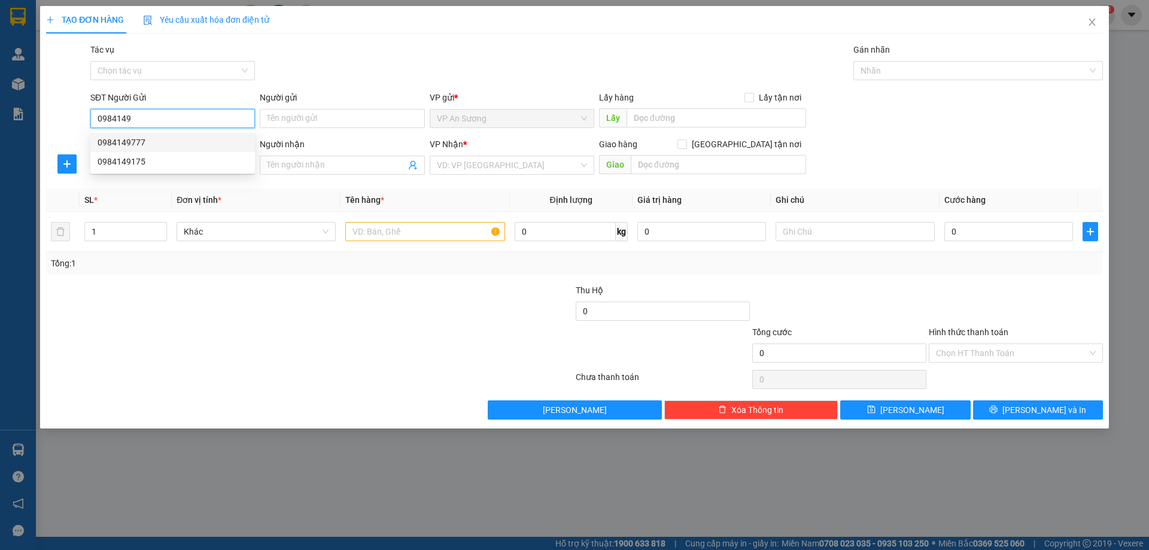
click at [199, 142] on div "0984149777" at bounding box center [173, 142] width 150 height 13
type input "0984149777"
type input "0972293487"
type input "CAM LỘ - NGÃ BA CÙA"
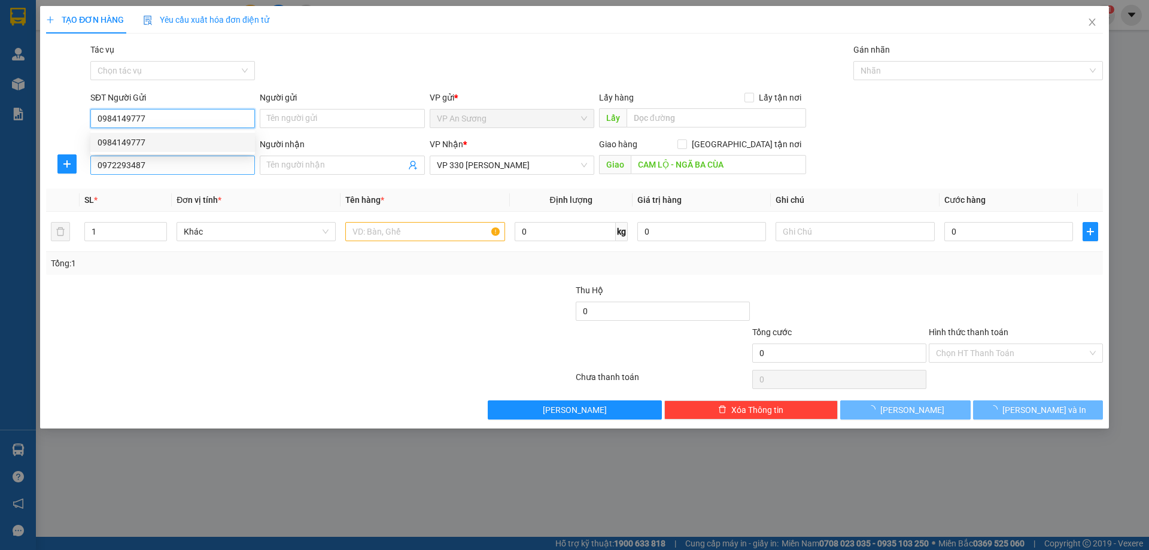
type input "100.000"
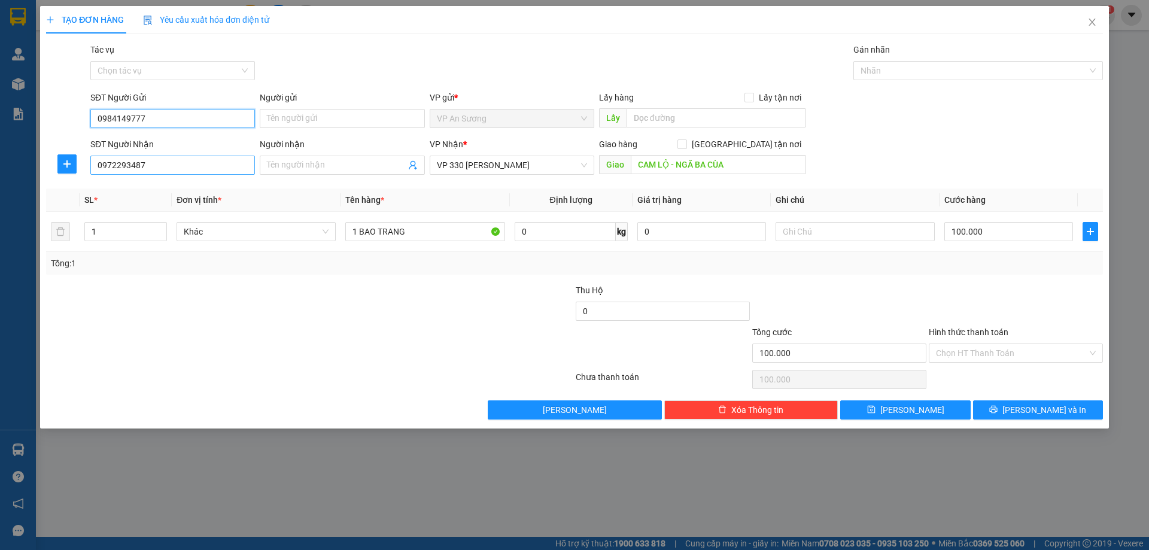
type input "0984149777"
click at [181, 167] on input "0972293487" at bounding box center [172, 165] width 165 height 19
drag, startPoint x: 145, startPoint y: 168, endPoint x: 111, endPoint y: 172, distance: 35.0
click at [111, 172] on input "0972293487" at bounding box center [172, 165] width 165 height 19
type input "0979477488"
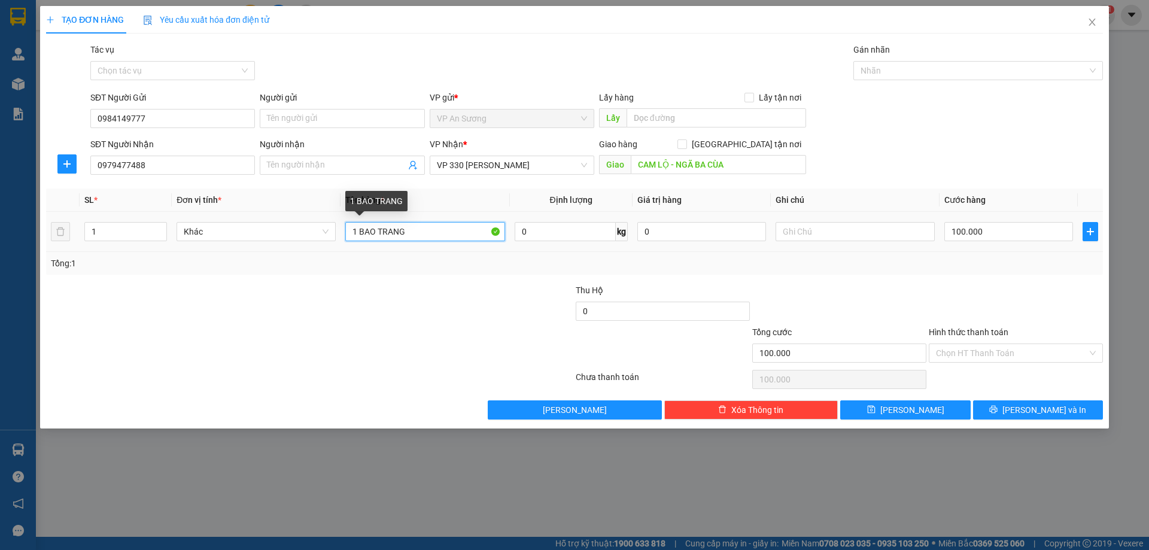
drag, startPoint x: 419, startPoint y: 230, endPoint x: 318, endPoint y: 242, distance: 101.9
click at [320, 243] on tr "1 Khác 1 BAO TRANG 0 kg 0 100.000" at bounding box center [574, 232] width 1057 height 40
type input "2 THÙNG GIẤY"
click at [111, 232] on input "1" at bounding box center [125, 232] width 81 height 18
type input "2"
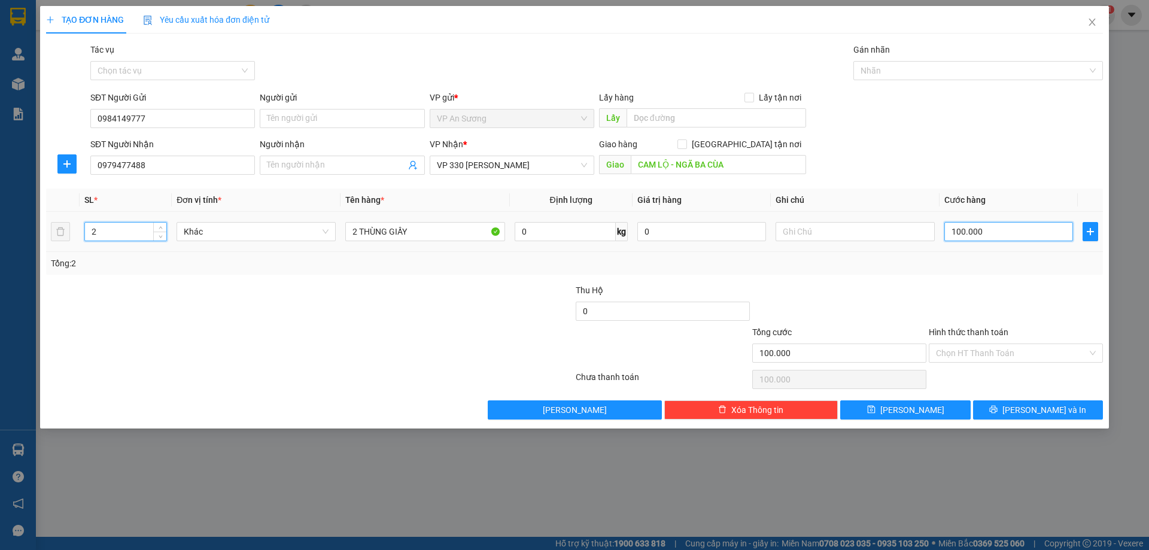
click at [1011, 236] on input "100.000" at bounding box center [1009, 231] width 129 height 19
type input "3"
type input "30"
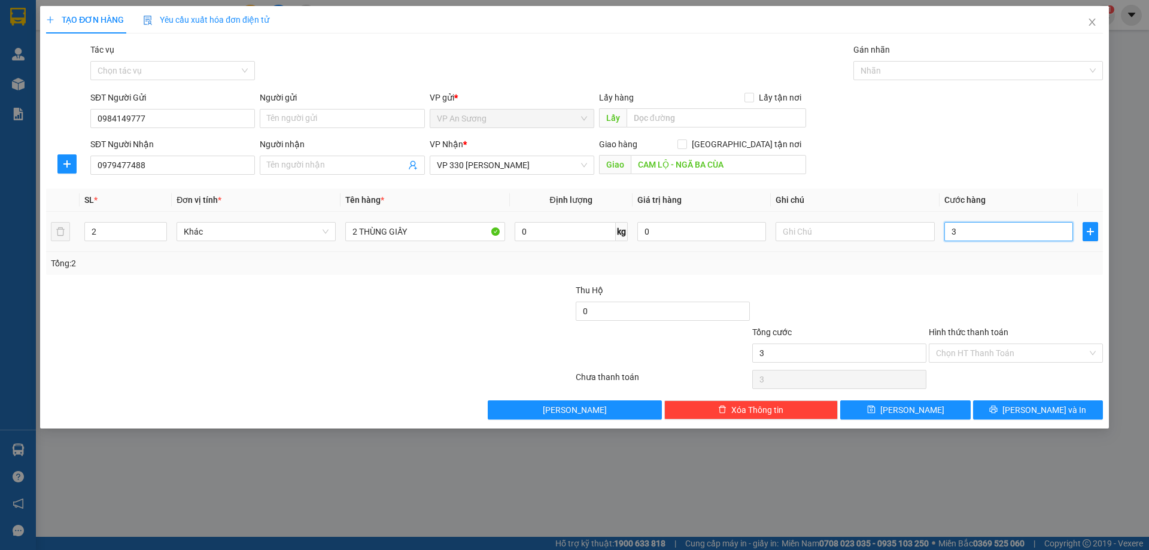
type input "30"
type input "300"
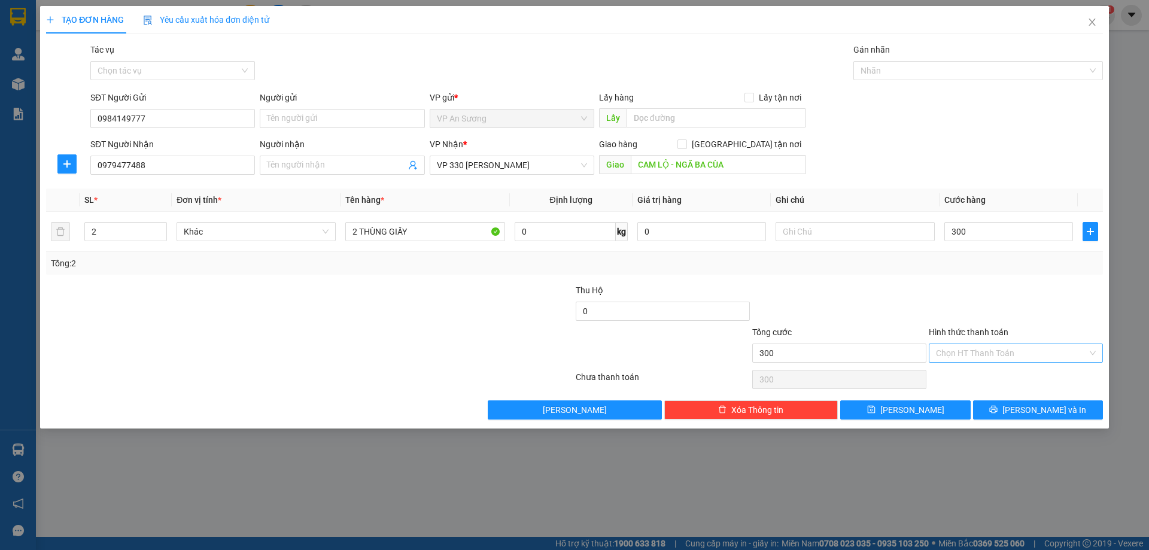
type input "300.000"
click at [1006, 359] on input "Hình thức thanh toán" at bounding box center [1011, 353] width 151 height 18
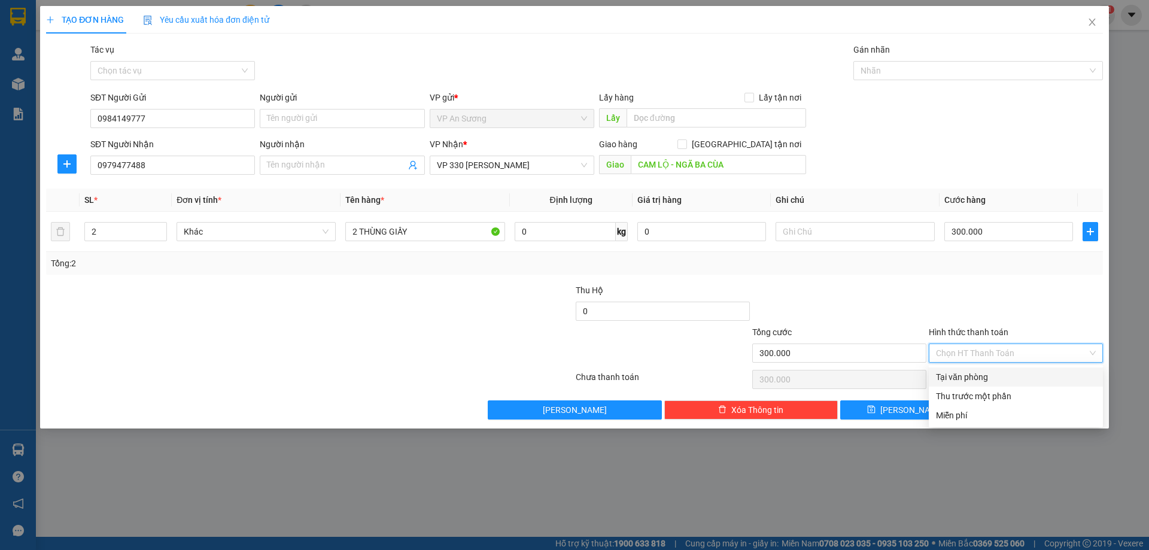
click at [976, 374] on div "Tại văn phòng" at bounding box center [1016, 377] width 160 height 13
type input "0"
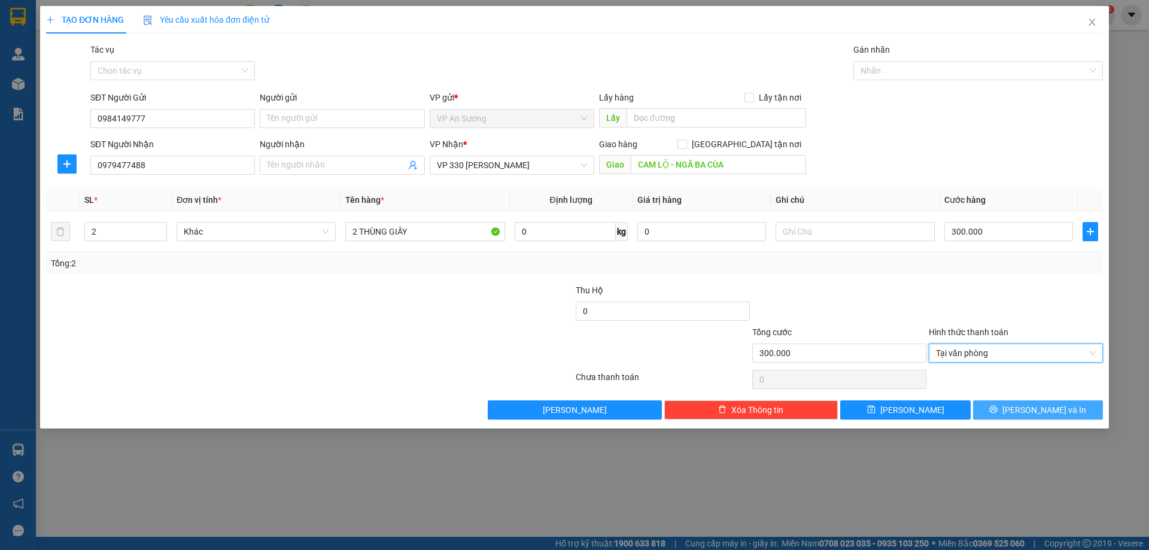
click at [1004, 412] on button "Lưu và In" at bounding box center [1038, 409] width 130 height 19
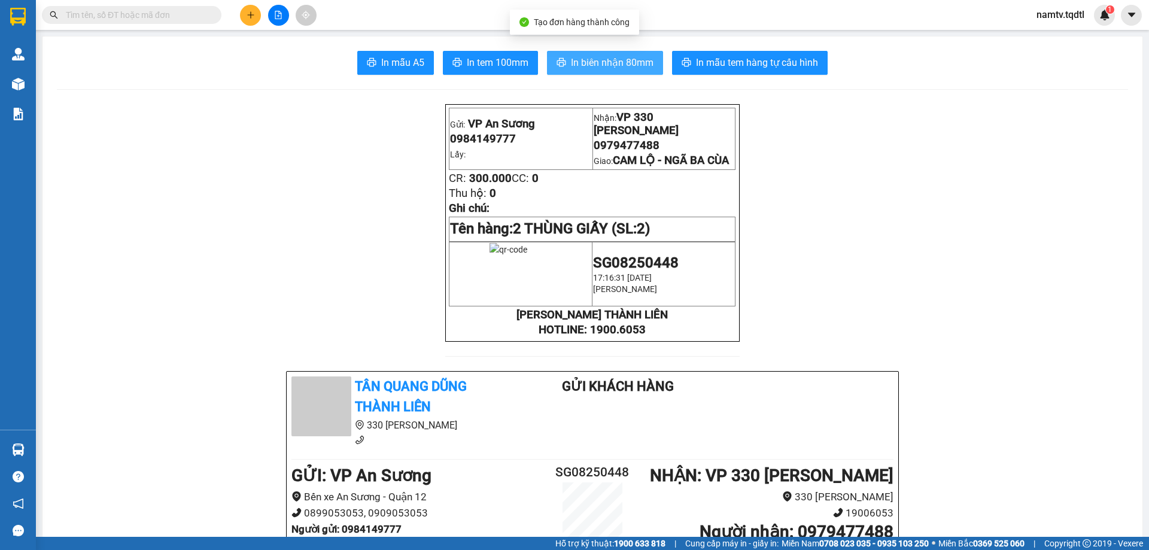
click at [579, 56] on span "In biên nhận 80mm" at bounding box center [612, 62] width 83 height 15
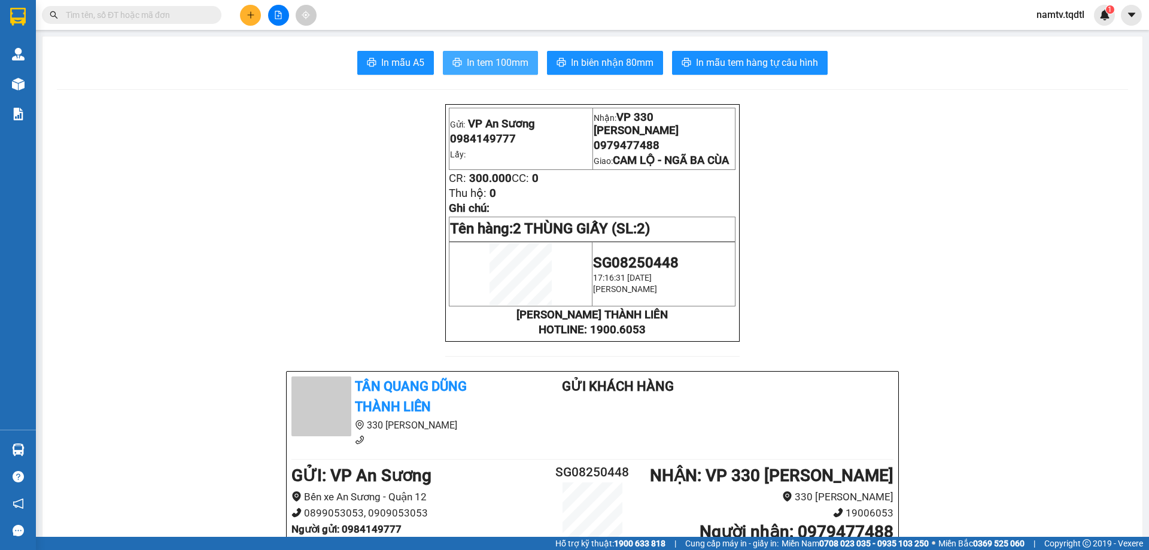
drag, startPoint x: 510, startPoint y: 55, endPoint x: 523, endPoint y: 86, distance: 33.2
click at [509, 56] on span "In tem 100mm" at bounding box center [498, 62] width 62 height 15
drag, startPoint x: 497, startPoint y: 51, endPoint x: 501, endPoint y: 57, distance: 7.5
click at [497, 52] on button "In tem 100mm" at bounding box center [490, 63] width 95 height 24
click at [247, 10] on button at bounding box center [250, 15] width 21 height 21
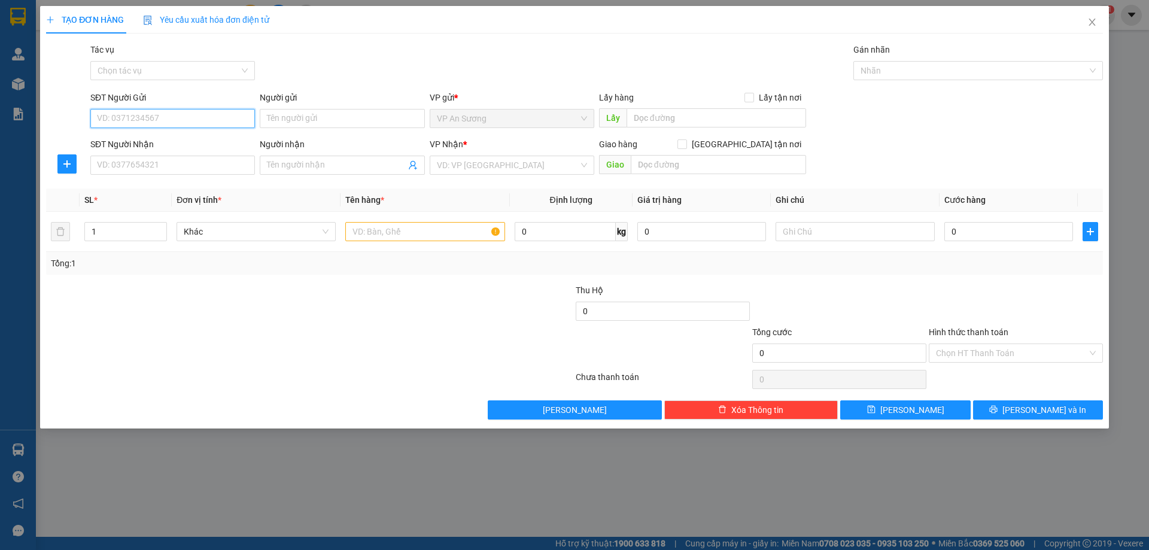
click at [185, 119] on input "SĐT Người Gửi" at bounding box center [172, 118] width 165 height 19
type input "0905159238"
click at [165, 147] on div "0905159238" at bounding box center [173, 142] width 150 height 13
type input "0941497668"
type input "100.000"
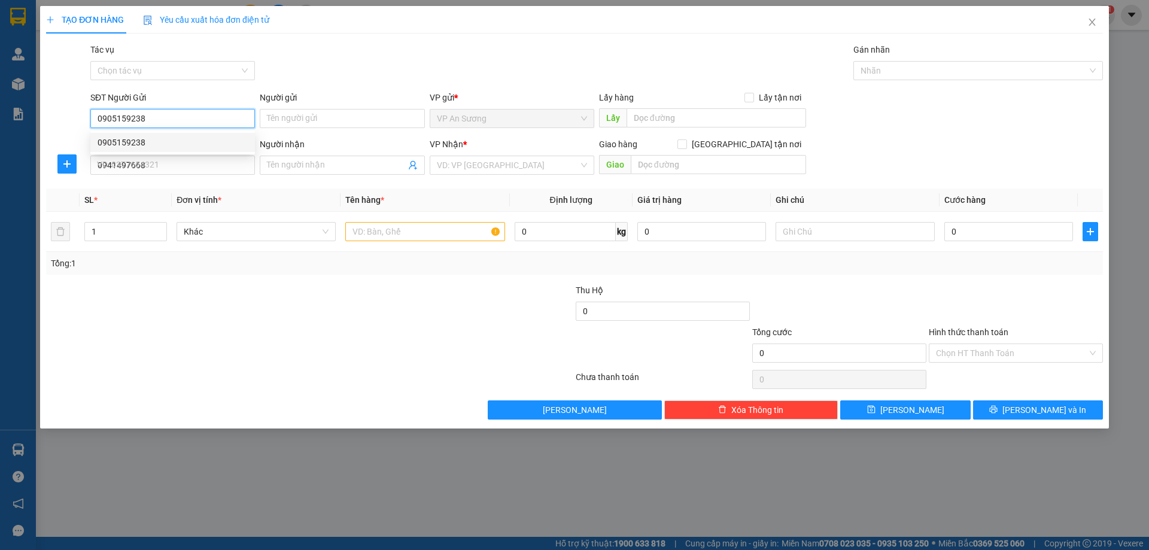
type input "100.000"
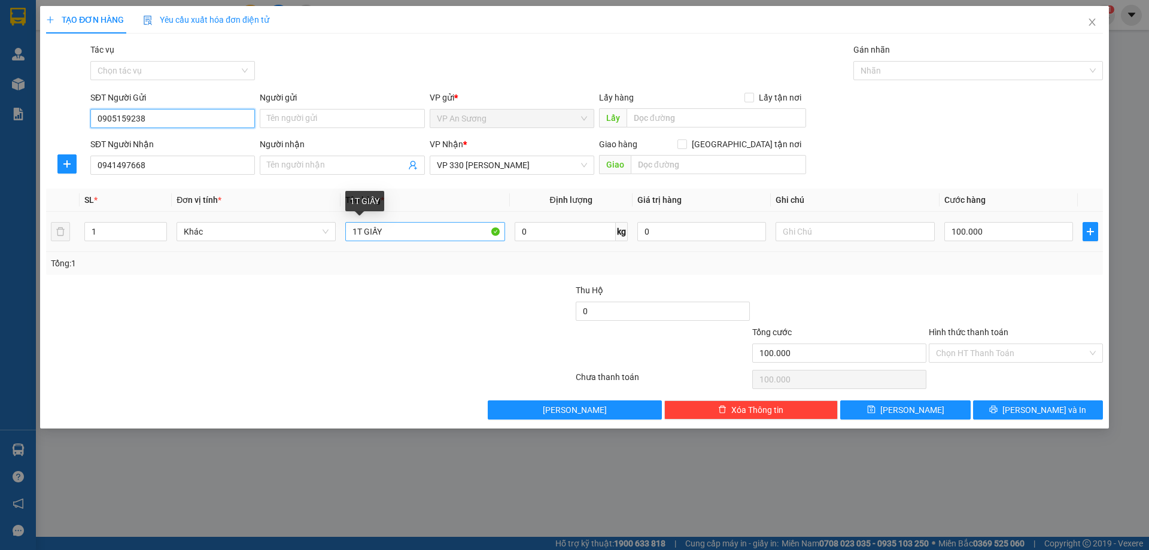
type input "0905159238"
drag, startPoint x: 392, startPoint y: 235, endPoint x: 365, endPoint y: 244, distance: 28.6
click at [365, 244] on td "1T GIẤY" at bounding box center [425, 232] width 169 height 40
type input "1 BỌC TRẮNG NHỎ"
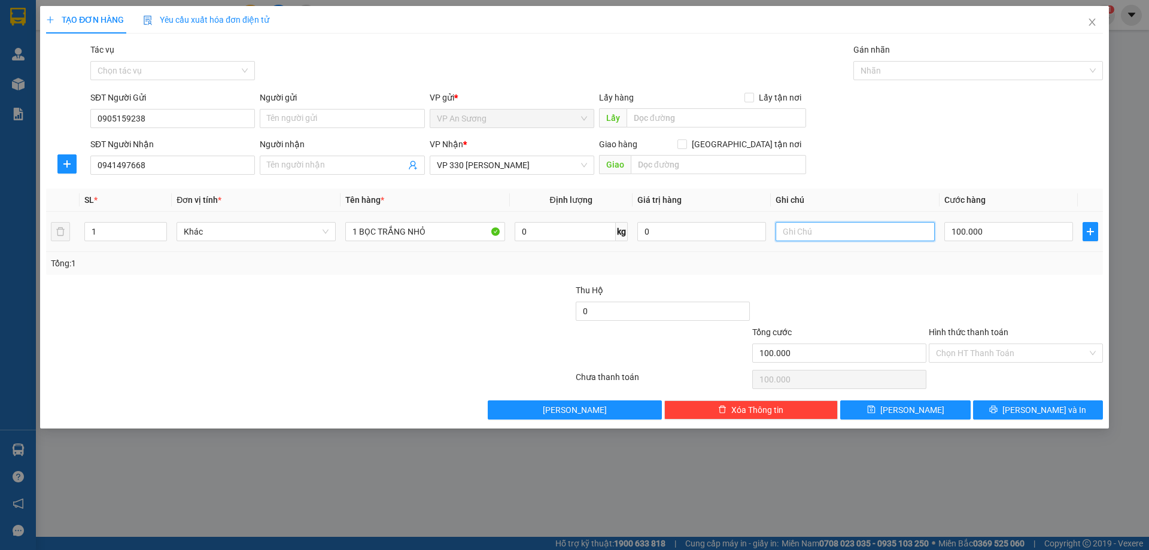
click at [826, 236] on input "text" at bounding box center [855, 231] width 159 height 19
type input "HÀNG ĐIỆN TỬ"
click at [1024, 415] on button "Lưu và In" at bounding box center [1038, 409] width 130 height 19
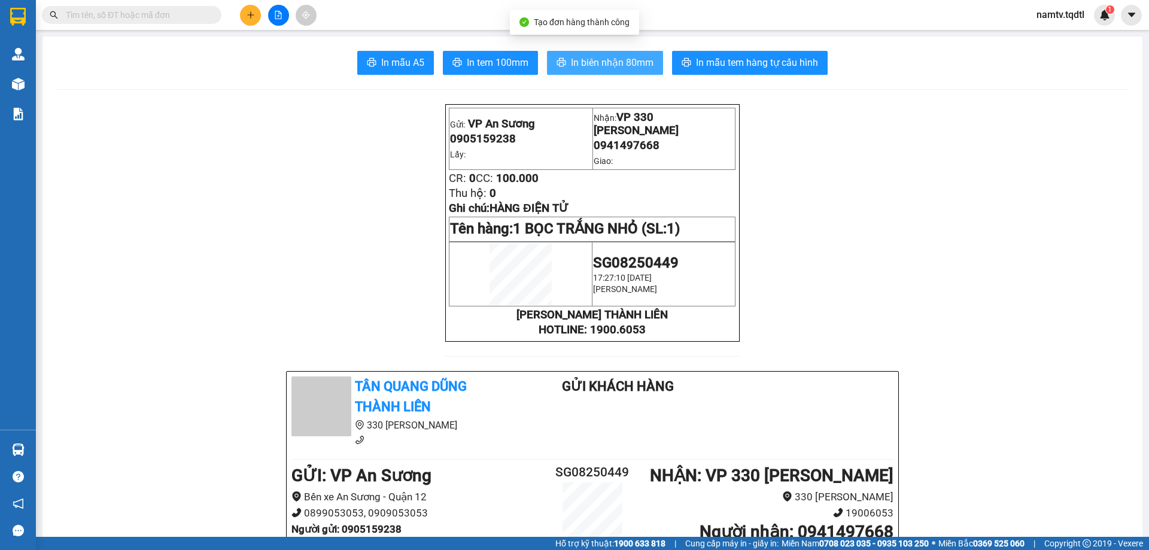
click at [618, 63] on span "In biên nhận 80mm" at bounding box center [612, 62] width 83 height 15
click at [579, 56] on span "In biên nhận 80mm" at bounding box center [612, 62] width 83 height 15
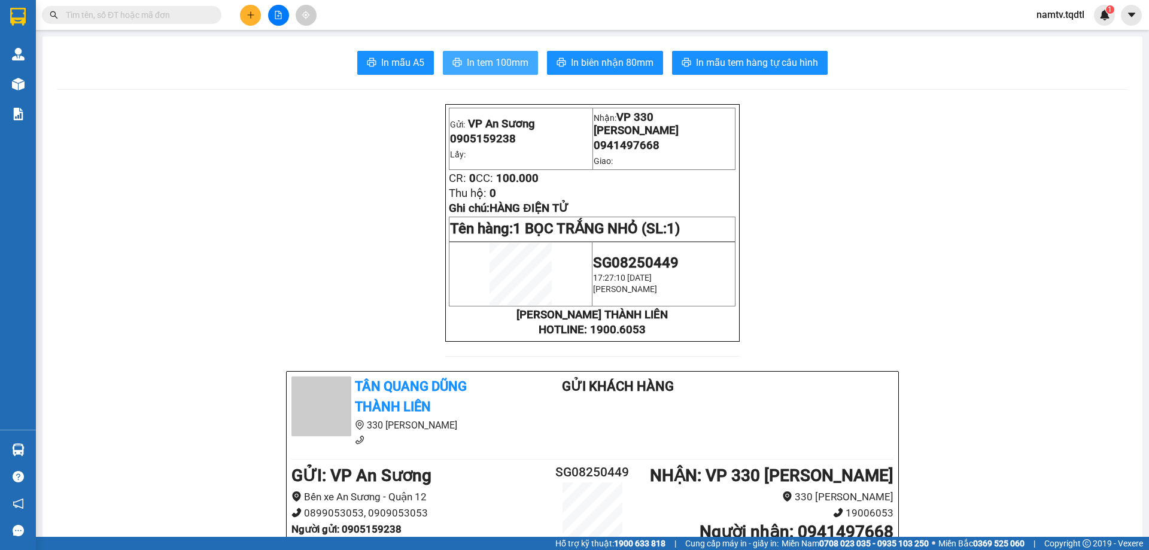
click at [491, 62] on span "In tem 100mm" at bounding box center [498, 62] width 62 height 15
